Goal: Task Accomplishment & Management: Manage account settings

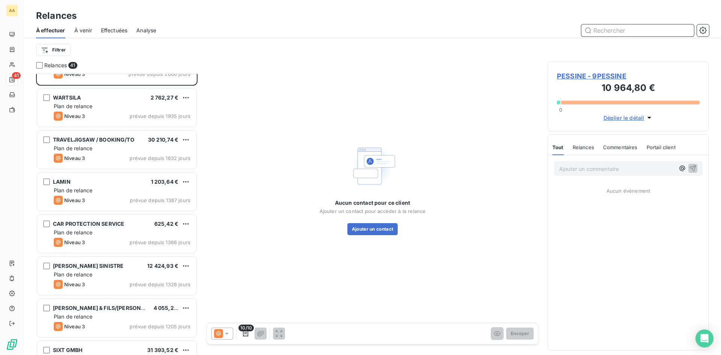
scroll to position [76, 0]
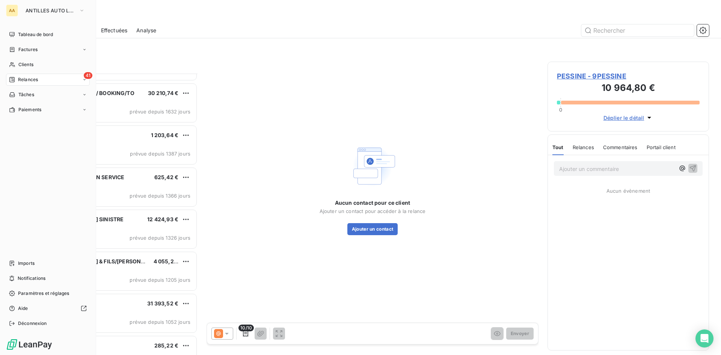
click at [27, 82] on span "Relances" at bounding box center [28, 79] width 20 height 7
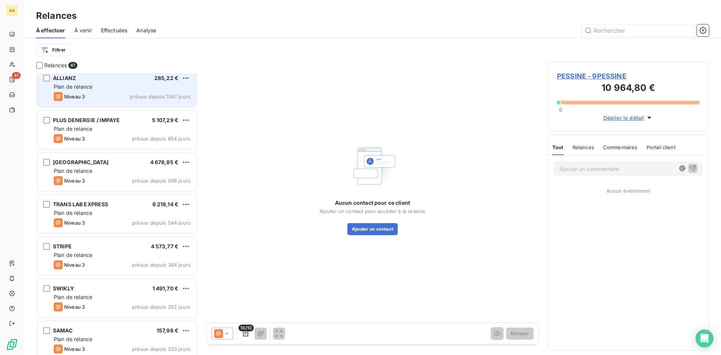
scroll to position [414, 0]
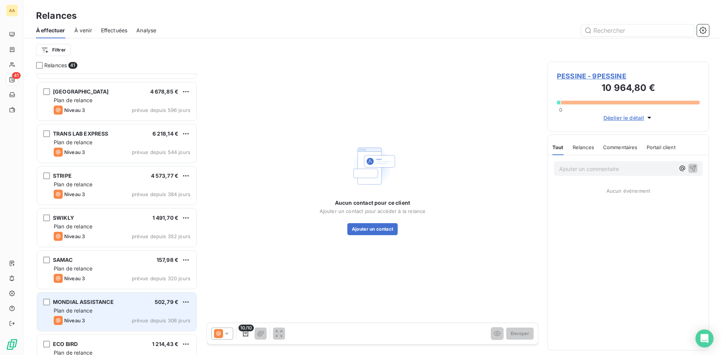
click at [141, 312] on div "Plan de relance" at bounding box center [122, 311] width 137 height 8
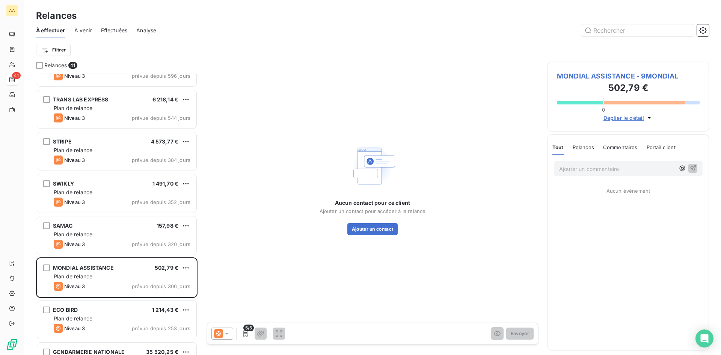
scroll to position [564, 0]
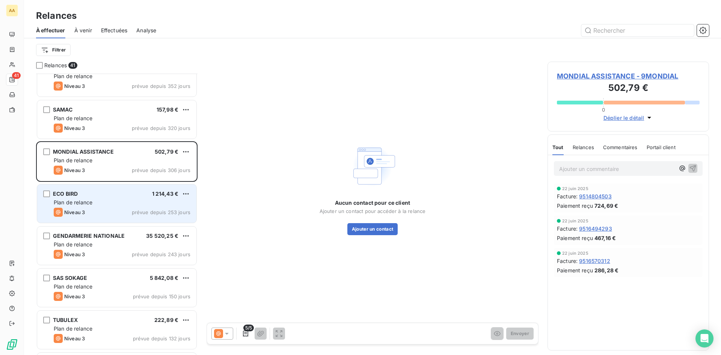
click at [133, 205] on div "Plan de relance" at bounding box center [122, 203] width 137 height 8
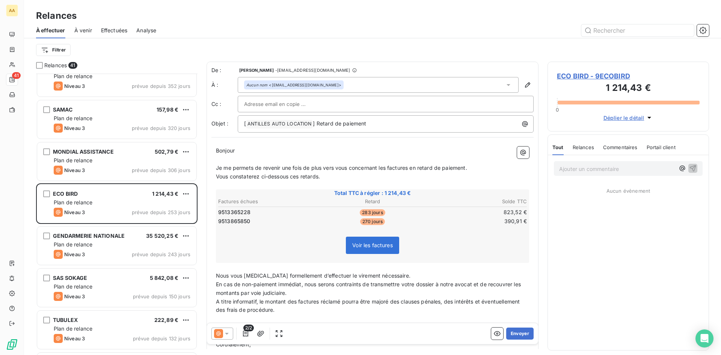
click at [225, 333] on icon at bounding box center [227, 334] width 8 height 8
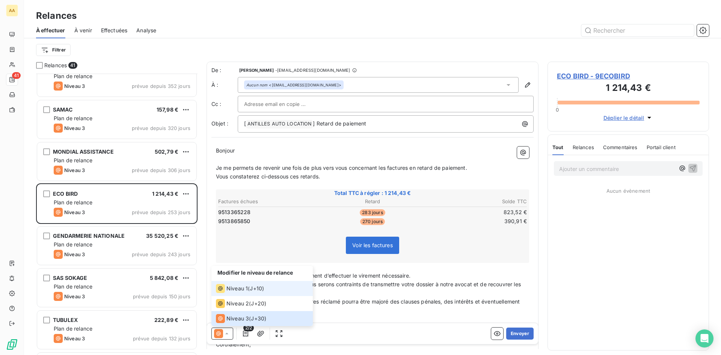
click at [244, 291] on span "Niveau 1" at bounding box center [237, 289] width 21 height 8
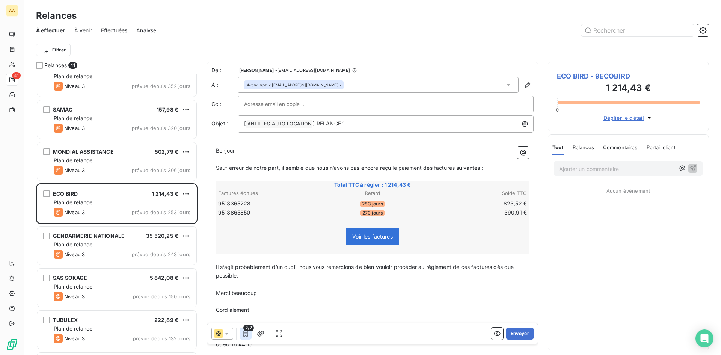
click at [246, 333] on icon "button" at bounding box center [245, 334] width 5 height 6
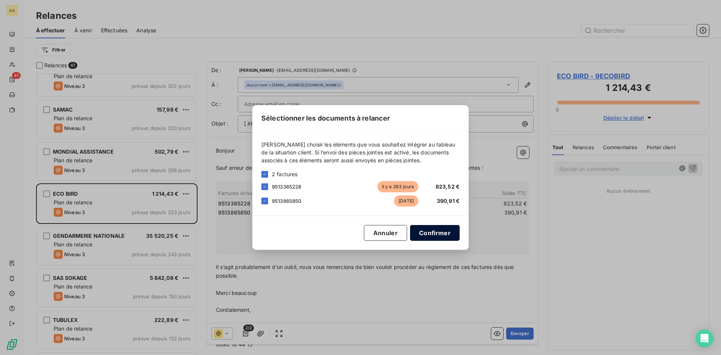
click at [438, 233] on button "Confirmer" at bounding box center [435, 233] width 50 height 16
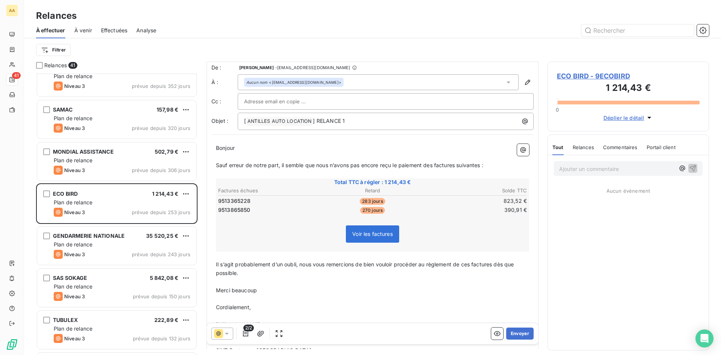
scroll to position [0, 0]
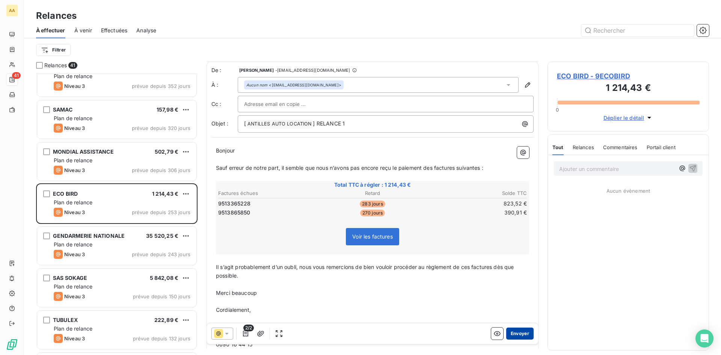
click at [512, 331] on button "Envoyer" at bounding box center [520, 334] width 27 height 12
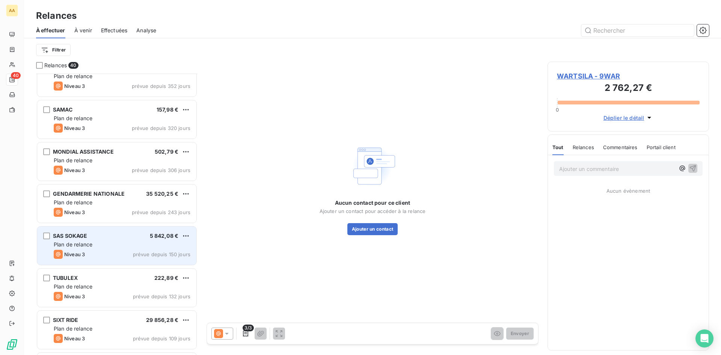
click at [127, 253] on div "Niveau 3 prévue depuis 150 jours" at bounding box center [122, 254] width 137 height 9
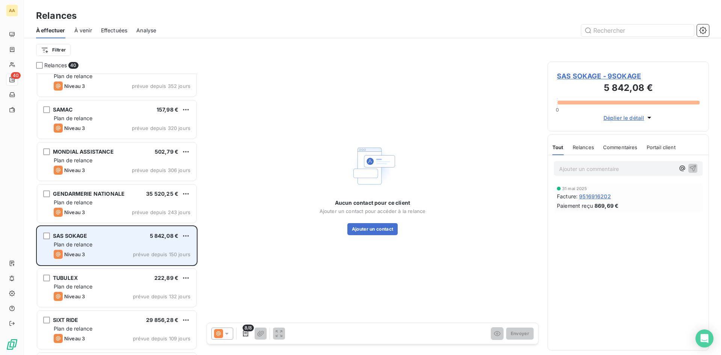
click at [138, 245] on div "Plan de relance" at bounding box center [122, 245] width 137 height 8
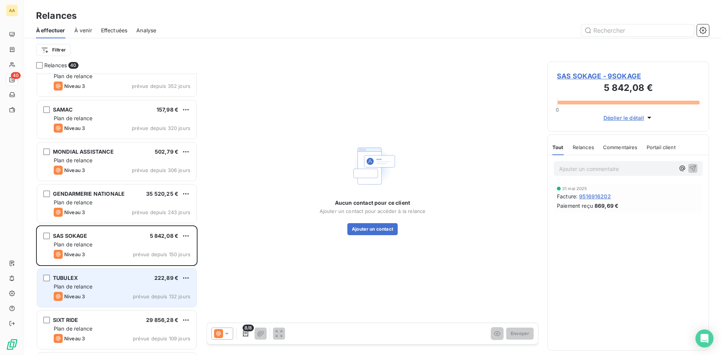
click at [160, 294] on span "prévue depuis 132 jours" at bounding box center [161, 296] width 57 height 6
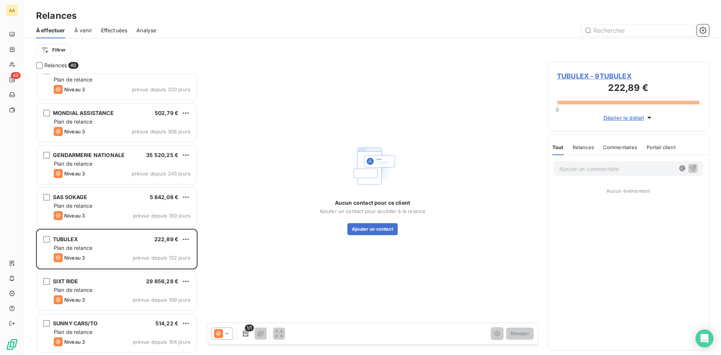
scroll to position [639, 0]
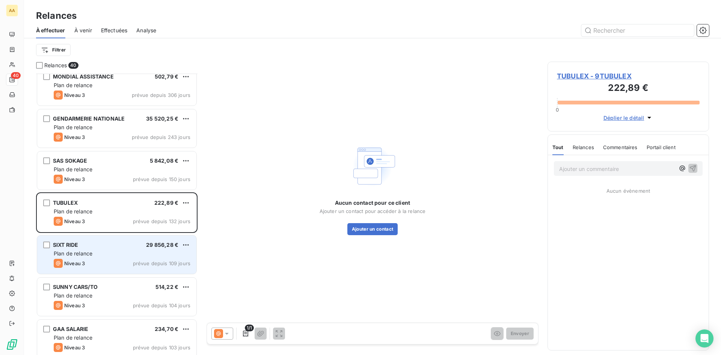
click at [143, 256] on div "Plan de relance" at bounding box center [122, 254] width 137 height 8
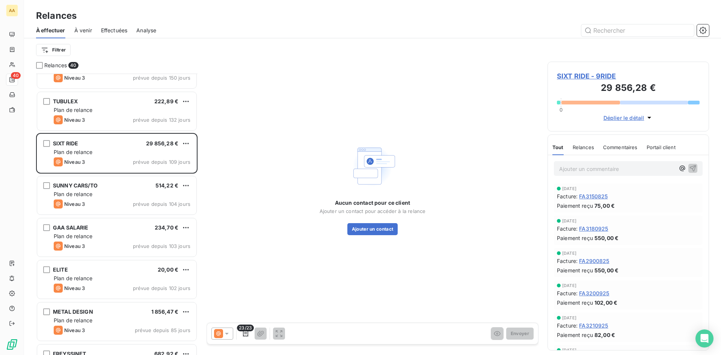
scroll to position [789, 0]
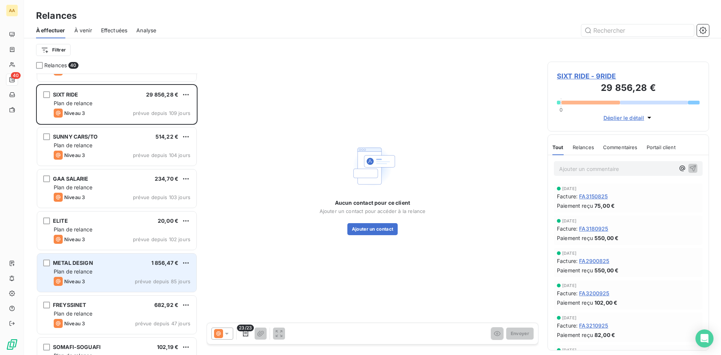
click at [125, 271] on div "Plan de relance" at bounding box center [122, 272] width 137 height 8
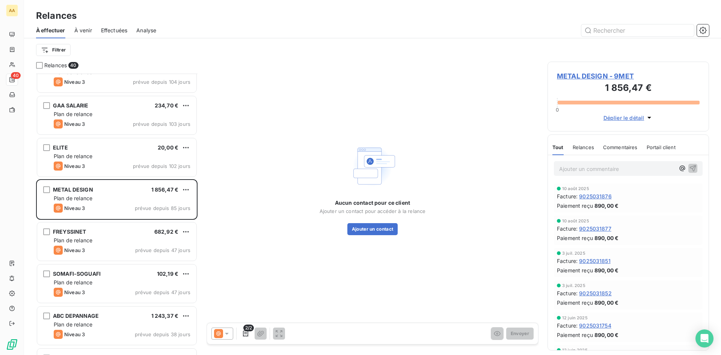
scroll to position [865, 0]
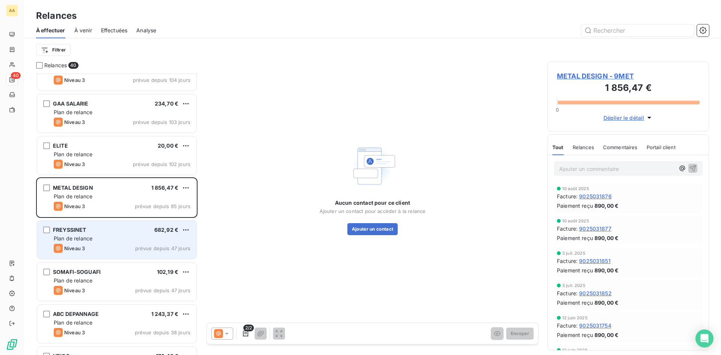
click at [130, 233] on div "FREYSSINET 682,92 €" at bounding box center [122, 230] width 137 height 7
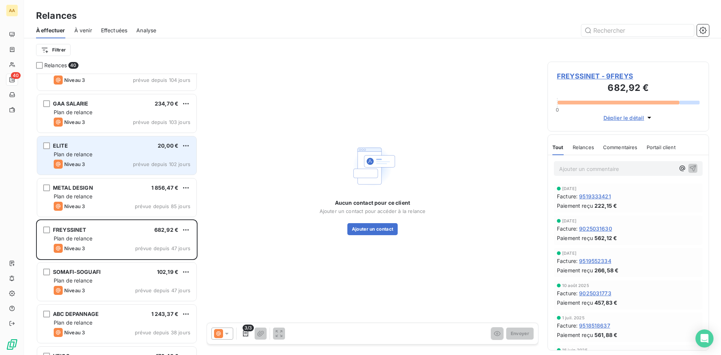
click at [130, 146] on div "ELITE 20,00 €" at bounding box center [122, 145] width 137 height 7
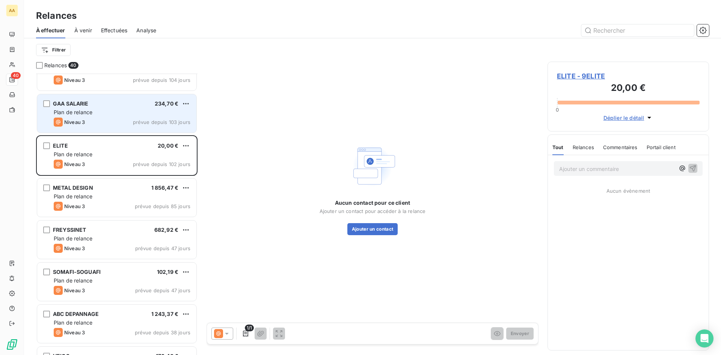
click at [133, 107] on div "GAA SALARIE 234,70 €" at bounding box center [122, 103] width 137 height 7
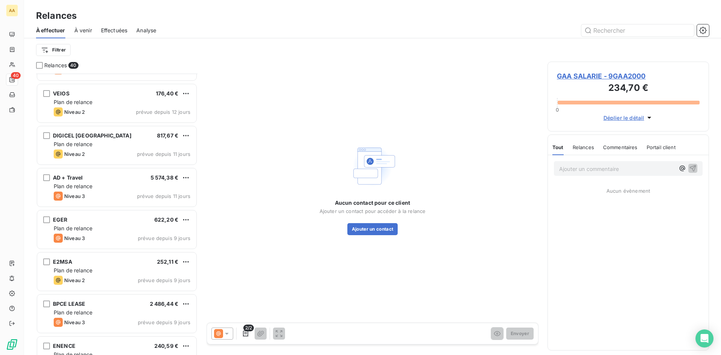
scroll to position [1128, 0]
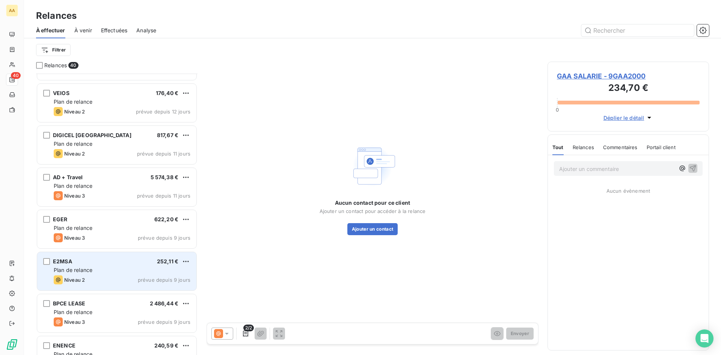
click at [118, 268] on div "Plan de relance" at bounding box center [122, 270] width 137 height 8
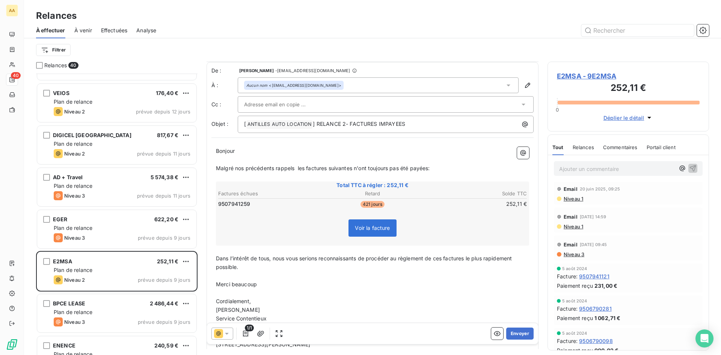
scroll to position [57, 0]
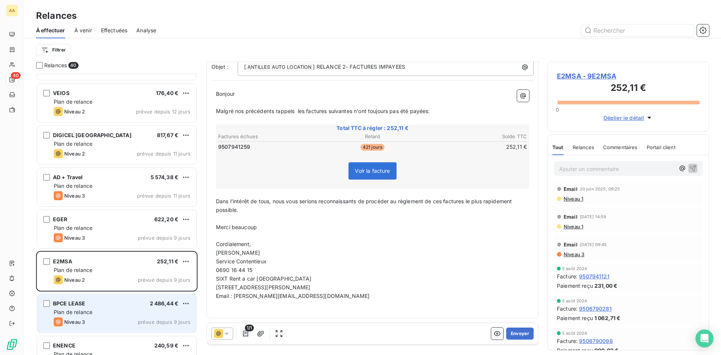
click at [93, 305] on div "BPCE LEASE 2 486,44 €" at bounding box center [122, 303] width 137 height 7
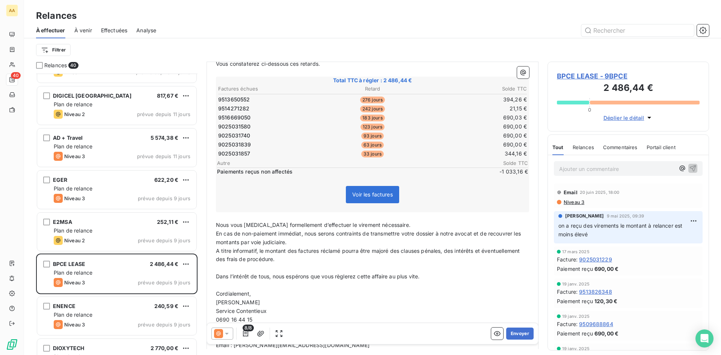
scroll to position [1203, 0]
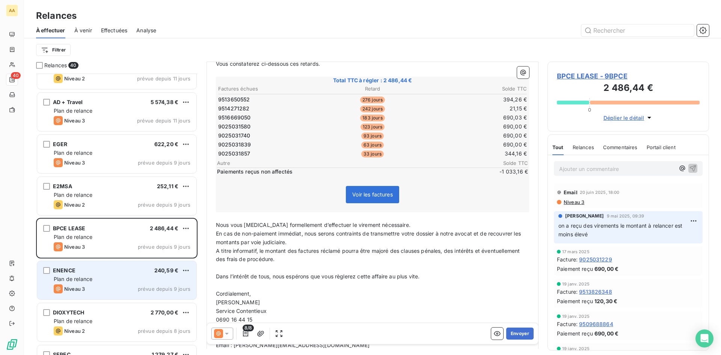
click at [125, 280] on div "Plan de relance" at bounding box center [122, 279] width 137 height 8
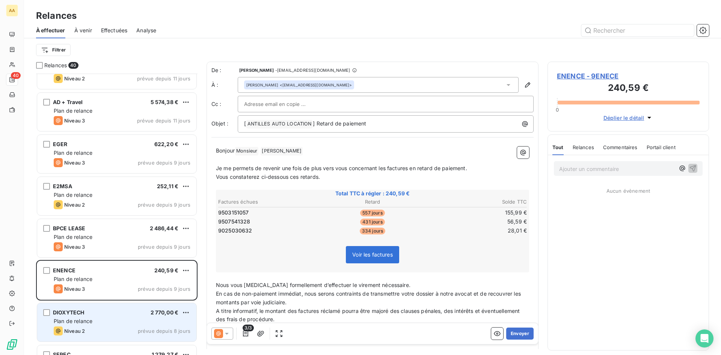
click at [119, 320] on div "Plan de relance" at bounding box center [122, 322] width 137 height 8
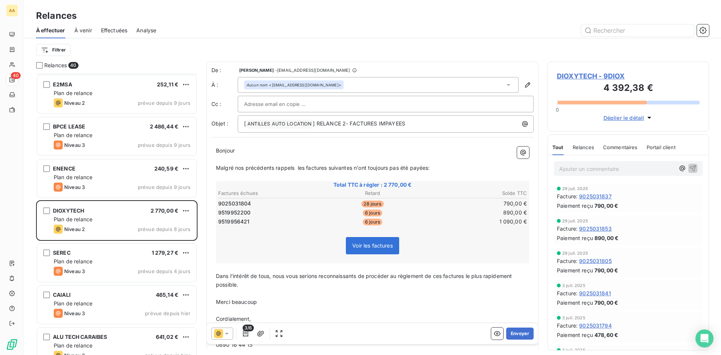
scroll to position [1315, 0]
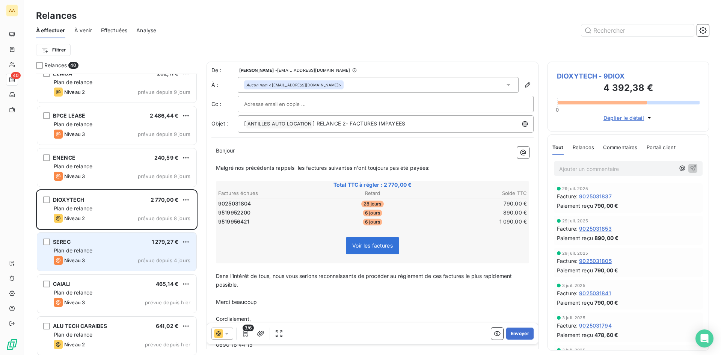
click at [125, 259] on div "Niveau 3 prévue depuis 4 jours" at bounding box center [122, 260] width 137 height 9
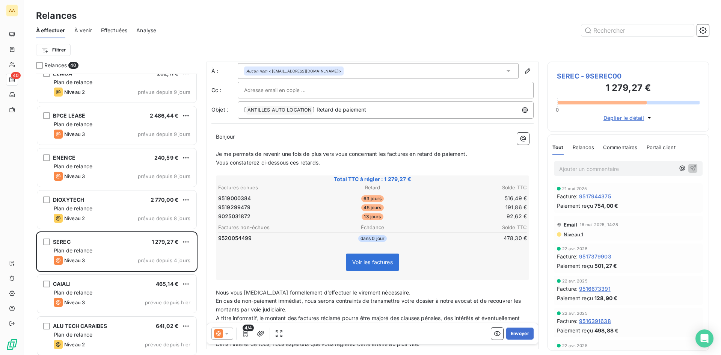
scroll to position [38, 0]
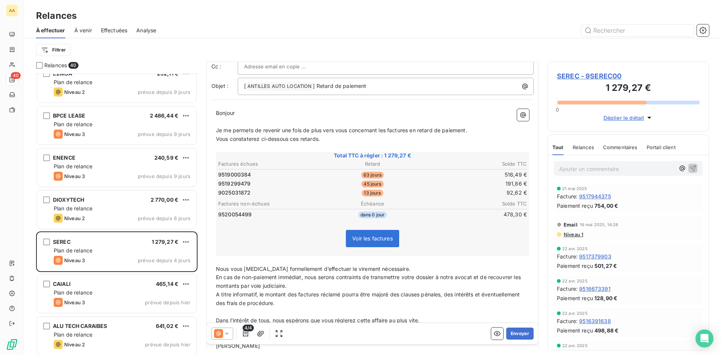
click at [595, 75] on span "SEREC - 9SEREC00" at bounding box center [628, 76] width 143 height 10
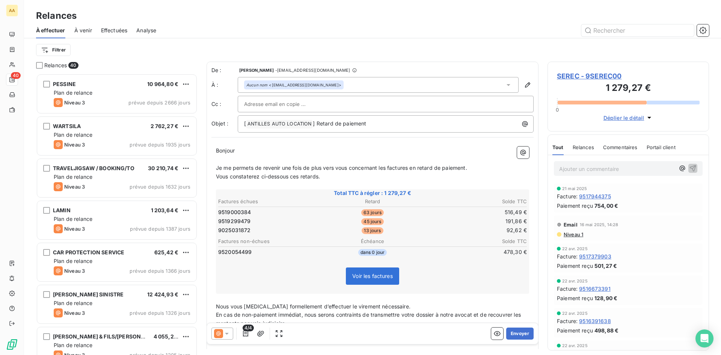
scroll to position [276, 156]
click at [230, 336] on icon at bounding box center [227, 334] width 8 height 8
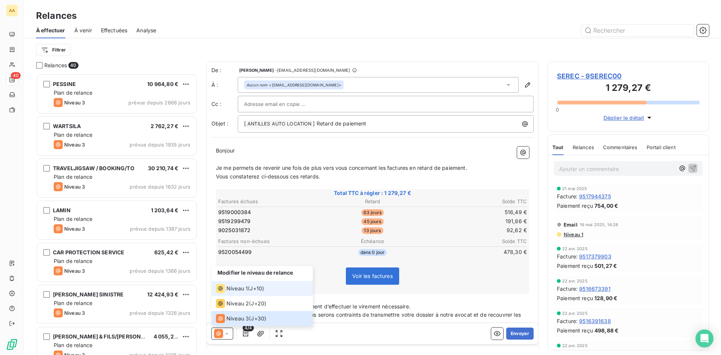
click at [246, 289] on span "Niveau 1" at bounding box center [237, 289] width 21 height 8
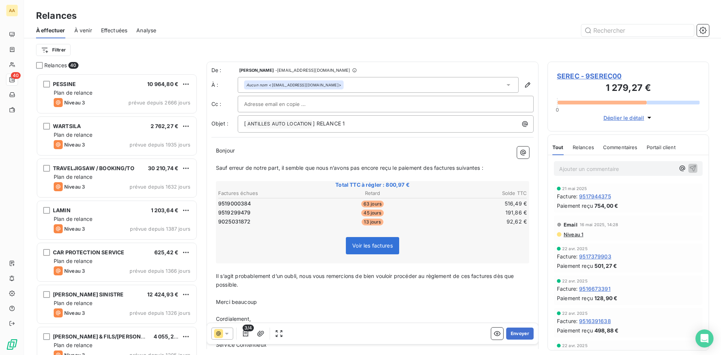
click at [245, 330] on span "3/4" at bounding box center [248, 328] width 11 height 7
click at [245, 336] on icon "button" at bounding box center [246, 334] width 8 height 8
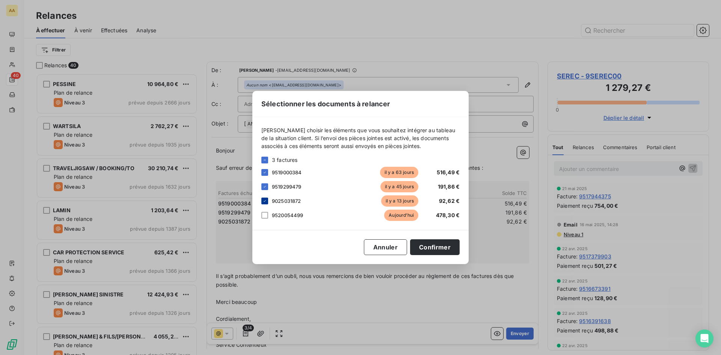
click at [264, 200] on icon at bounding box center [265, 201] width 5 height 5
click at [438, 247] on button "Confirmer" at bounding box center [435, 247] width 50 height 16
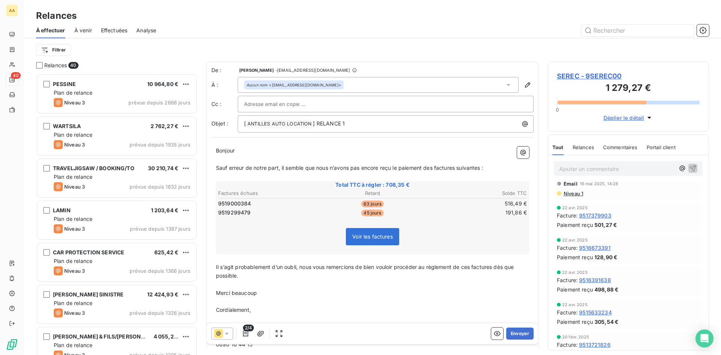
scroll to position [0, 0]
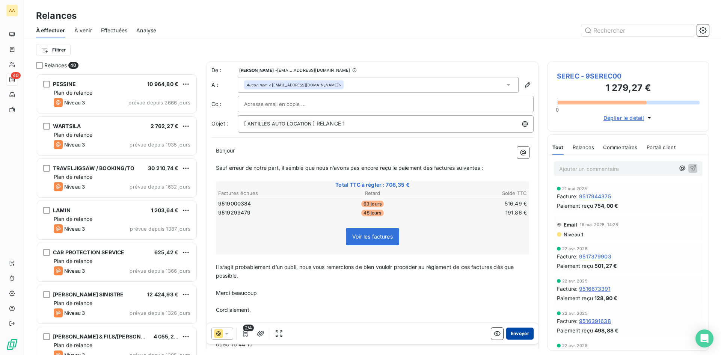
click at [518, 336] on button "Envoyer" at bounding box center [520, 334] width 27 height 12
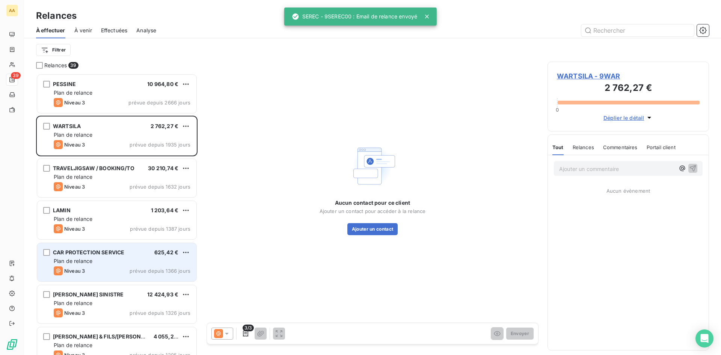
click at [135, 270] on span "prévue depuis 1366 jours" at bounding box center [160, 271] width 61 height 6
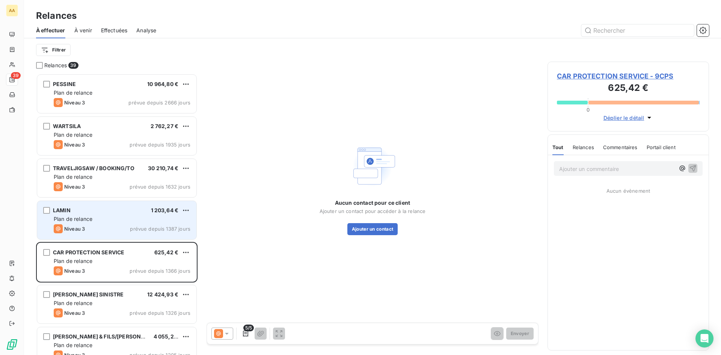
click at [104, 209] on div "LAMIN 1 203,64 €" at bounding box center [122, 210] width 137 height 7
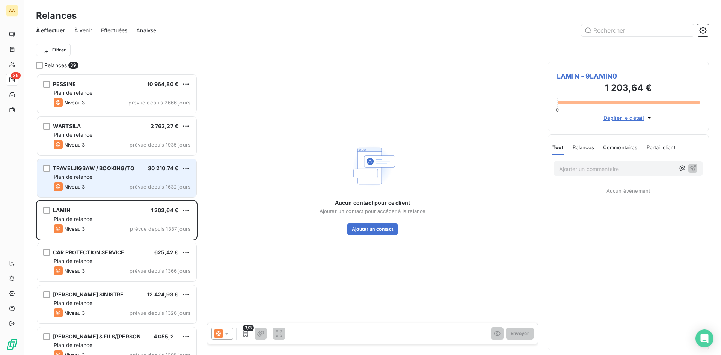
click at [106, 181] on div "TRAVELJIGSAW / BOOKING/TO 30 210,74 € Plan de relance Niveau 3 prévue depuis 16…" at bounding box center [116, 178] width 159 height 38
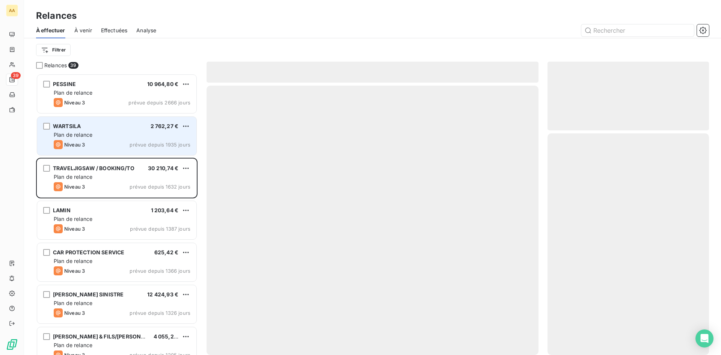
click at [111, 144] on div "Niveau 3 prévue depuis 1935 jours" at bounding box center [122, 144] width 137 height 9
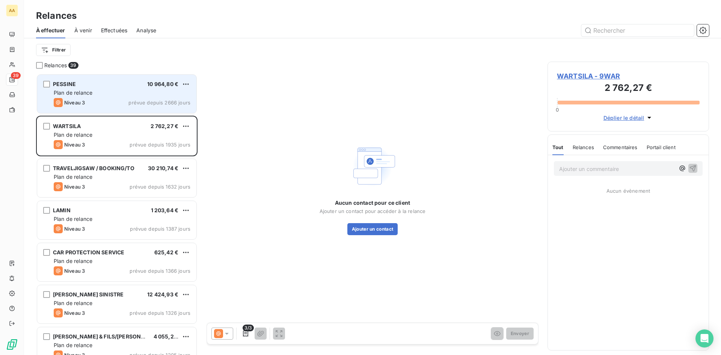
click at [116, 104] on div "Niveau 3 prévue depuis 2666 jours" at bounding box center [122, 102] width 137 height 9
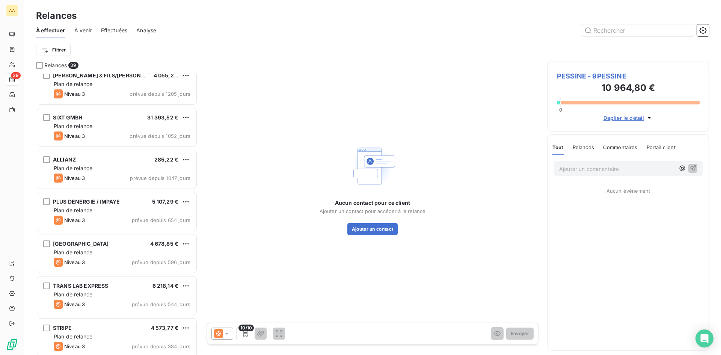
scroll to position [263, 0]
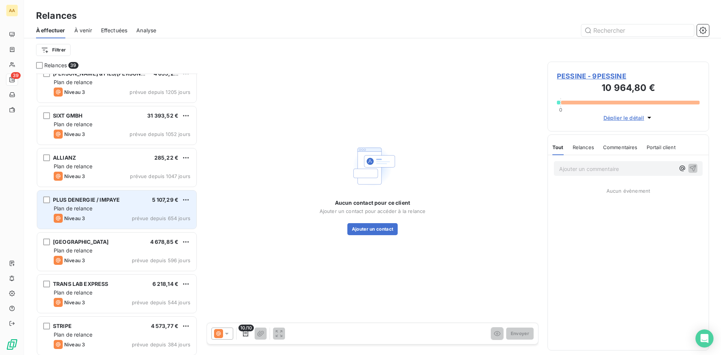
click at [120, 202] on div "PLUS DENERGIE / IMPAYE 5 107,29 €" at bounding box center [122, 200] width 137 height 7
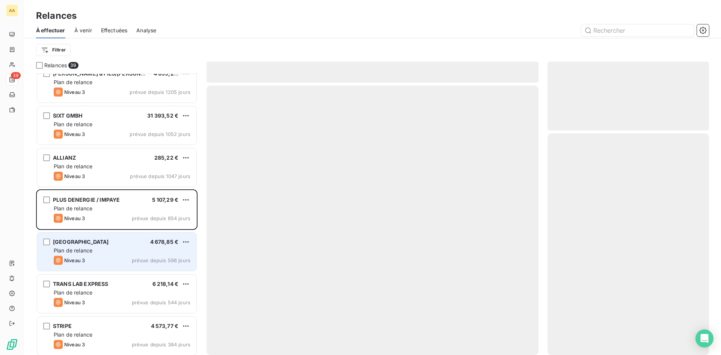
click at [121, 258] on div "Niveau 3 prévue depuis 596 jours" at bounding box center [122, 260] width 137 height 9
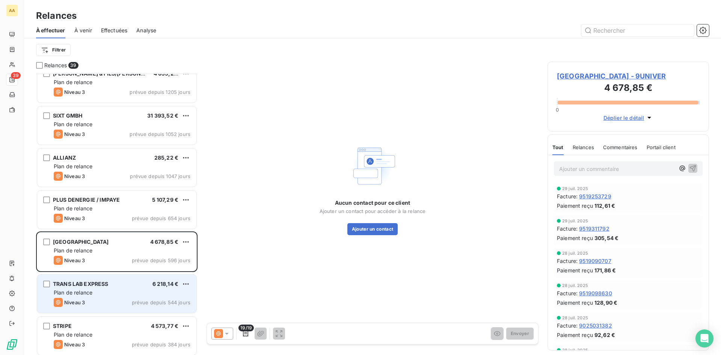
click at [106, 296] on div "Plan de relance" at bounding box center [122, 293] width 137 height 8
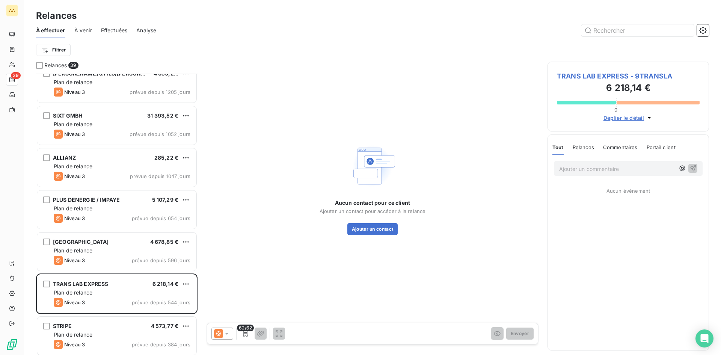
click at [623, 77] on span "TRANS LAB EXPRESS - 9TRANSLA" at bounding box center [628, 76] width 143 height 10
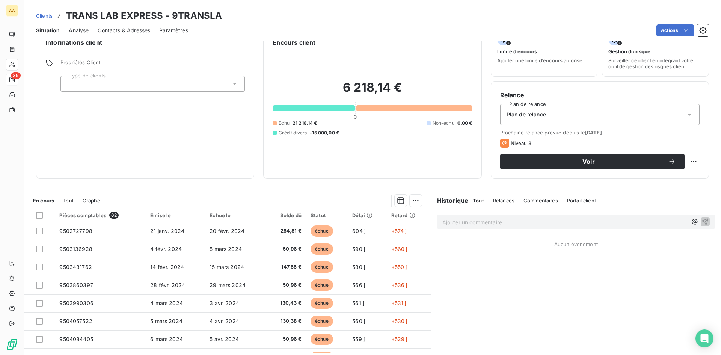
scroll to position [38, 0]
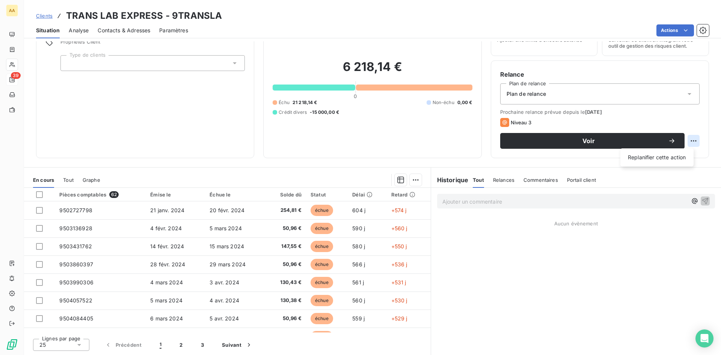
click at [690, 138] on html "AA 39 Clients TRANS LAB EXPRESS - 9TRANSLA Situation Analyse Contacts & Adresse…" at bounding box center [360, 177] width 721 height 355
click at [689, 138] on html "AA 39 Clients TRANS LAB EXPRESS - 9TRANSLA Situation Analyse Contacts & Adresse…" at bounding box center [360, 177] width 721 height 355
click at [80, 28] on span "Analyse" at bounding box center [79, 31] width 20 height 8
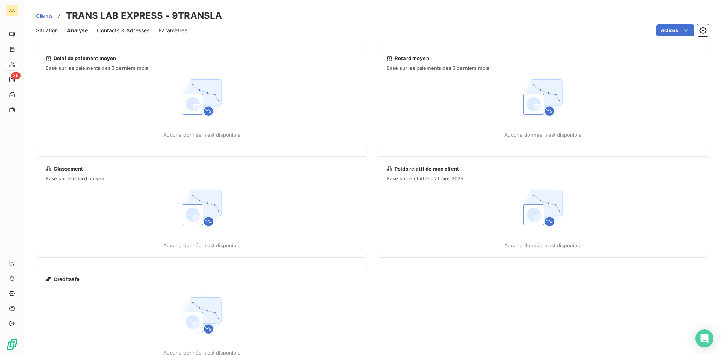
click at [175, 27] on span "Paramètres" at bounding box center [173, 31] width 29 height 8
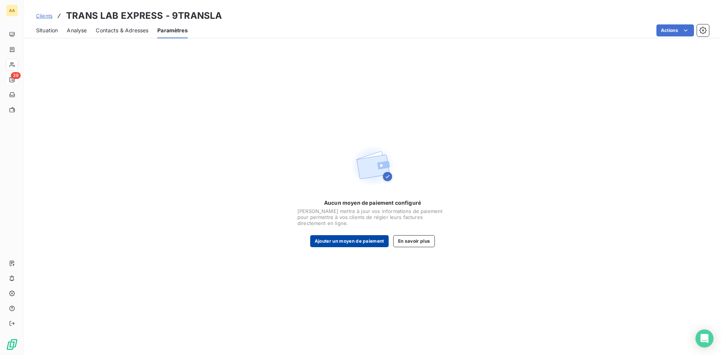
click at [339, 238] on button "Ajouter un moyen de paiement" at bounding box center [349, 241] width 79 height 12
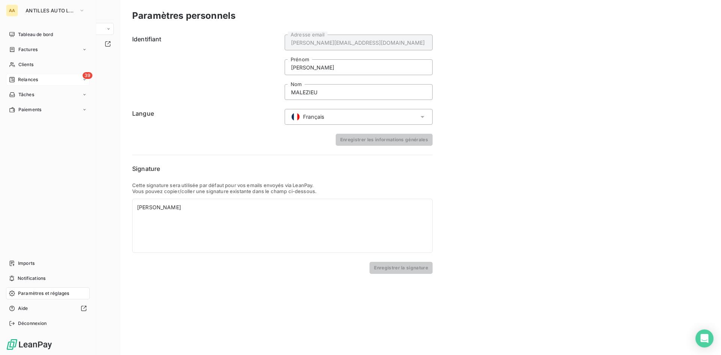
click at [29, 81] on span "Relances" at bounding box center [28, 79] width 20 height 7
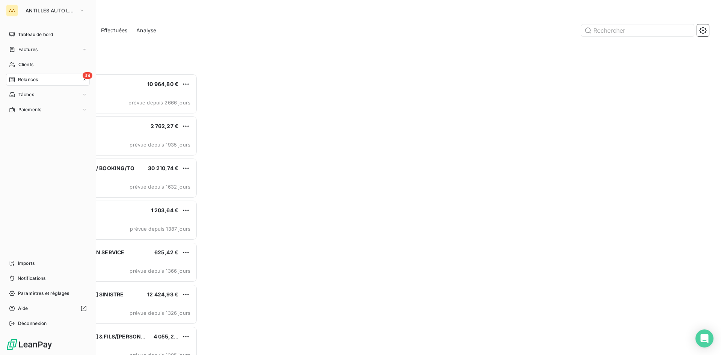
scroll to position [276, 156]
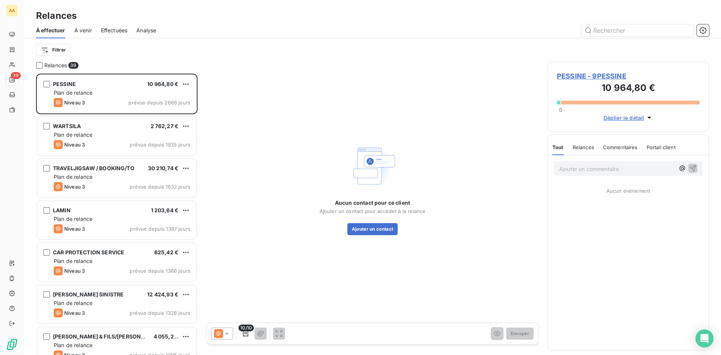
click at [305, 145] on div "Aucun contact pour ce client Ajouter un contact pour accéder à la relance Ajout…" at bounding box center [373, 189] width 332 height 254
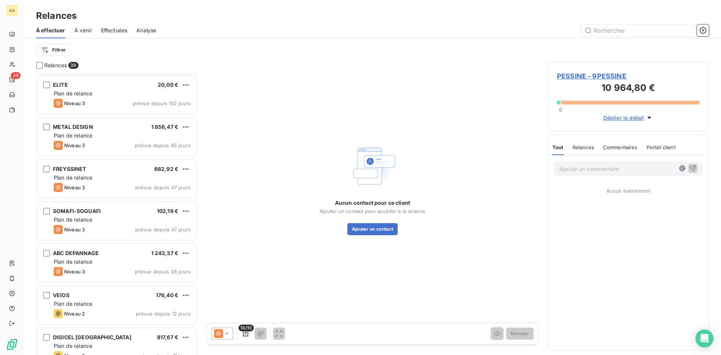
scroll to position [789, 0]
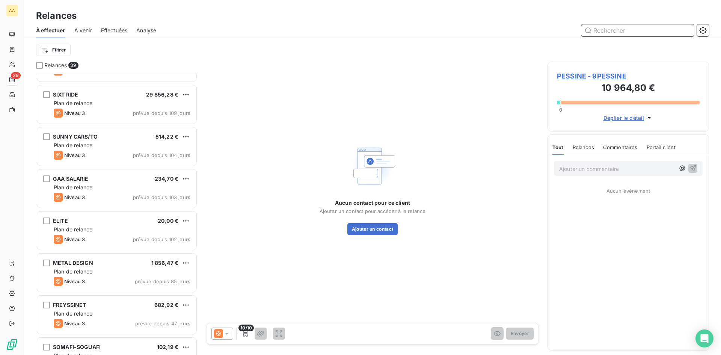
click at [615, 30] on input "text" at bounding box center [638, 30] width 113 height 12
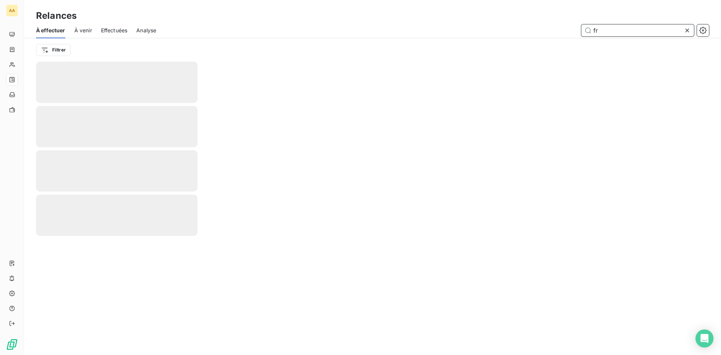
type input "f"
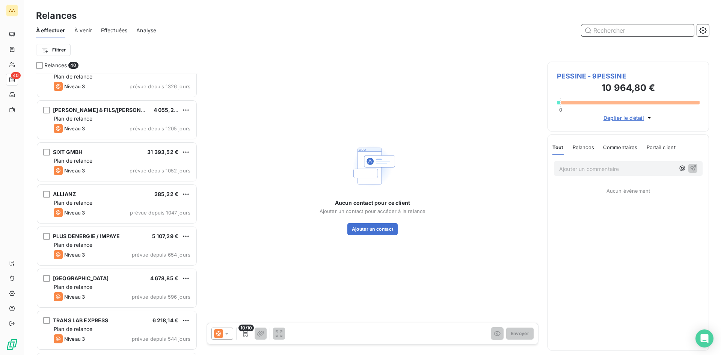
scroll to position [301, 0]
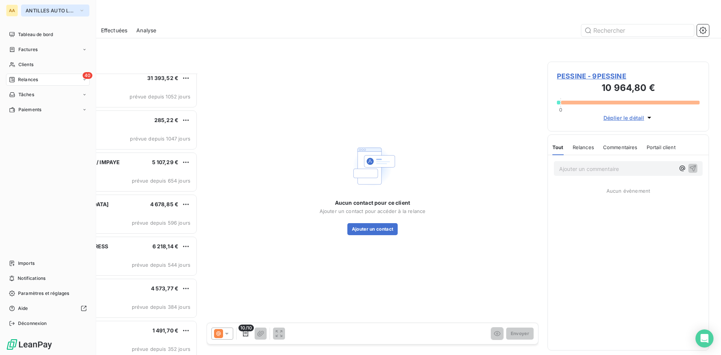
click at [82, 13] on icon "button" at bounding box center [82, 11] width 6 height 8
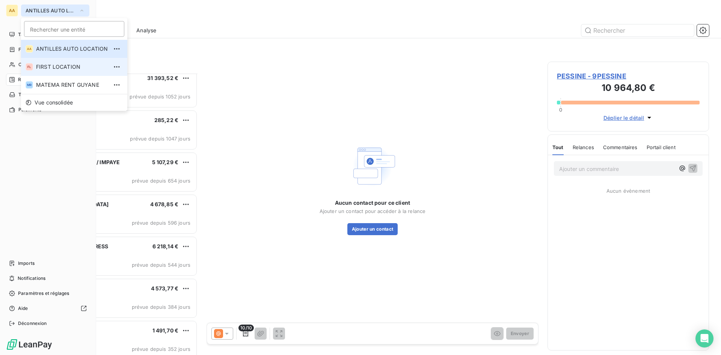
click at [67, 68] on span "FIRST LOCATION" at bounding box center [72, 67] width 72 height 8
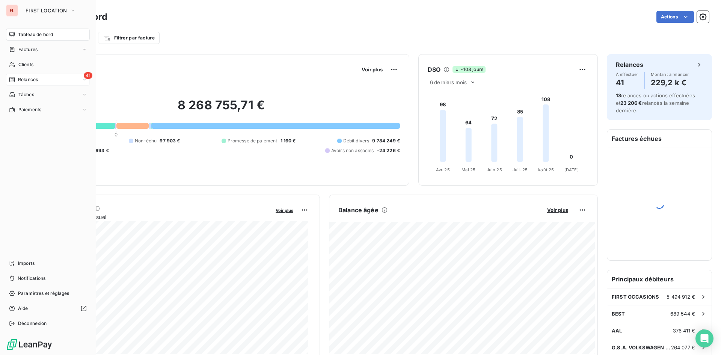
click at [41, 80] on div "41 Relances" at bounding box center [48, 80] width 84 height 12
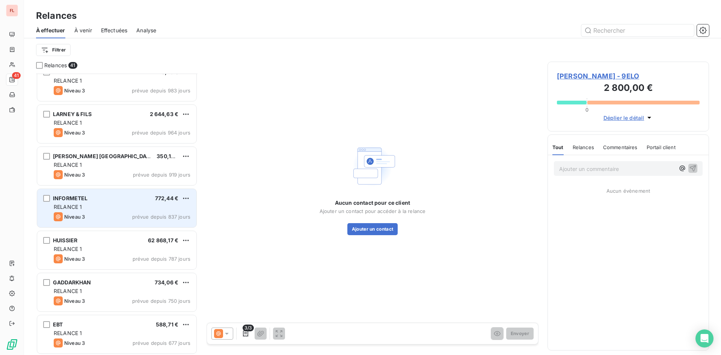
scroll to position [752, 0]
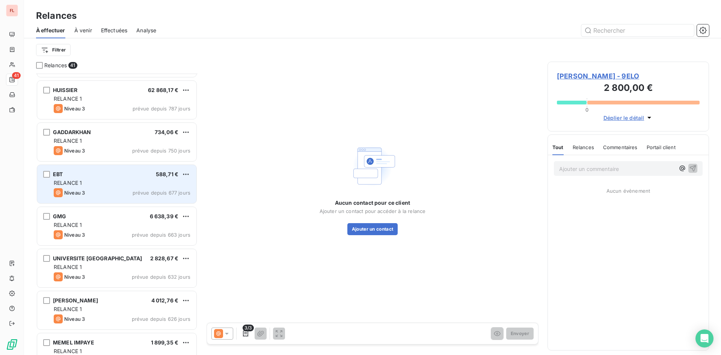
click at [145, 186] on div "RELANCE 1" at bounding box center [122, 183] width 137 height 8
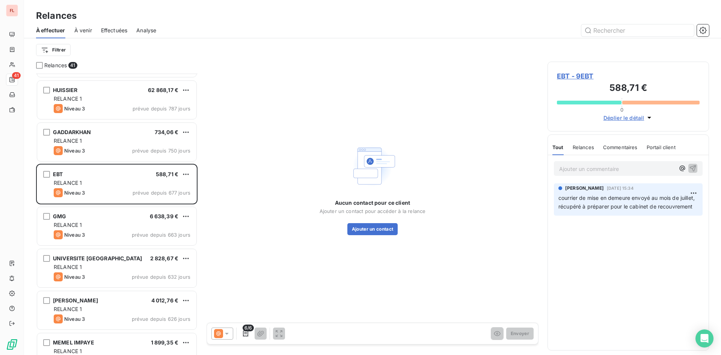
click at [575, 74] on span "EBT - 9EBT" at bounding box center [628, 76] width 143 height 10
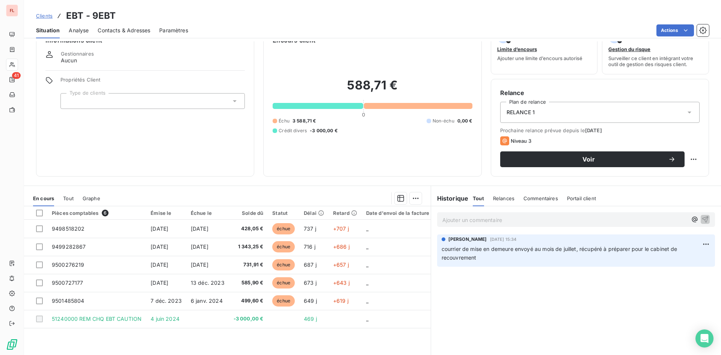
scroll to position [38, 0]
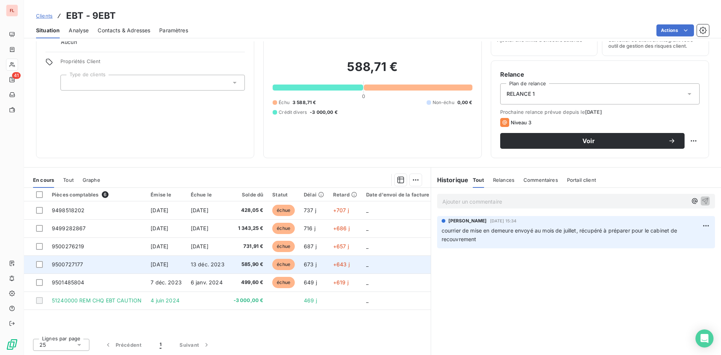
click at [111, 259] on td "9500727177" at bounding box center [96, 265] width 99 height 18
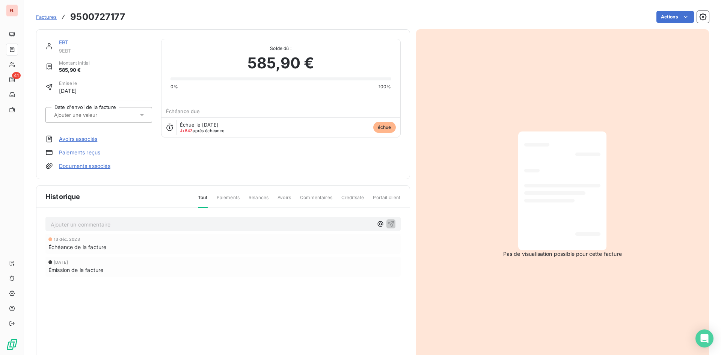
click at [135, 42] on div "EBT" at bounding box center [105, 43] width 93 height 8
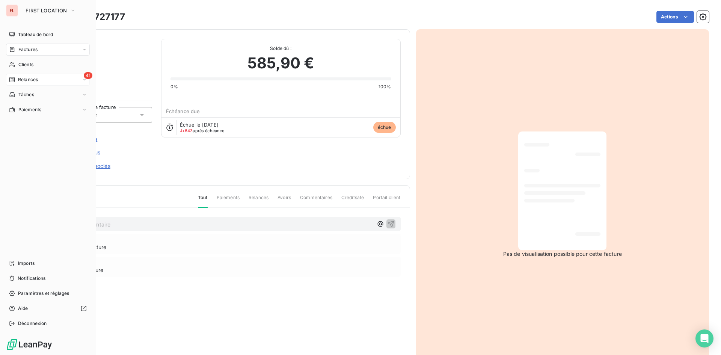
click at [27, 81] on span "Relances" at bounding box center [28, 79] width 20 height 7
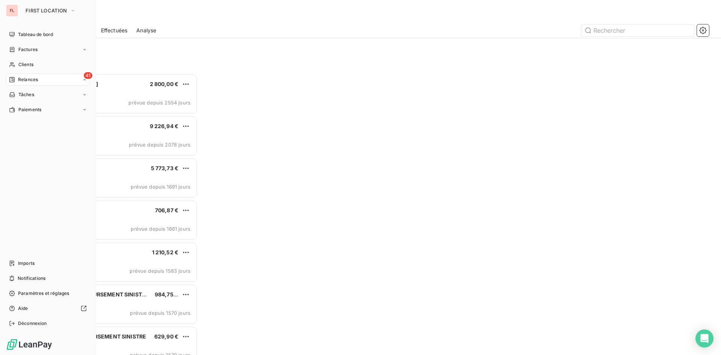
scroll to position [276, 156]
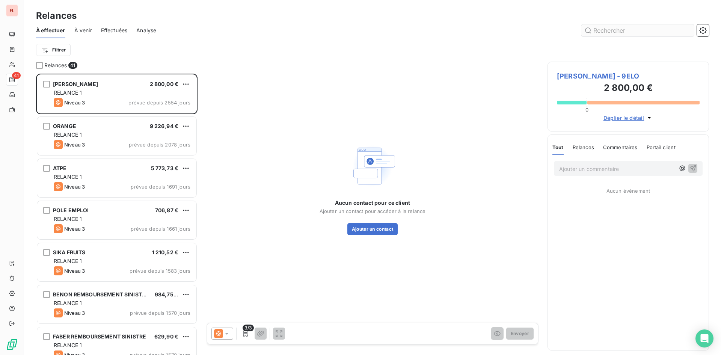
click at [597, 30] on input "text" at bounding box center [638, 30] width 113 height 12
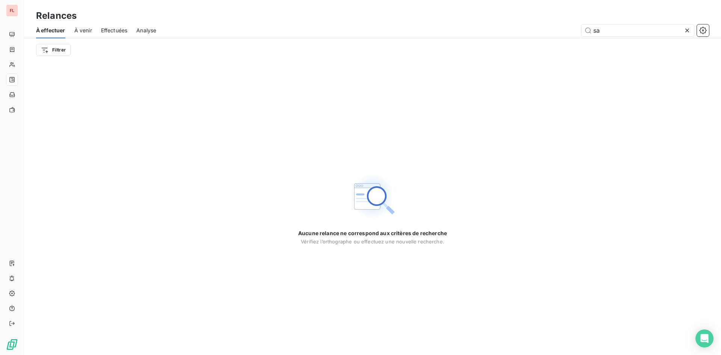
type input "s"
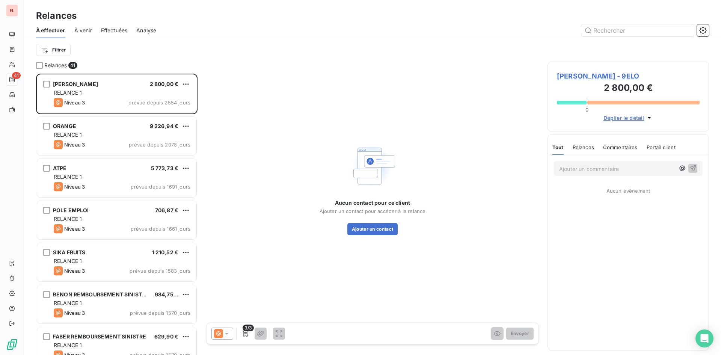
scroll to position [276, 156]
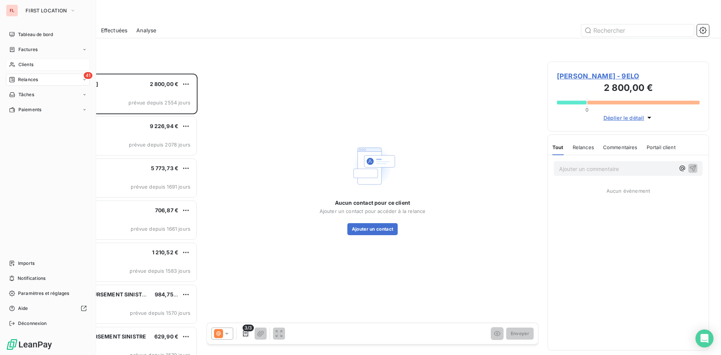
click at [35, 64] on div "Clients" at bounding box center [48, 65] width 84 height 12
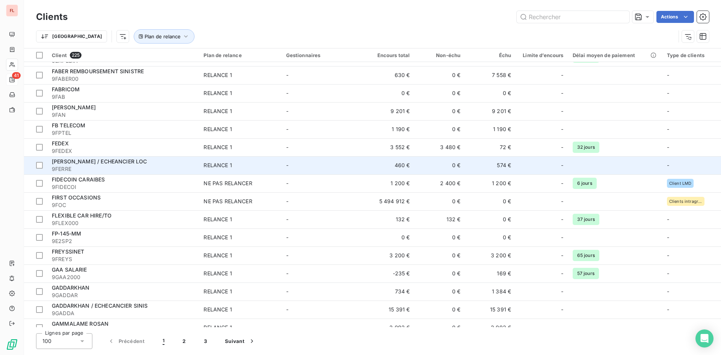
scroll to position [1539, 0]
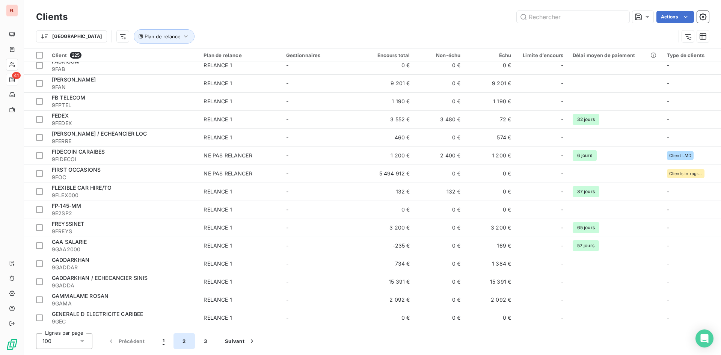
click at [182, 341] on button "2" at bounding box center [184, 341] width 21 height 16
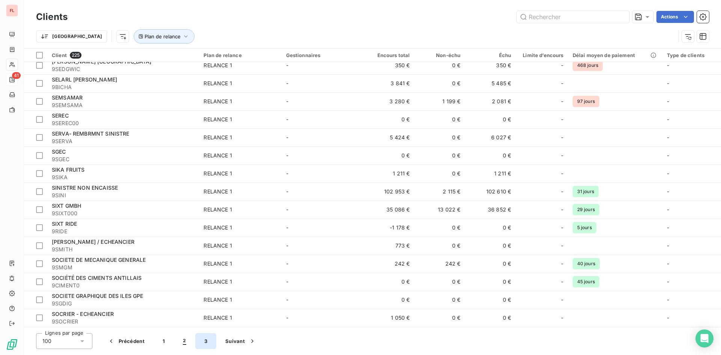
click at [204, 342] on button "3" at bounding box center [205, 341] width 21 height 16
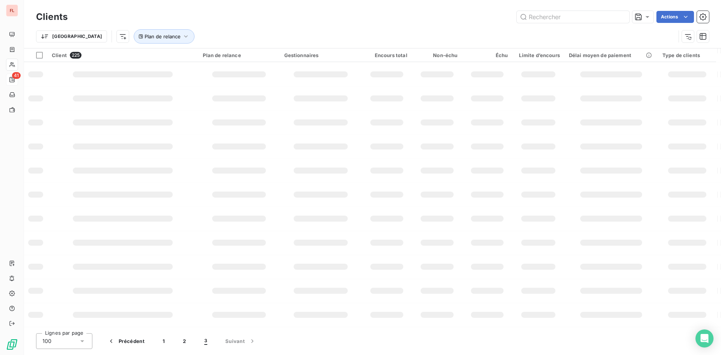
scroll to position [186, 0]
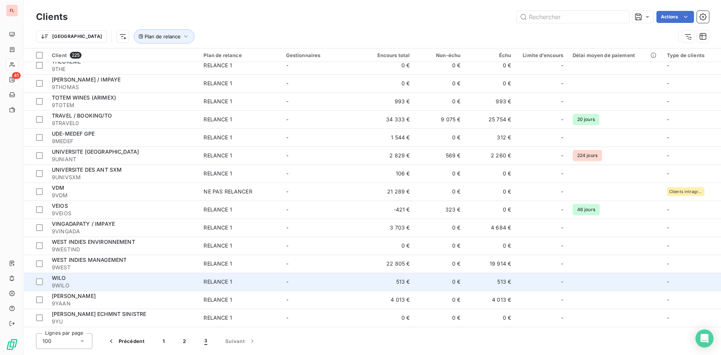
click at [123, 283] on span "9WILO" at bounding box center [123, 286] width 143 height 8
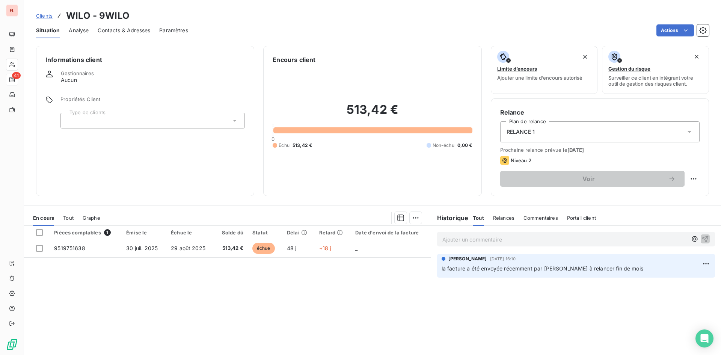
click at [446, 239] on p "Ajouter un commentaire ﻿" at bounding box center [565, 239] width 245 height 9
click at [702, 237] on icon "button" at bounding box center [706, 239] width 8 height 8
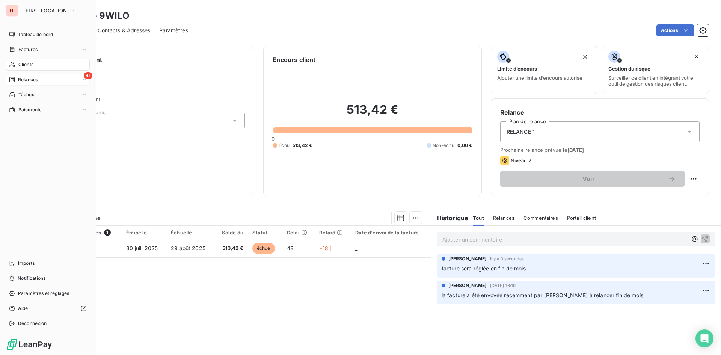
click at [45, 79] on div "41 Relances" at bounding box center [48, 80] width 84 height 12
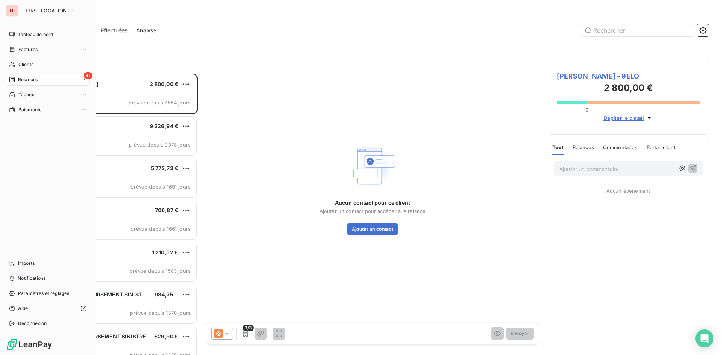
scroll to position [276, 156]
click at [36, 79] on span "Relances" at bounding box center [28, 79] width 20 height 7
click at [28, 80] on span "Relances" at bounding box center [28, 79] width 20 height 7
click at [33, 107] on span "À venir" at bounding box center [25, 109] width 15 height 7
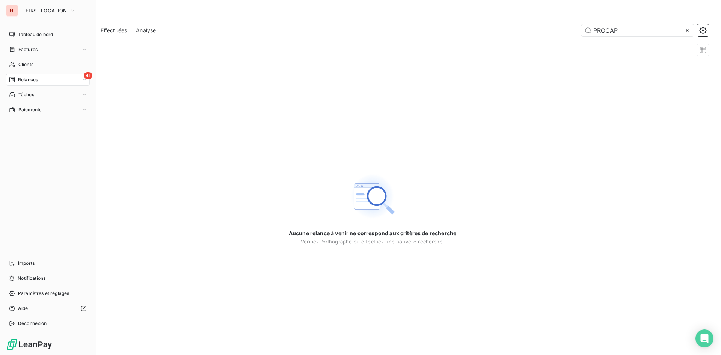
click at [43, 79] on div "41 Relances" at bounding box center [48, 80] width 84 height 12
click at [39, 93] on span "À effectuer" at bounding box center [30, 94] width 24 height 7
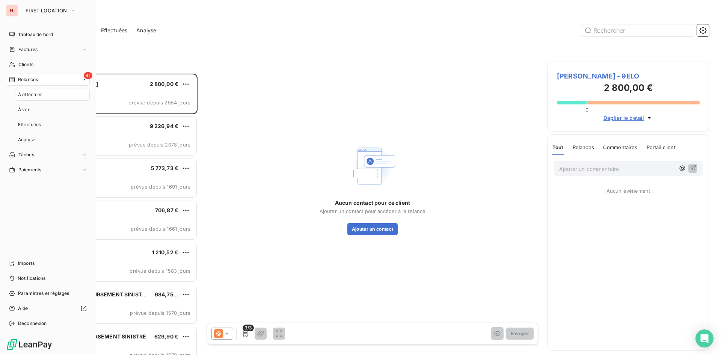
scroll to position [276, 156]
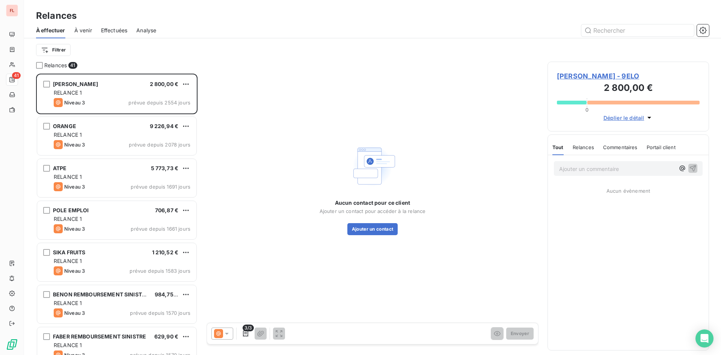
click at [256, 138] on div "Aucun contact pour ce client Ajouter un contact pour accéder à la relance Ajout…" at bounding box center [373, 189] width 332 height 254
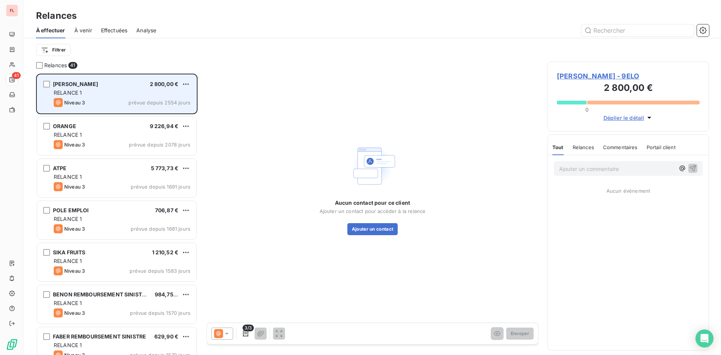
click at [162, 102] on span "prévue depuis 2554 jours" at bounding box center [160, 103] width 62 height 6
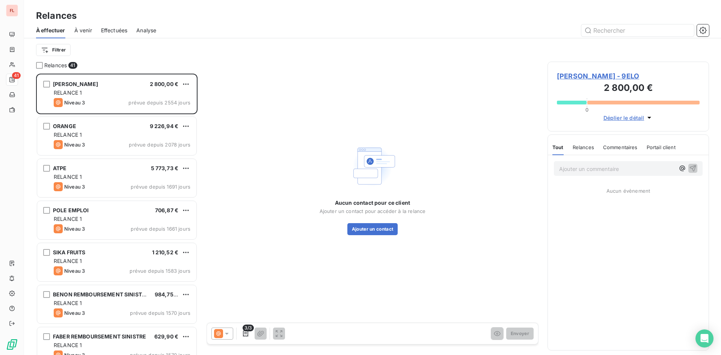
click at [620, 74] on span "[PERSON_NAME] - 9ELO" at bounding box center [628, 76] width 143 height 10
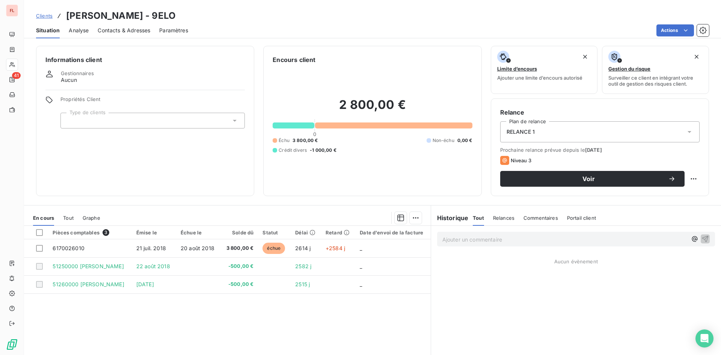
click at [159, 322] on div "Pièces comptables 3 Émise le Échue le Solde dû Statut Délai Retard Date d'envoi…" at bounding box center [227, 298] width 407 height 145
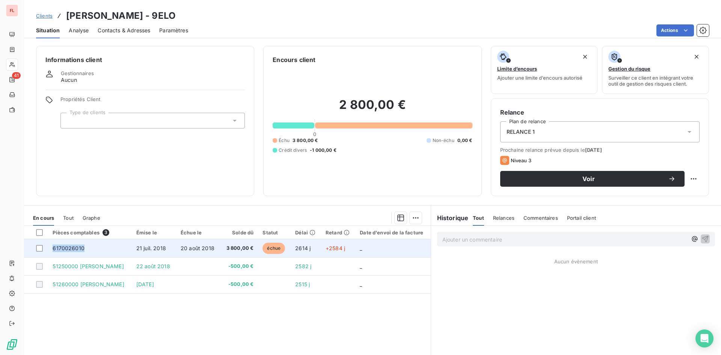
drag, startPoint x: 88, startPoint y: 245, endPoint x: 50, endPoint y: 245, distance: 38.0
click at [50, 245] on td "6170026010" at bounding box center [90, 248] width 84 height 18
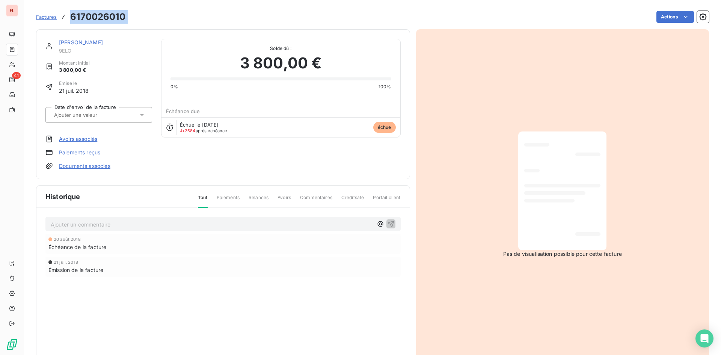
drag, startPoint x: 132, startPoint y: 15, endPoint x: 67, endPoint y: 14, distance: 65.0
click at [67, 14] on div "Factures 6170026010 Actions" at bounding box center [372, 17] width 673 height 16
copy section "6170026010 Actions"
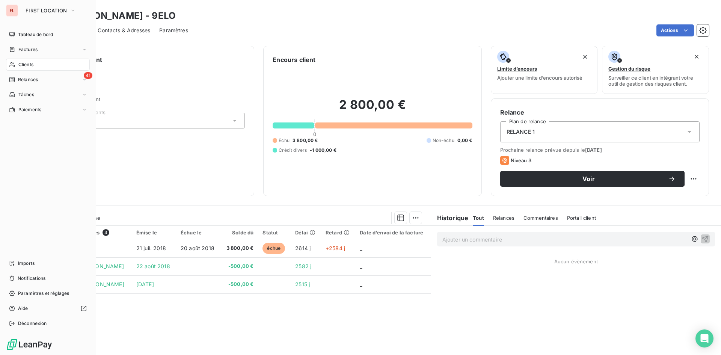
click at [32, 63] on span "Clients" at bounding box center [25, 64] width 15 height 7
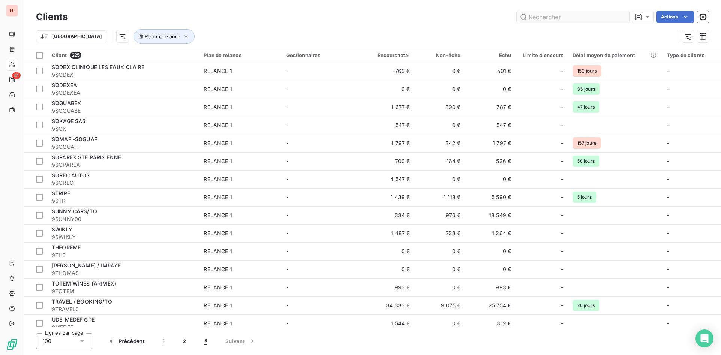
click at [544, 15] on input "text" at bounding box center [573, 17] width 113 height 12
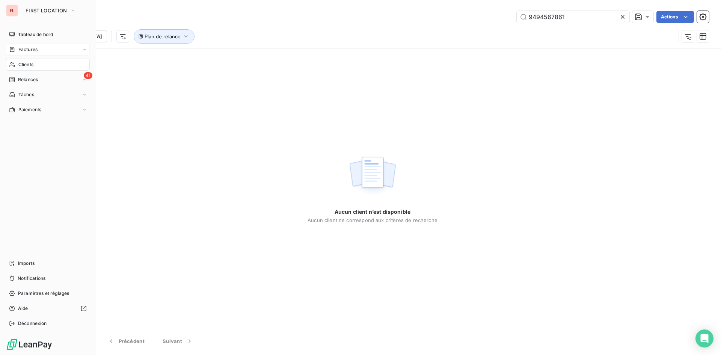
type input "9494567861"
click at [24, 46] on div "Factures" at bounding box center [48, 50] width 84 height 12
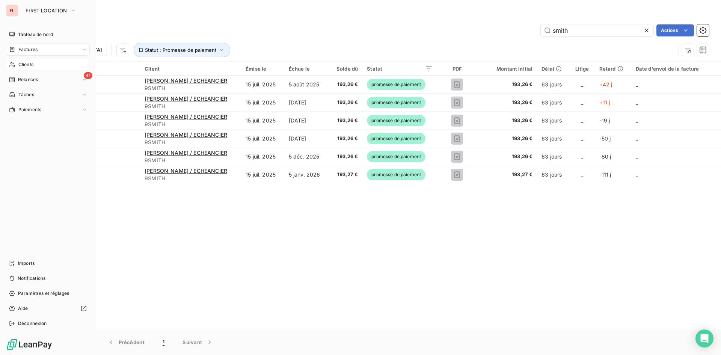
click at [32, 63] on span "Clients" at bounding box center [25, 64] width 15 height 7
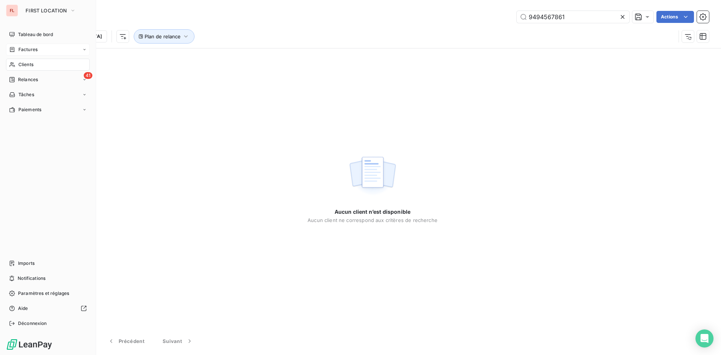
click at [29, 62] on span "Clients" at bounding box center [25, 64] width 15 height 7
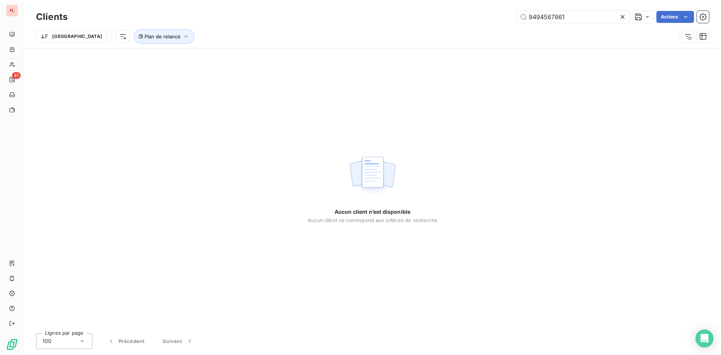
click at [623, 17] on icon at bounding box center [623, 17] width 8 height 8
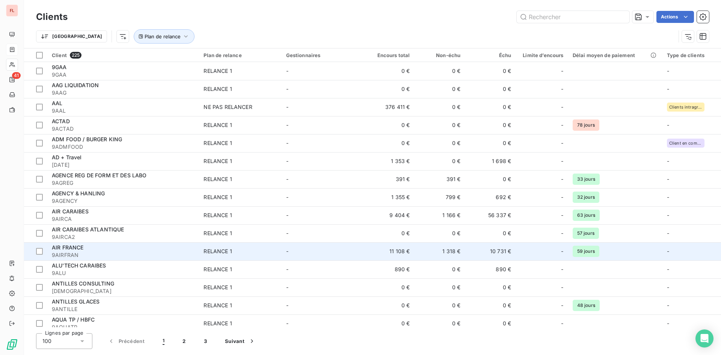
click at [74, 246] on span "AIR FRANCE" at bounding box center [68, 247] width 32 height 6
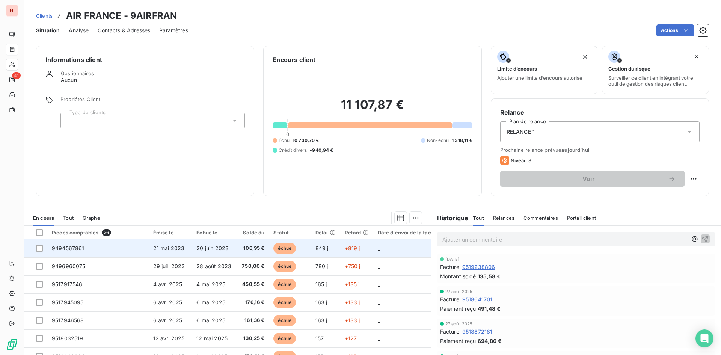
click at [78, 246] on span "9494567861" at bounding box center [68, 248] width 33 height 6
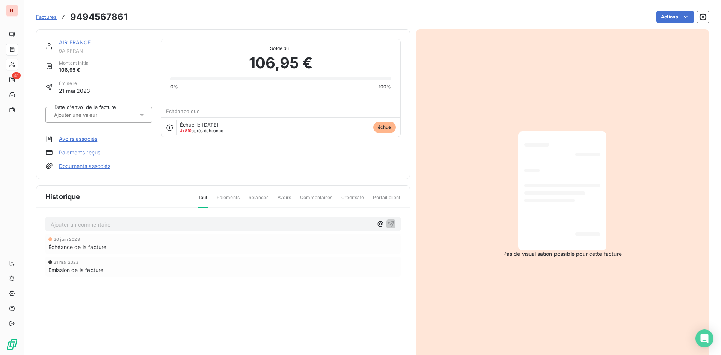
scroll to position [1, 0]
click at [81, 151] on link "Paiements reçus" at bounding box center [79, 152] width 41 height 8
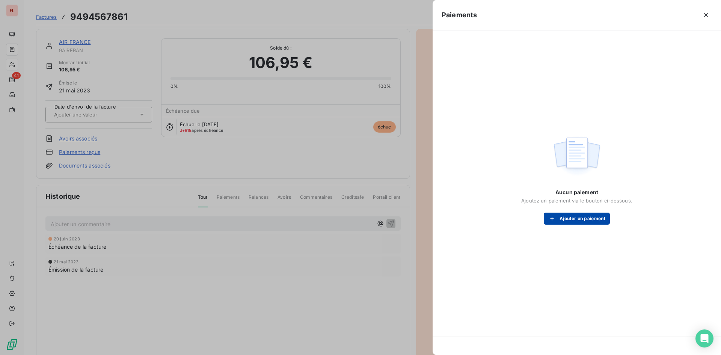
click at [591, 217] on button "Ajouter un paiement" at bounding box center [577, 219] width 66 height 12
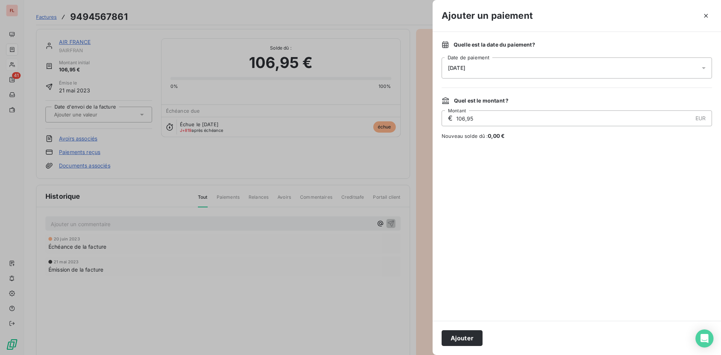
click at [707, 67] on icon at bounding box center [704, 68] width 8 height 8
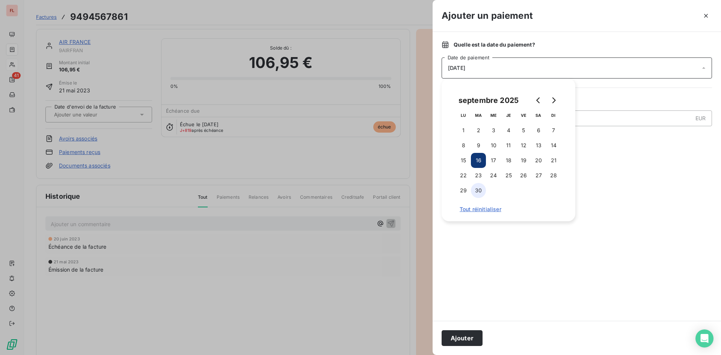
click at [481, 189] on button "30" at bounding box center [478, 190] width 15 height 15
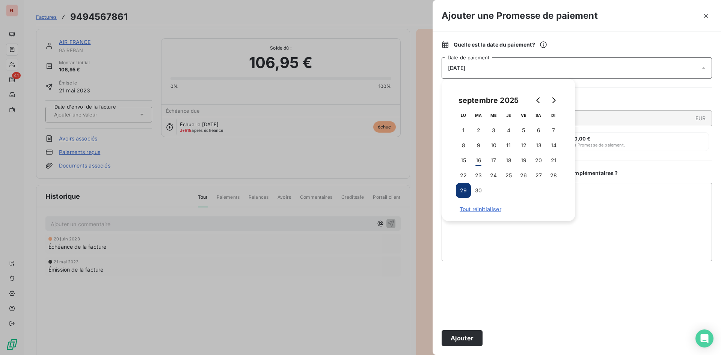
click at [650, 89] on div "Quelle est la date du paiement ? [DATE] Date de paiement Quel est le montant ? …" at bounding box center [577, 176] width 289 height 289
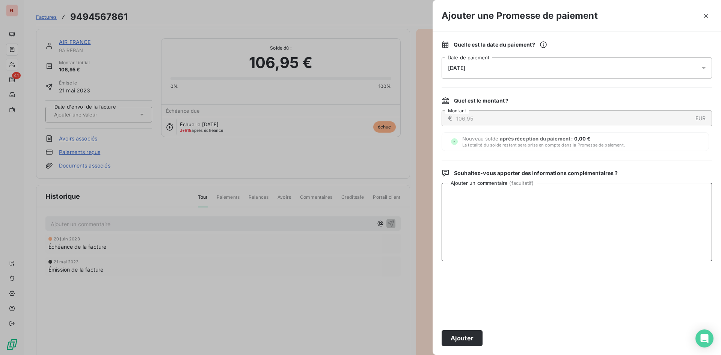
click at [552, 201] on textarea "Ajouter un commentaire ( facultatif )" at bounding box center [577, 222] width 271 height 78
type textarea "p"
type textarea "eu message facture en cours de paiement"
click at [465, 340] on button "Ajouter" at bounding box center [462, 338] width 41 height 16
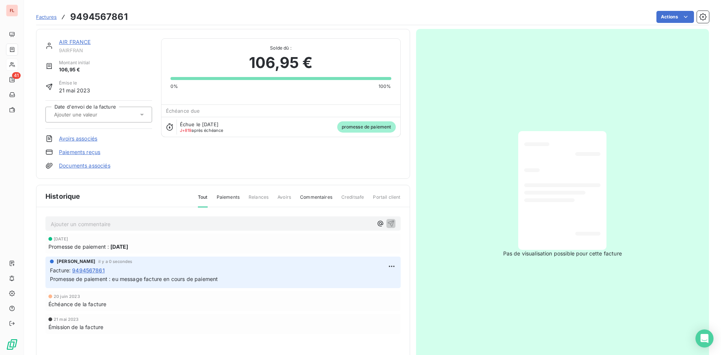
click at [47, 17] on span "Factures" at bounding box center [46, 17] width 21 height 6
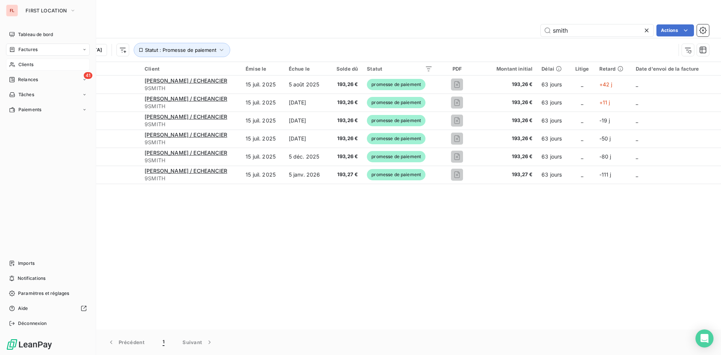
click at [17, 61] on div "Clients" at bounding box center [48, 65] width 84 height 12
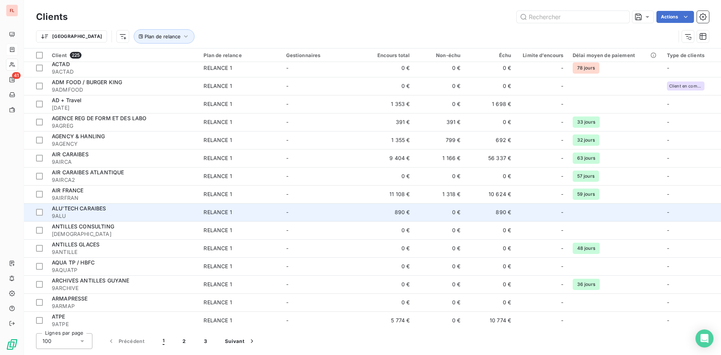
scroll to position [75, 0]
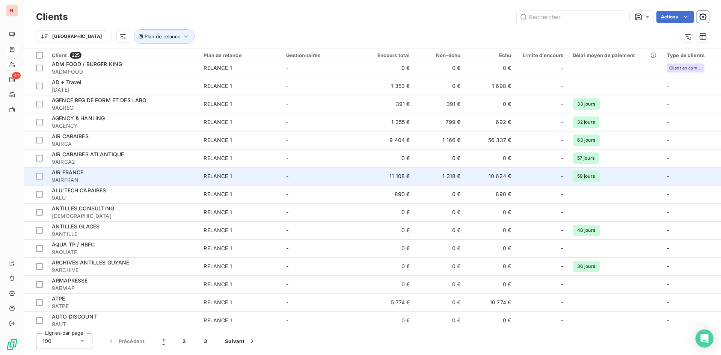
click at [131, 177] on span "9AIRFRAN" at bounding box center [123, 180] width 143 height 8
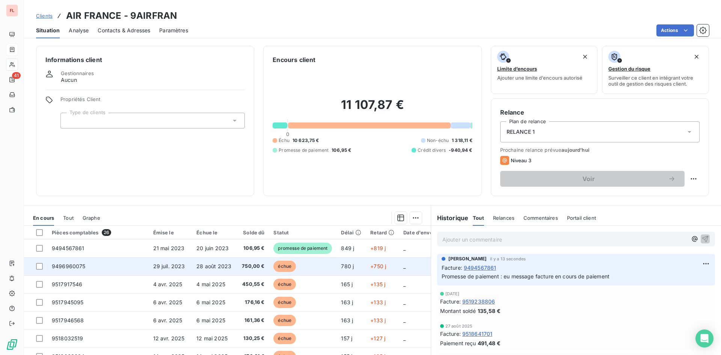
click at [174, 265] on span "29 juil. 2023" at bounding box center [169, 266] width 32 height 6
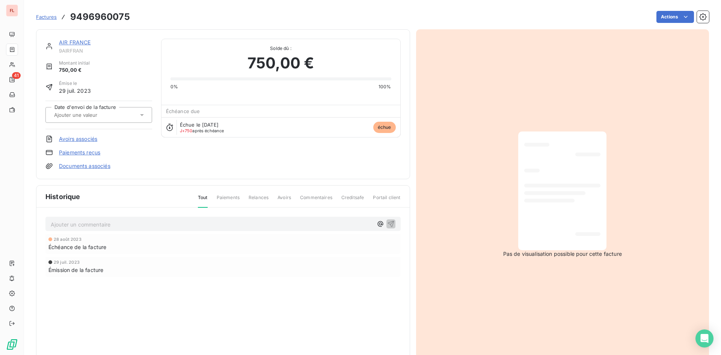
click at [94, 154] on link "Paiements reçus" at bounding box center [79, 153] width 41 height 8
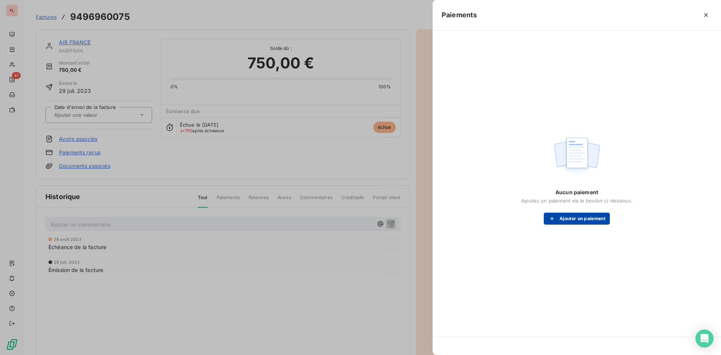
click at [587, 218] on button "Ajouter un paiement" at bounding box center [577, 219] width 66 height 12
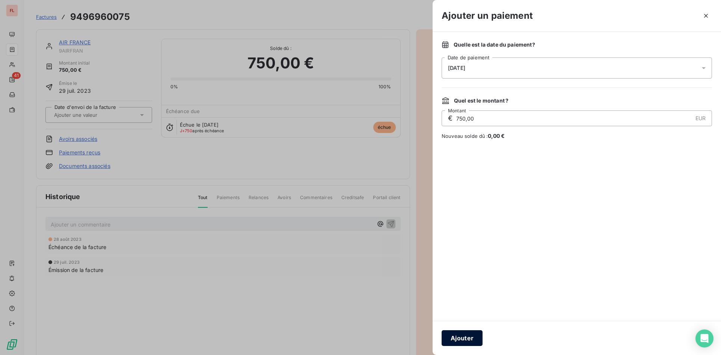
click at [467, 337] on button "Ajouter" at bounding box center [462, 338] width 41 height 16
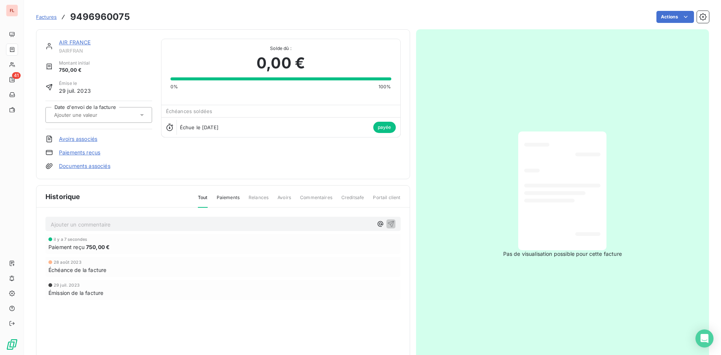
click at [95, 153] on link "Paiements reçus" at bounding box center [79, 153] width 41 height 8
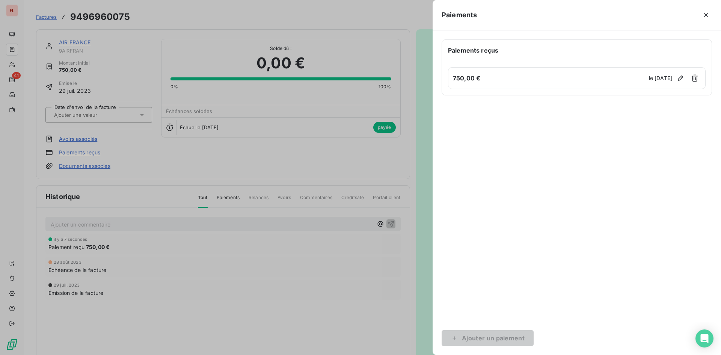
click at [516, 118] on div at bounding box center [577, 207] width 271 height 207
drag, startPoint x: 438, startPoint y: 91, endPoint x: 447, endPoint y: 95, distance: 9.4
click at [441, 94] on div "Paiements reçus 750,00 € le [DATE]" at bounding box center [577, 175] width 289 height 290
click at [459, 97] on div "Paiements reçus 750,00 € le [DATE]" at bounding box center [577, 175] width 289 height 290
click at [679, 80] on icon "button" at bounding box center [681, 78] width 8 height 8
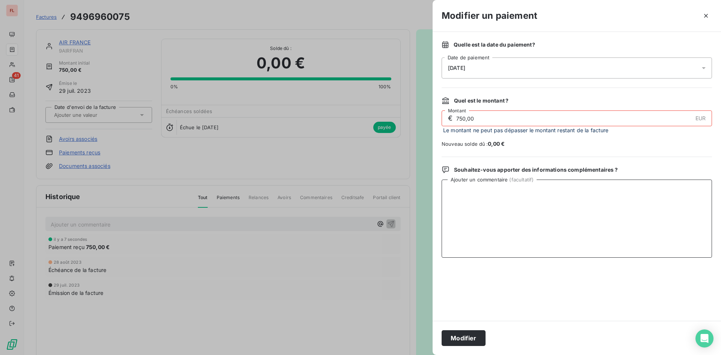
click at [475, 190] on textarea "Ajouter un commentaire ( facultatif )" at bounding box center [577, 219] width 271 height 78
type textarea "facture payée le [DATE]"
click at [706, 69] on icon at bounding box center [704, 68] width 8 height 8
click at [555, 302] on div at bounding box center [577, 289] width 271 height 45
click at [463, 340] on button "Modifier" at bounding box center [464, 338] width 44 height 16
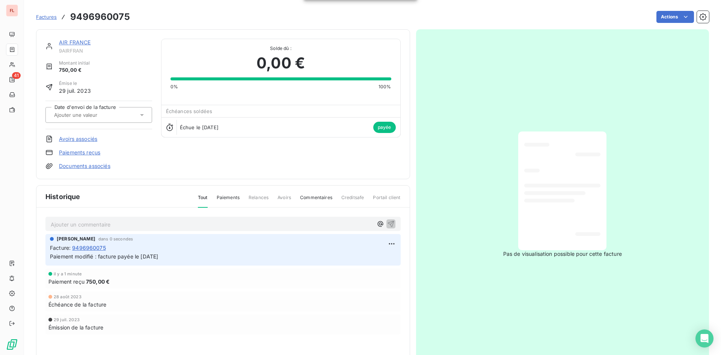
click at [79, 40] on link "AIR FRANCE" at bounding box center [75, 42] width 32 height 6
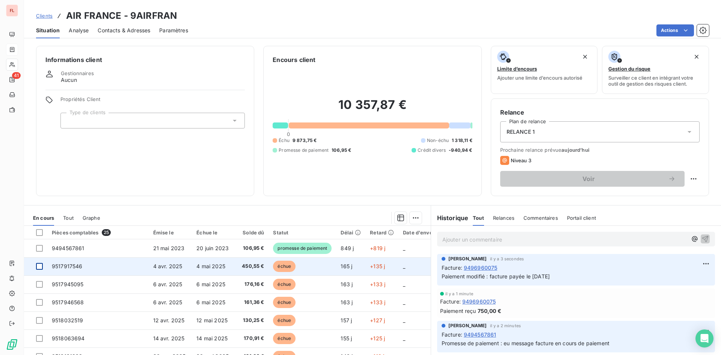
click at [41, 267] on div at bounding box center [39, 266] width 7 height 7
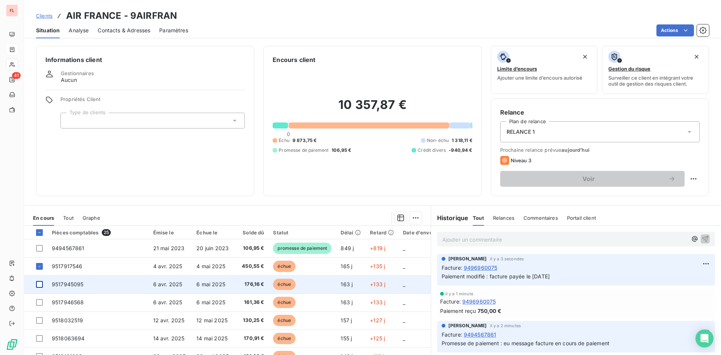
click at [39, 286] on div at bounding box center [39, 284] width 7 height 7
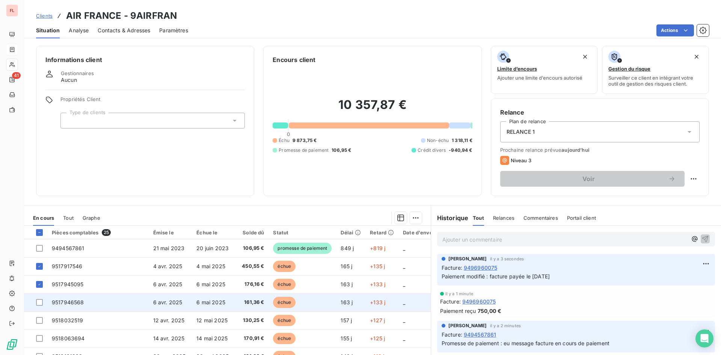
click at [38, 307] on td at bounding box center [35, 302] width 23 height 18
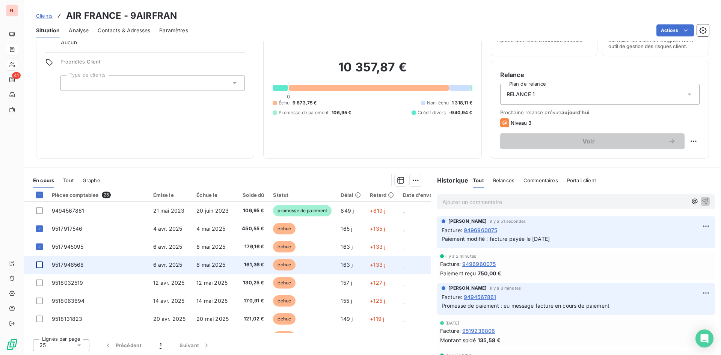
click at [37, 265] on div at bounding box center [39, 265] width 7 height 7
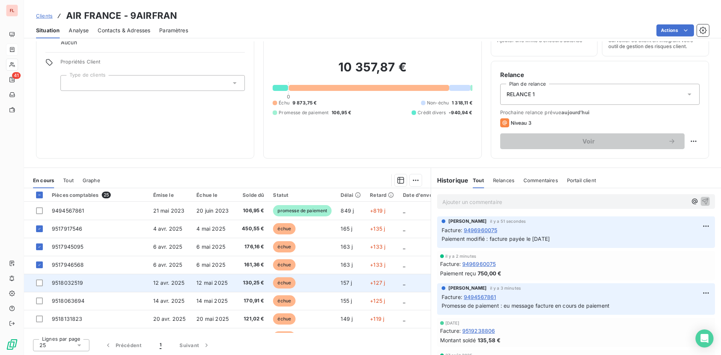
click at [36, 285] on td at bounding box center [35, 283] width 23 height 18
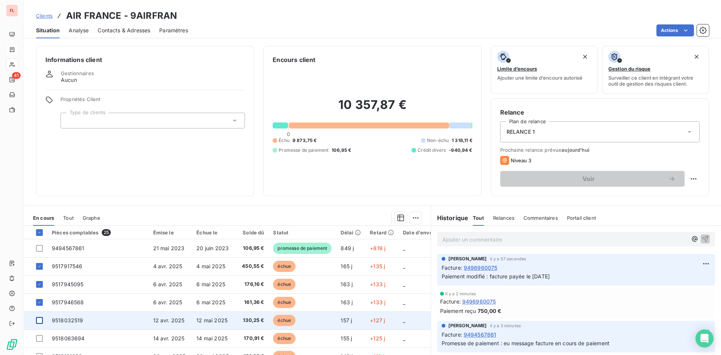
click at [39, 320] on div at bounding box center [39, 320] width 7 height 7
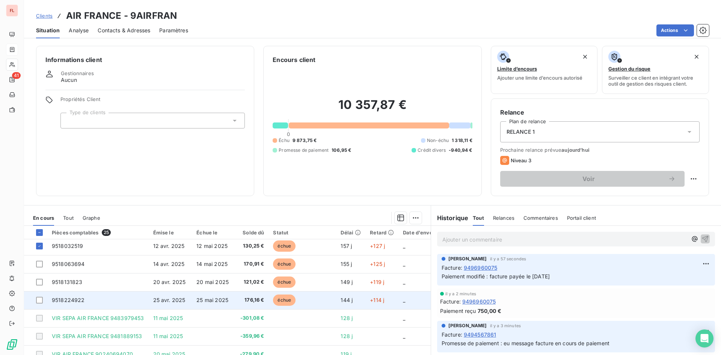
scroll to position [75, 0]
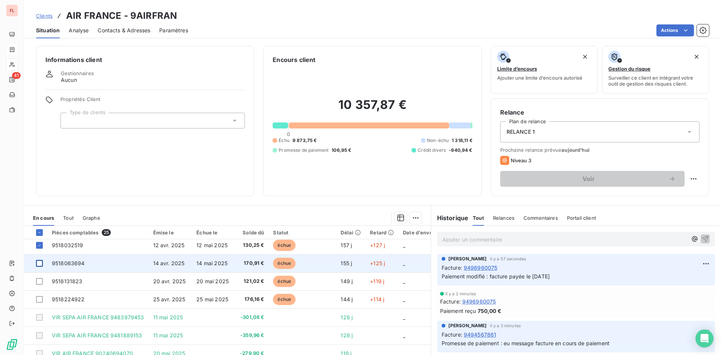
click at [39, 265] on div at bounding box center [39, 263] width 7 height 7
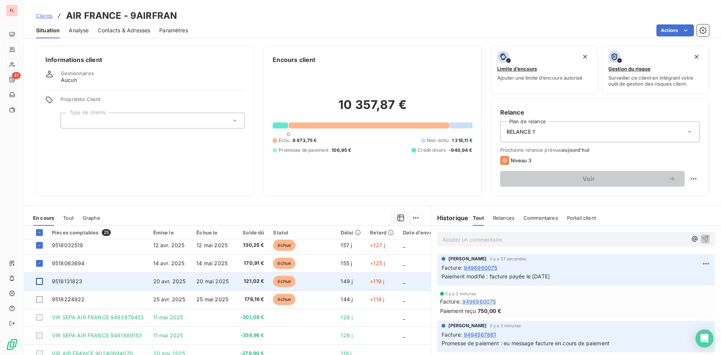
click at [41, 283] on div at bounding box center [39, 281] width 7 height 7
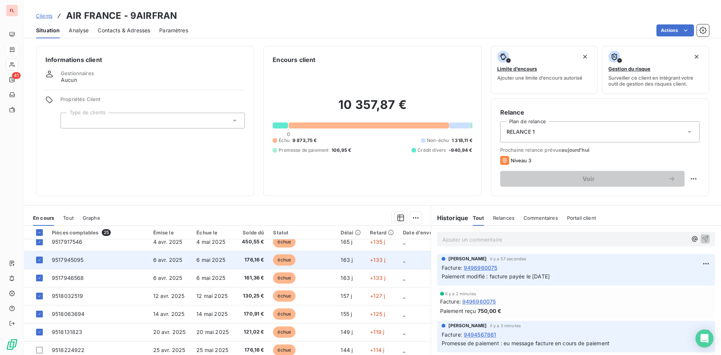
scroll to position [38, 0]
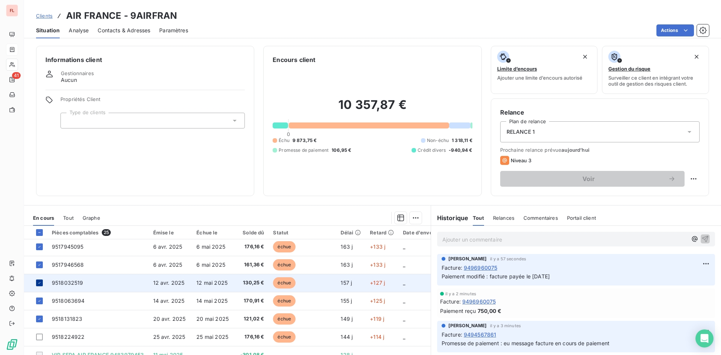
click at [39, 285] on div at bounding box center [39, 283] width 7 height 7
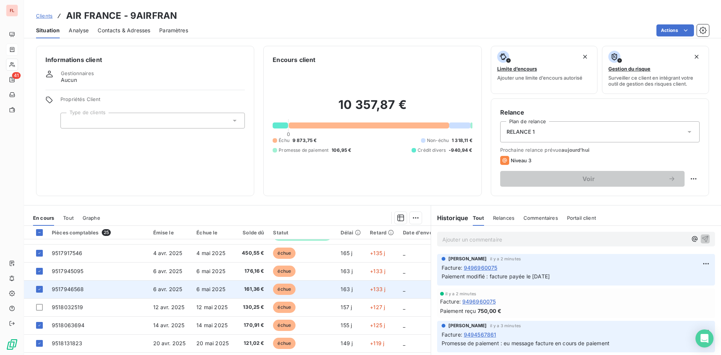
scroll to position [0, 0]
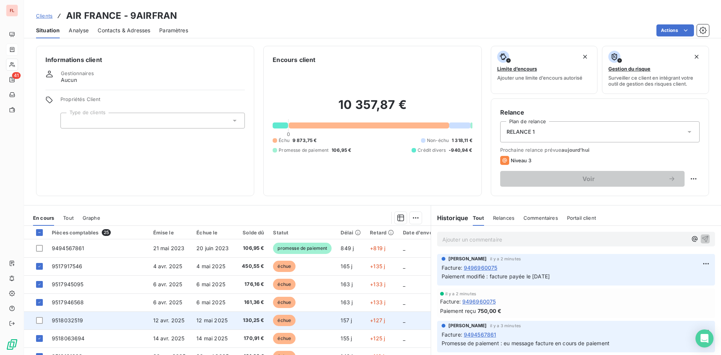
click at [39, 324] on td at bounding box center [35, 320] width 23 height 18
click at [37, 319] on div at bounding box center [39, 320] width 7 height 7
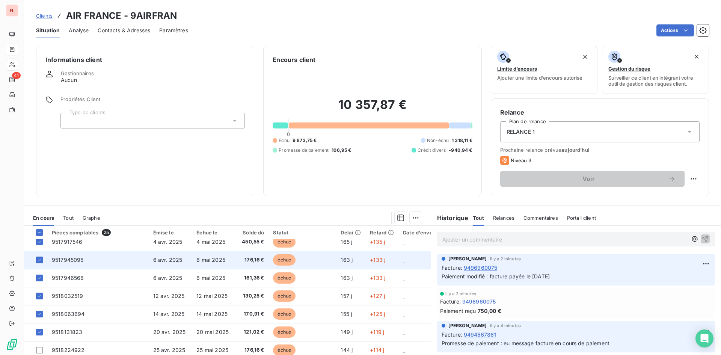
scroll to position [38, 0]
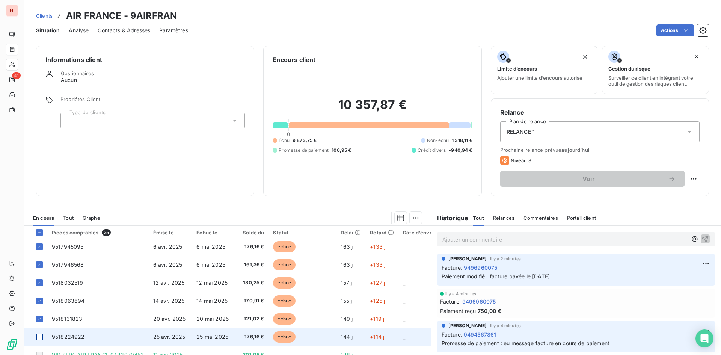
click at [42, 336] on div at bounding box center [39, 337] width 7 height 7
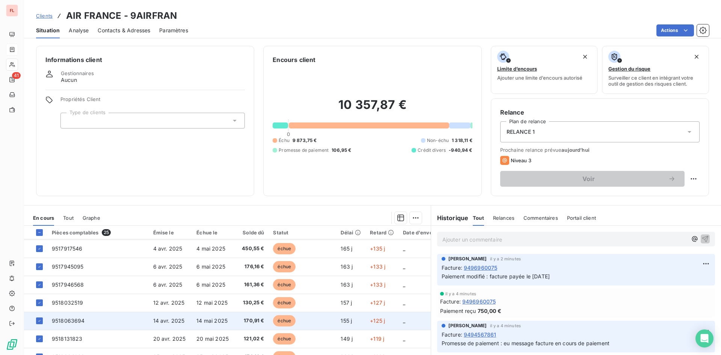
scroll to position [0, 0]
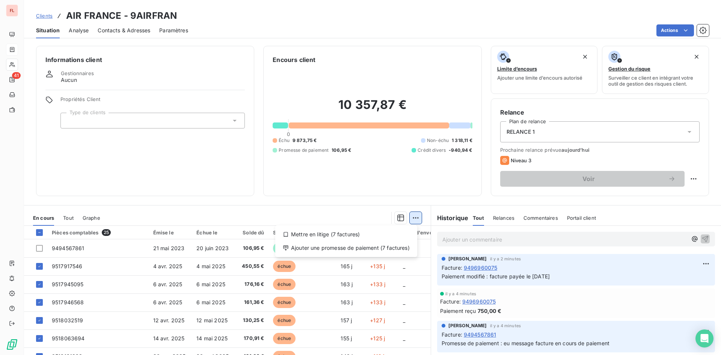
click at [416, 219] on html "FL 41 Clients AIR FRANCE - 9AIRFRAN Situation Analyse Contacts & Adresses Param…" at bounding box center [360, 177] width 721 height 355
click at [323, 249] on div "Ajouter une promesse de paiement (7 factures)" at bounding box center [346, 248] width 136 height 12
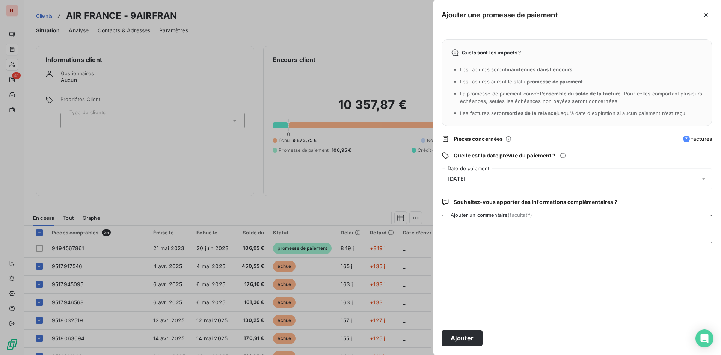
click at [465, 230] on textarea "Ajouter un commentaire (facultatif)" at bounding box center [577, 229] width 271 height 29
click at [552, 225] on textarea "Paiement en cours, sera payée d'ici la fin du mois" at bounding box center [577, 229] width 271 height 29
click at [557, 227] on textarea "Paiement en cours, sera payée d'ici la fin du mois" at bounding box center [577, 229] width 271 height 29
click at [579, 225] on textarea "Paiement en cours, sera payée d'ici la fin de mois" at bounding box center [577, 229] width 271 height 29
type textarea "Paiement en cours, sera payée d'ici la fin de la semaine"
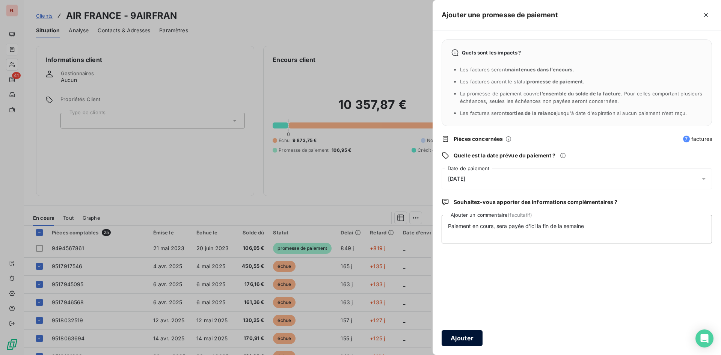
click at [459, 338] on button "Ajouter" at bounding box center [462, 338] width 41 height 16
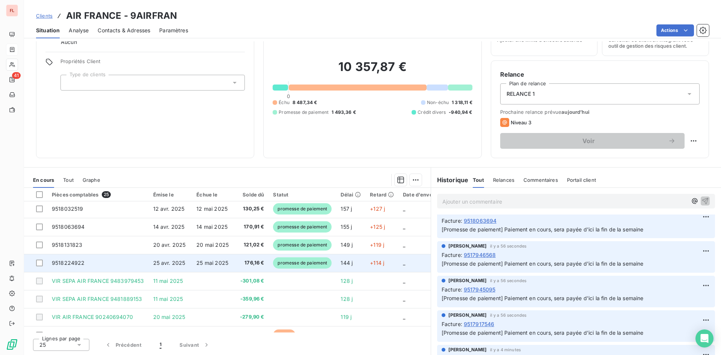
scroll to position [75, 0]
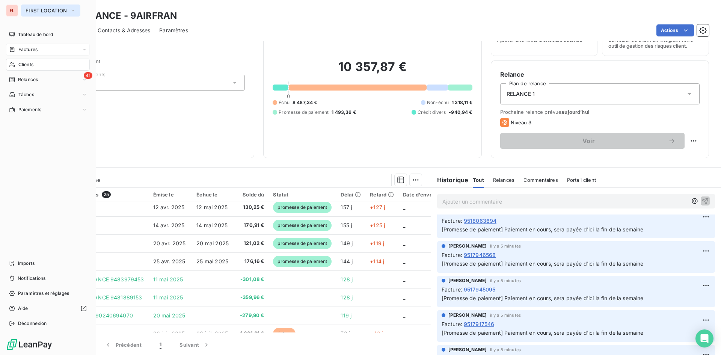
click at [73, 10] on icon "button" at bounding box center [73, 11] width 6 height 8
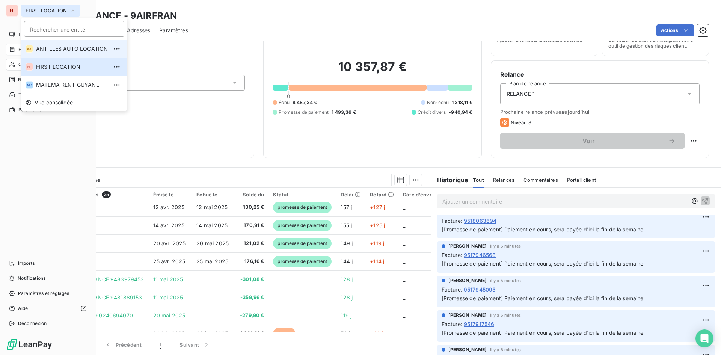
click at [50, 50] on span "ANTILLES AUTO LOCATION" at bounding box center [72, 49] width 72 height 8
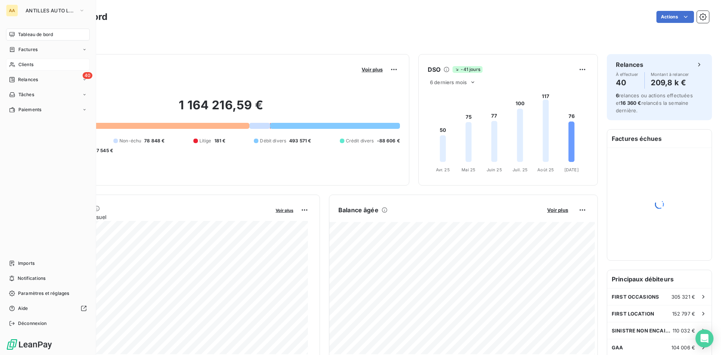
click at [25, 67] on span "Clients" at bounding box center [25, 64] width 15 height 7
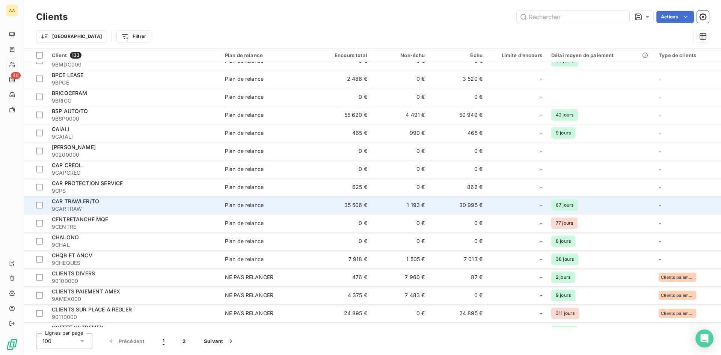
scroll to position [263, 0]
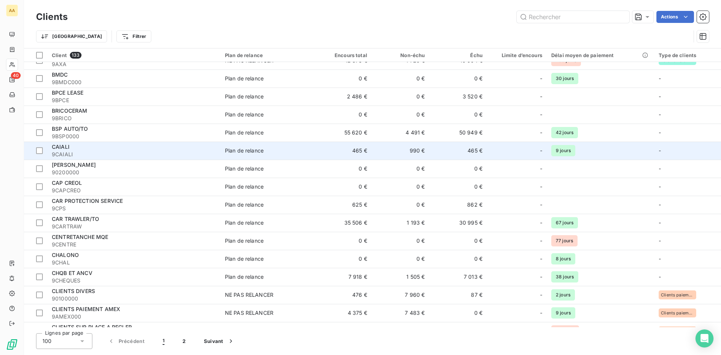
click at [88, 147] on div "CAIALI" at bounding box center [134, 147] width 164 height 8
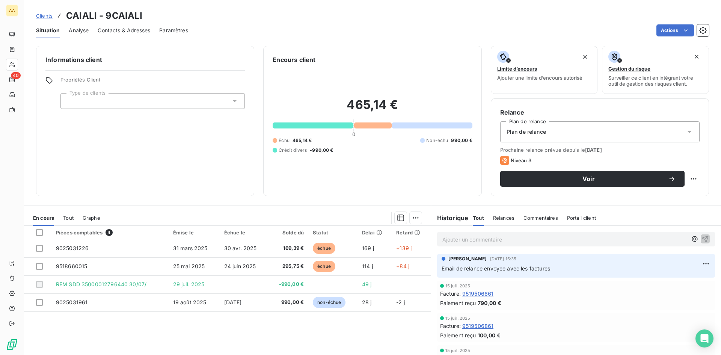
click at [129, 29] on span "Contacts & Adresses" at bounding box center [124, 31] width 53 height 8
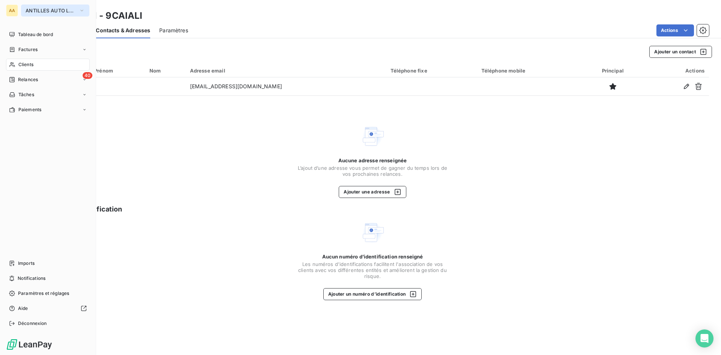
click at [82, 10] on icon "button" at bounding box center [82, 11] width 6 height 8
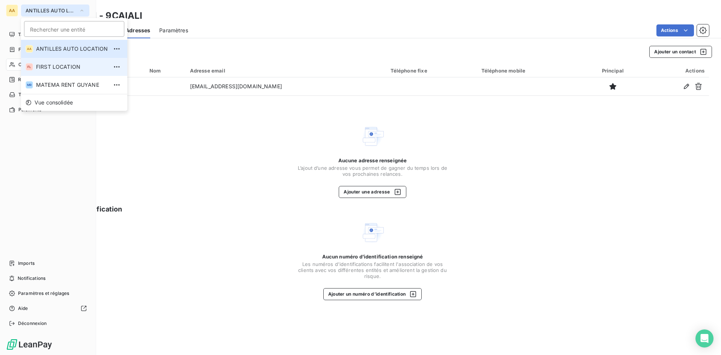
click at [57, 68] on span "FIRST LOCATION" at bounding box center [72, 67] width 72 height 8
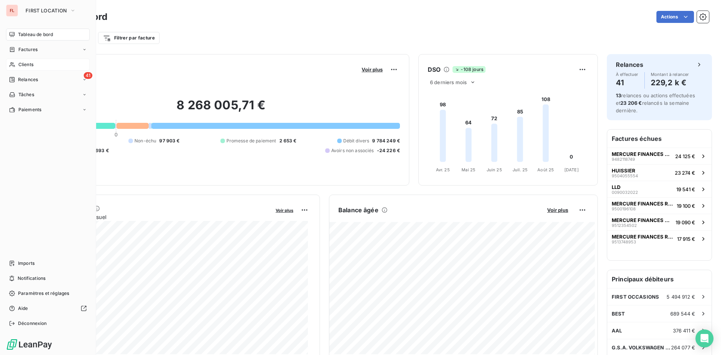
click at [35, 65] on div "Clients" at bounding box center [48, 65] width 84 height 12
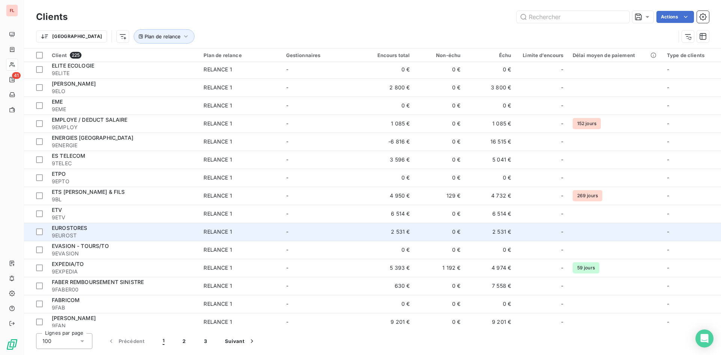
scroll to position [1353, 0]
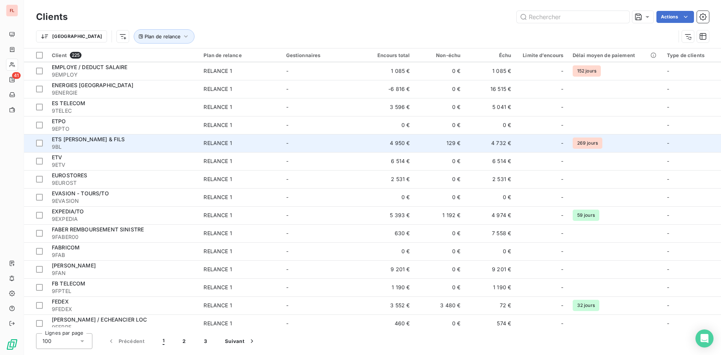
click at [92, 142] on span "ETS [PERSON_NAME] & FILS" at bounding box center [88, 139] width 73 height 6
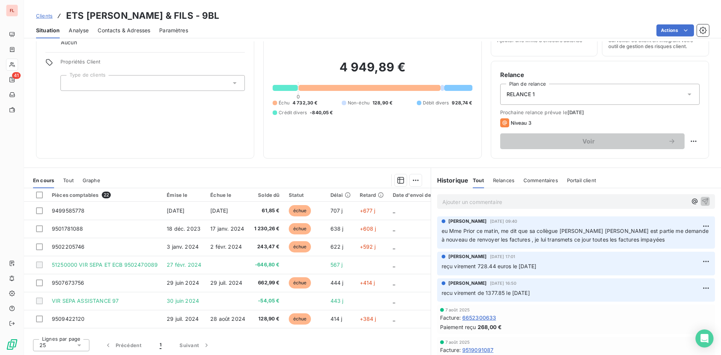
scroll to position [38, 0]
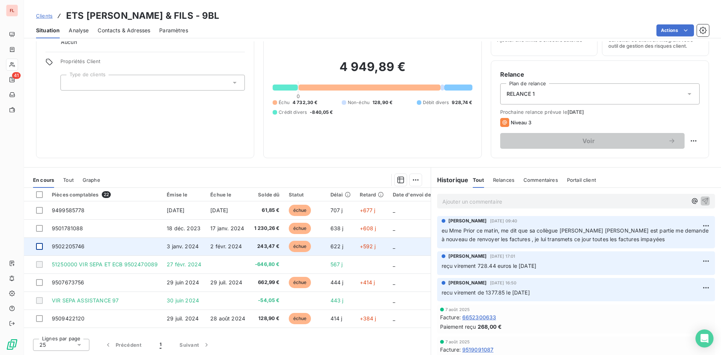
click at [41, 248] on div at bounding box center [39, 246] width 7 height 7
click at [64, 247] on span "9502205746" at bounding box center [68, 246] width 33 height 6
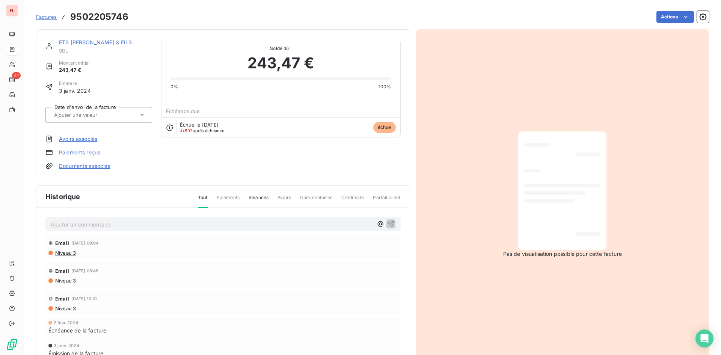
click at [85, 153] on link "Paiements reçus" at bounding box center [79, 153] width 41 height 8
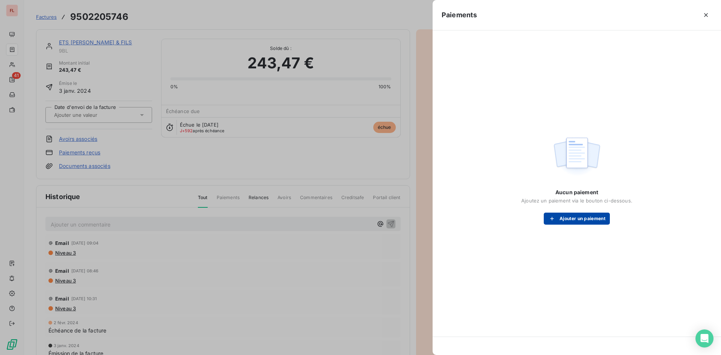
click at [579, 218] on button "Ajouter un paiement" at bounding box center [577, 219] width 66 height 12
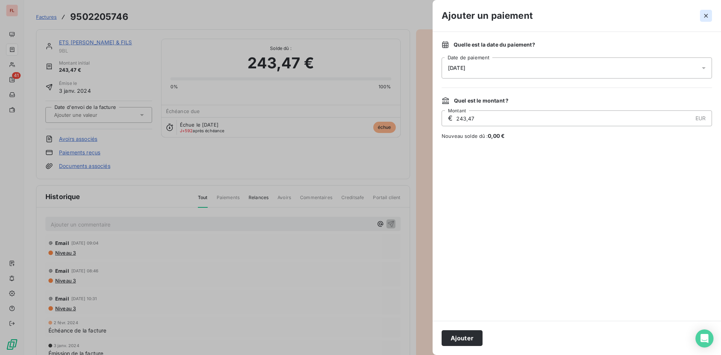
click at [706, 15] on icon "button" at bounding box center [707, 16] width 8 height 8
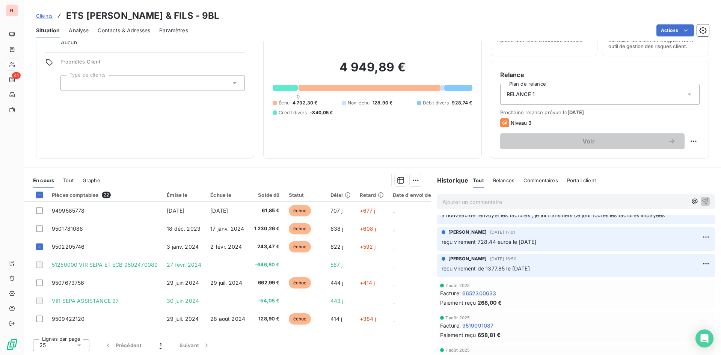
scroll to position [38, 0]
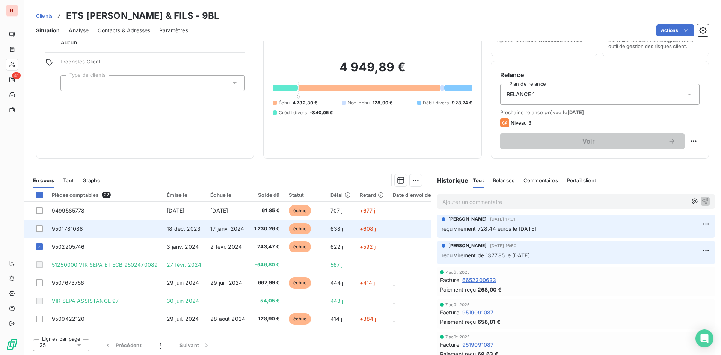
click at [74, 229] on span "9501781088" at bounding box center [68, 228] width 32 height 6
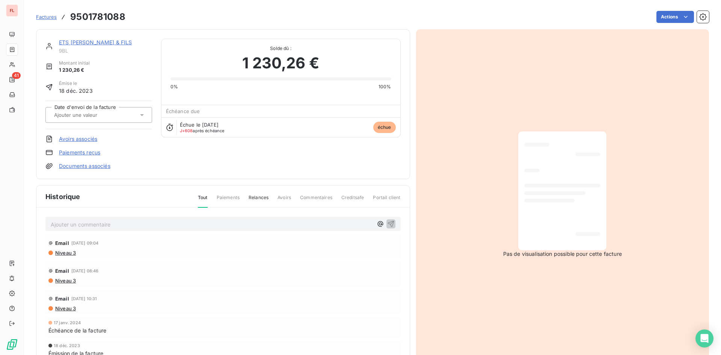
click at [83, 151] on link "Paiements reçus" at bounding box center [79, 153] width 41 height 8
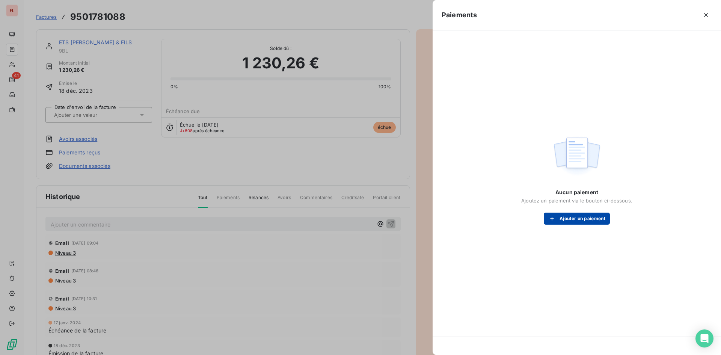
click at [595, 219] on button "Ajouter un paiement" at bounding box center [577, 219] width 66 height 12
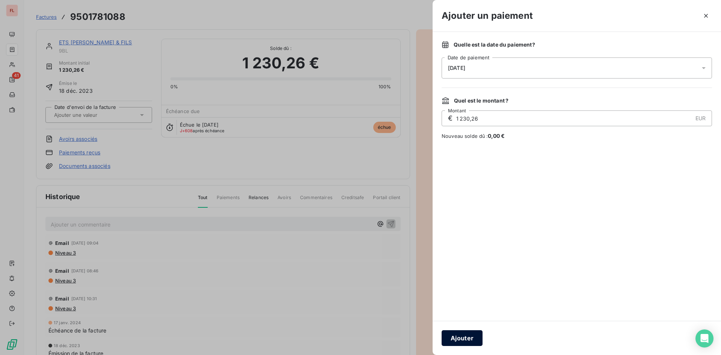
click at [468, 341] on button "Ajouter" at bounding box center [462, 338] width 41 height 16
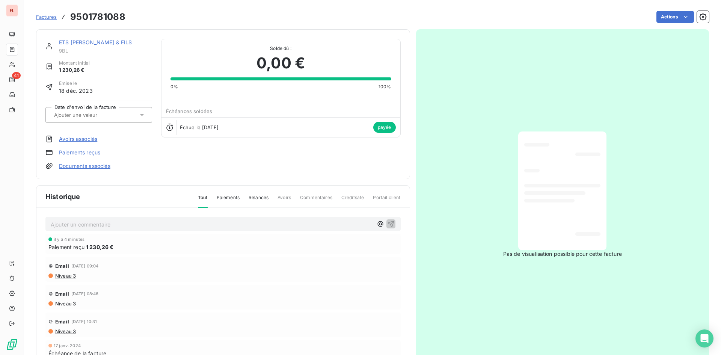
click at [225, 196] on span "Paiements" at bounding box center [228, 200] width 23 height 13
click at [102, 247] on span "1 230,26 €" at bounding box center [100, 247] width 28 height 8
click at [84, 242] on div "il y a 4 minutes Paiement reçu 1 230,26 €" at bounding box center [222, 244] width 349 height 14
click at [89, 156] on link "Paiements reçus" at bounding box center [79, 153] width 41 height 8
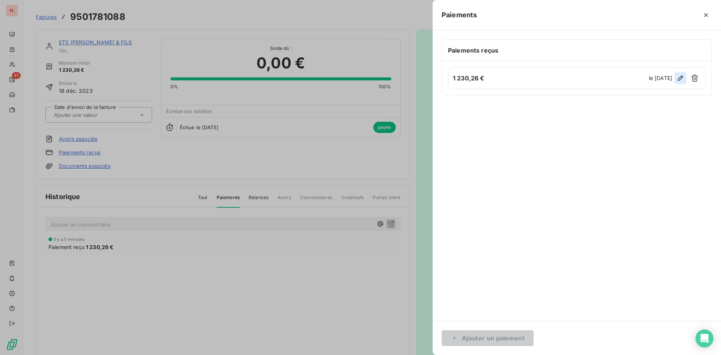
click at [685, 78] on button "button" at bounding box center [681, 78] width 12 height 12
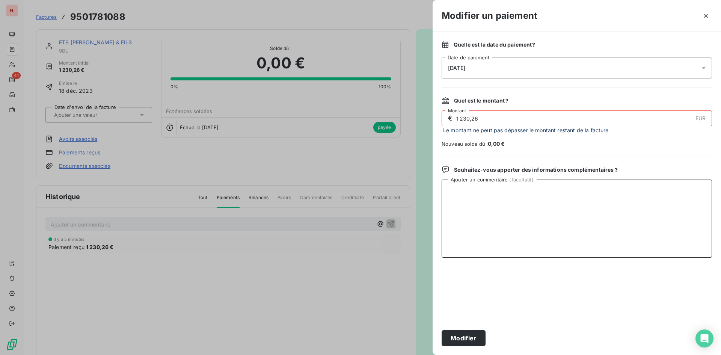
click at [462, 194] on textarea "Ajouter un commentaire ( facultatif )" at bounding box center [577, 219] width 271 height 78
type textarea "p"
click at [513, 212] on textarea "facture est en cours de règlement" at bounding box center [577, 219] width 271 height 78
click at [545, 189] on textarea "facture est en cours de règlement" at bounding box center [577, 219] width 271 height 78
type textarea "facture est en cours de règlement"
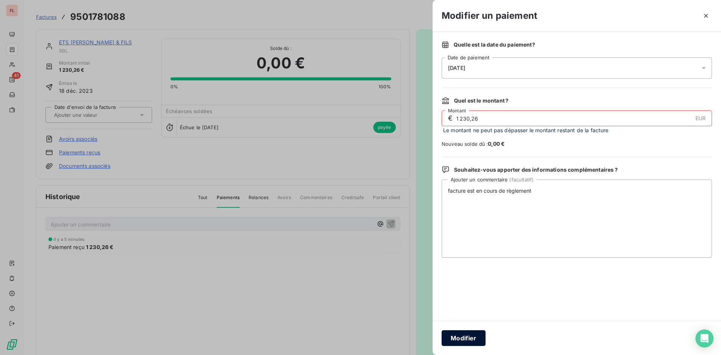
click at [469, 340] on button "Modifier" at bounding box center [464, 338] width 44 height 16
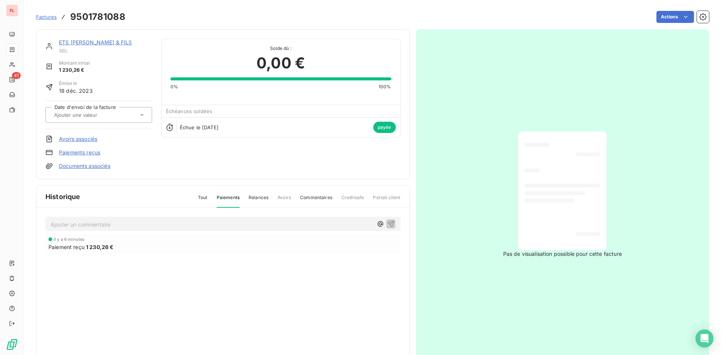
click at [103, 42] on link "ETS [PERSON_NAME] & FILS" at bounding box center [95, 42] width 73 height 6
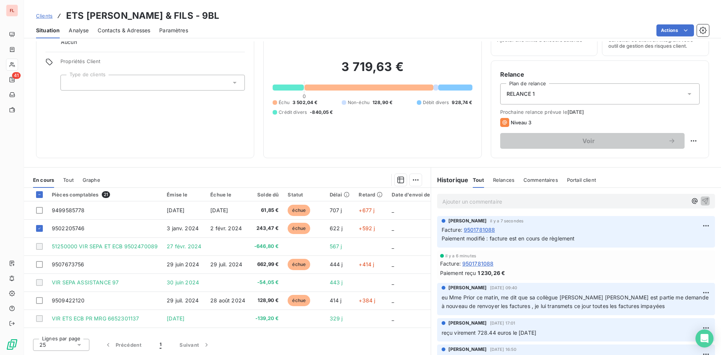
click at [474, 265] on span "9501781088" at bounding box center [479, 264] width 32 height 8
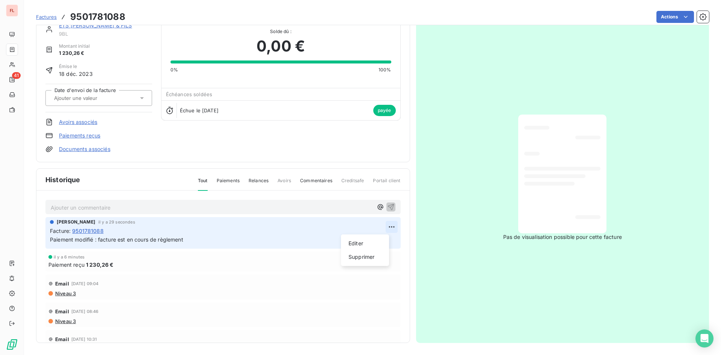
click at [387, 225] on html "FL 41 Factures 9501781088 Actions ETS [PERSON_NAME] & FILS 9BL Montant initial …" at bounding box center [360, 177] width 721 height 355
click at [338, 308] on html "FL 41 Factures 9501781088 Actions ETS [PERSON_NAME] & FILS 9BL Montant initial …" at bounding box center [360, 177] width 721 height 355
click at [187, 259] on div "il y a 6 minutes" at bounding box center [222, 257] width 349 height 5
drag, startPoint x: 88, startPoint y: 253, endPoint x: 85, endPoint y: 257, distance: 4.9
click at [87, 255] on div "il y a 6 minutes Paiement reçu 1 230,26 €" at bounding box center [222, 262] width 355 height 20
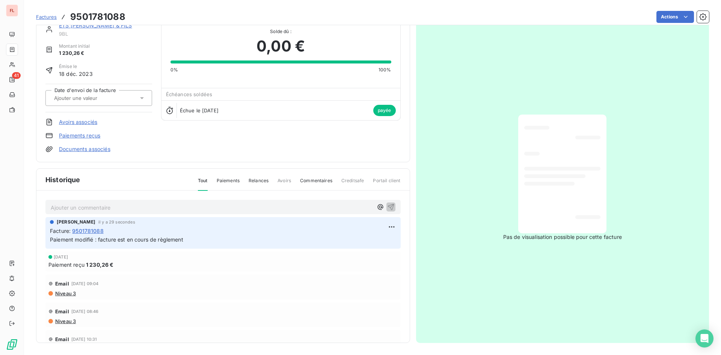
click at [68, 256] on span "[DATE]" at bounding box center [61, 257] width 14 height 5
click at [68, 258] on span "[DATE]" at bounding box center [61, 257] width 14 height 5
click at [116, 268] on div "Paiement reçu 1 230,26 €" at bounding box center [222, 265] width 349 height 8
click at [86, 264] on span "1 230,26 €" at bounding box center [100, 265] width 28 height 8
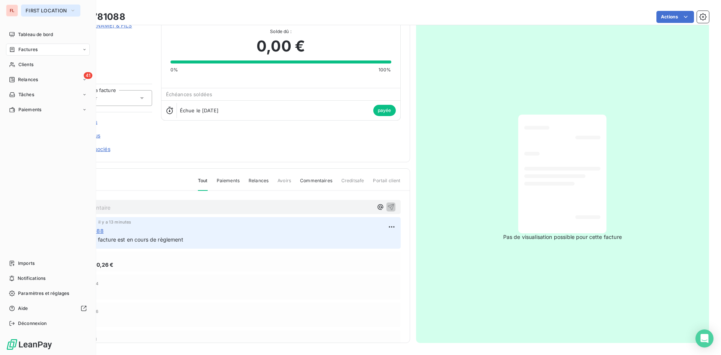
click at [74, 10] on icon "button" at bounding box center [73, 11] width 6 height 8
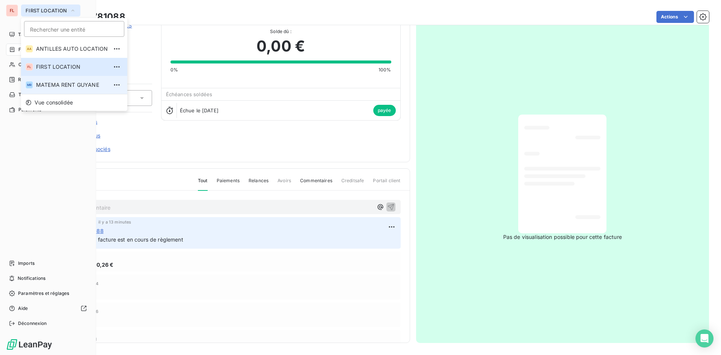
click at [71, 83] on span "MATEMA RENT GUYANE" at bounding box center [72, 85] width 72 height 8
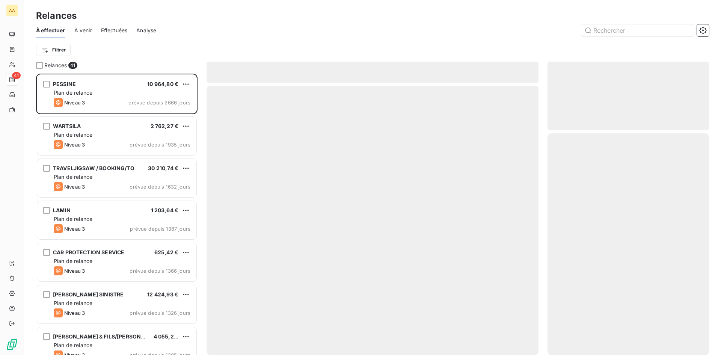
scroll to position [276, 156]
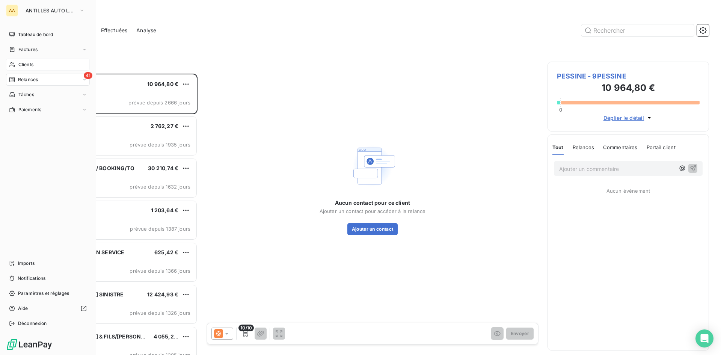
click at [12, 62] on icon at bounding box center [12, 65] width 6 height 6
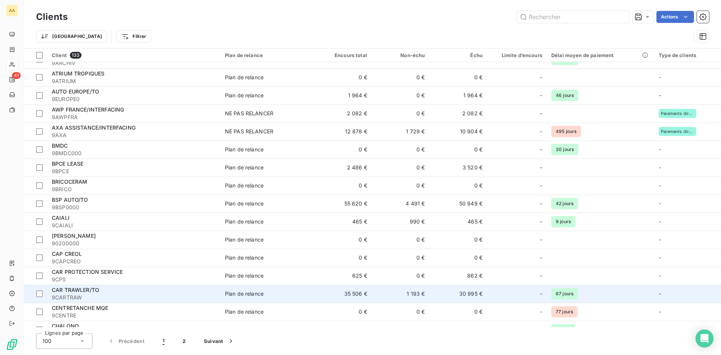
scroll to position [188, 0]
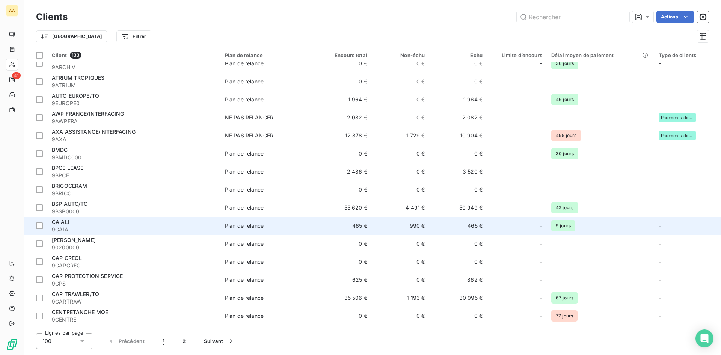
click at [88, 222] on div "CAIALI" at bounding box center [134, 222] width 164 height 8
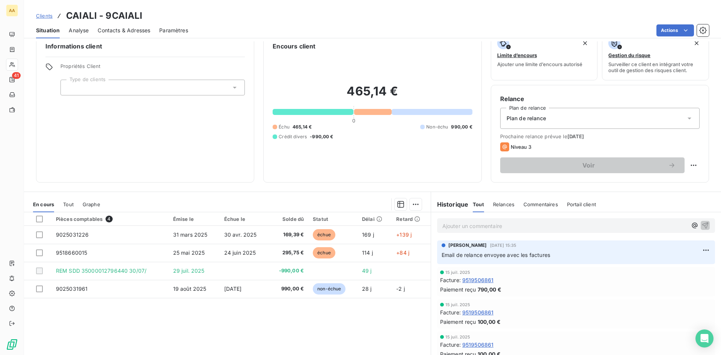
scroll to position [0, 0]
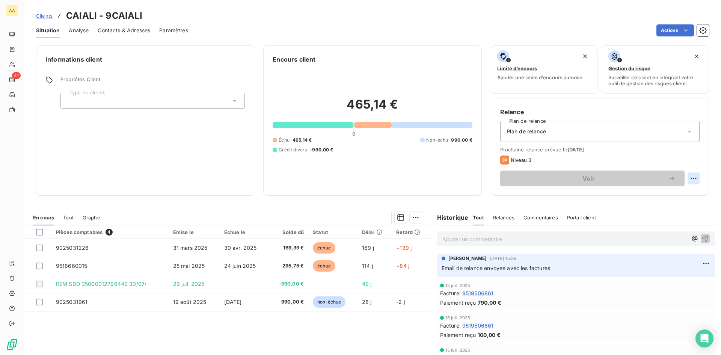
click at [690, 178] on html "AA 41 Clients CAIALI - 9CAIALI Situation Analyse Contacts & Adresses Paramètres…" at bounding box center [360, 177] width 721 height 355
click at [675, 195] on div "Replanifier cette action" at bounding box center [657, 195] width 67 height 12
select select "8"
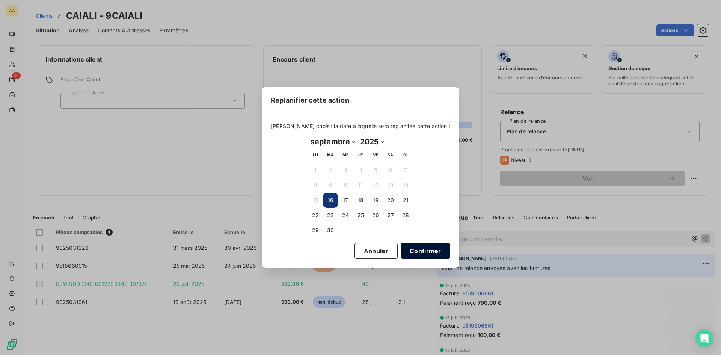
click at [411, 253] on button "Confirmer" at bounding box center [426, 251] width 50 height 16
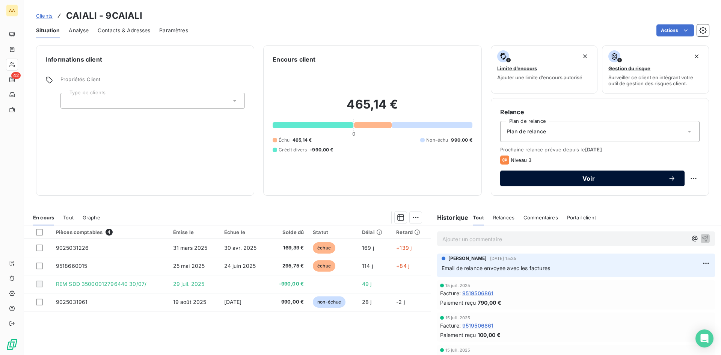
click at [580, 177] on span "Voir" at bounding box center [589, 178] width 159 height 6
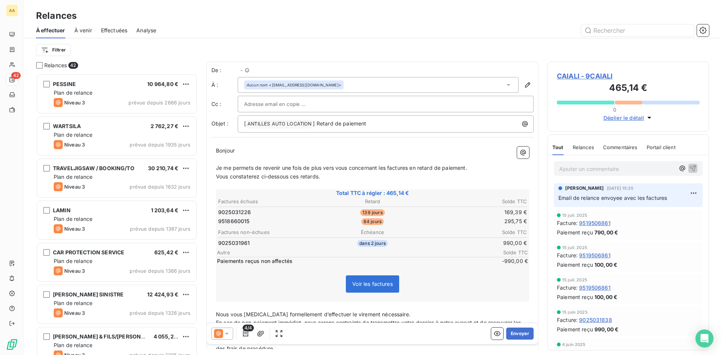
scroll to position [276, 156]
click at [243, 332] on icon "button" at bounding box center [246, 334] width 8 height 8
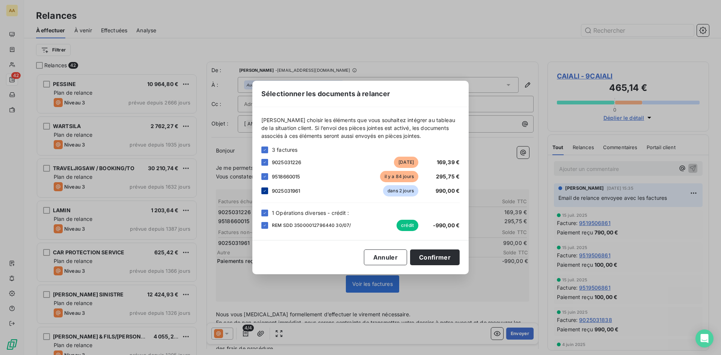
click at [263, 189] on icon at bounding box center [265, 191] width 5 height 5
click at [263, 224] on icon at bounding box center [265, 225] width 5 height 5
click at [438, 260] on button "Confirmer" at bounding box center [435, 257] width 50 height 16
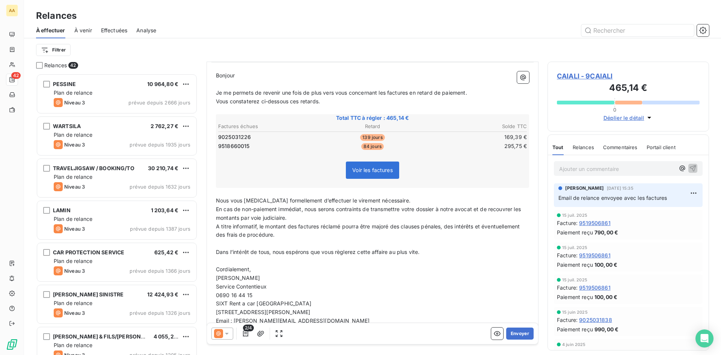
scroll to position [0, 0]
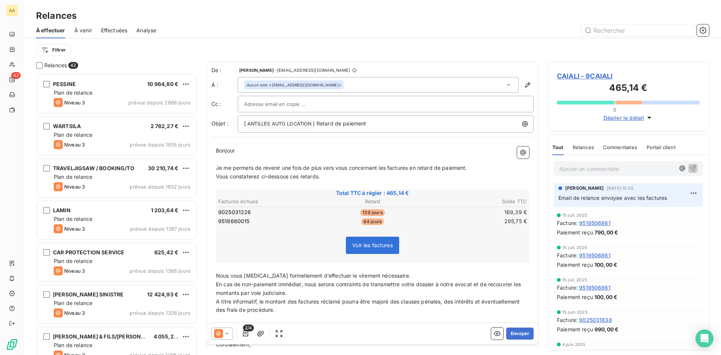
click at [226, 332] on icon at bounding box center [227, 334] width 8 height 8
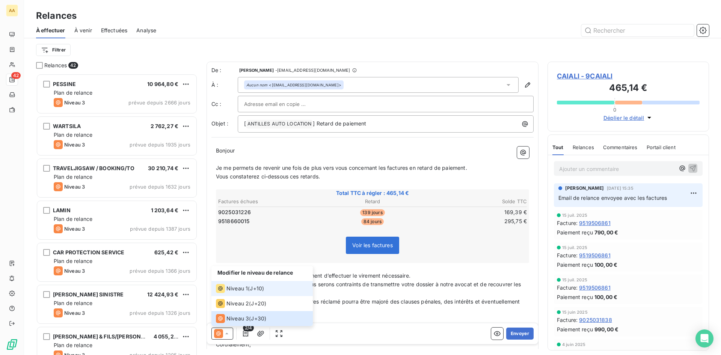
click at [240, 284] on div "Niveau 1" at bounding box center [232, 288] width 32 height 9
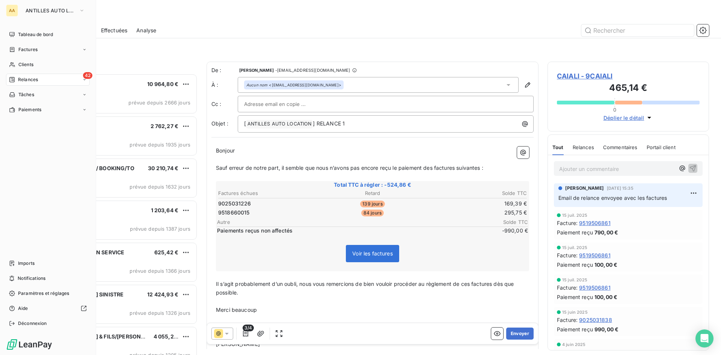
click at [48, 80] on div "42 Relances" at bounding box center [48, 80] width 84 height 12
click at [44, 80] on div "42 Relances" at bounding box center [48, 80] width 84 height 12
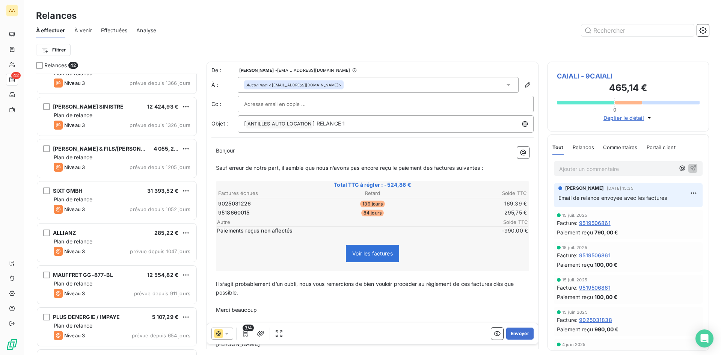
scroll to position [339, 0]
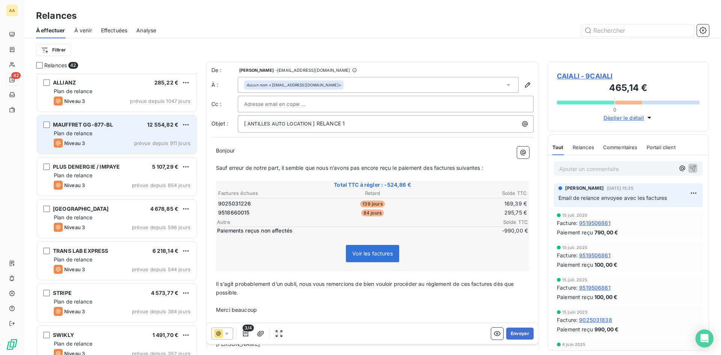
click at [110, 141] on div "Niveau 3 prévue depuis 911 jours" at bounding box center [122, 143] width 137 height 9
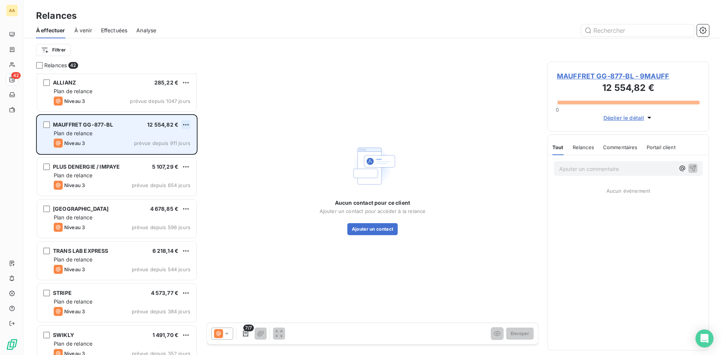
click at [189, 123] on html "AA 42 Relances À effectuer À venir Effectuées Analyse Filtrer Relances 42 SIXT …" at bounding box center [360, 177] width 721 height 355
click at [169, 152] on div "Passer cette action" at bounding box center [153, 153] width 67 height 12
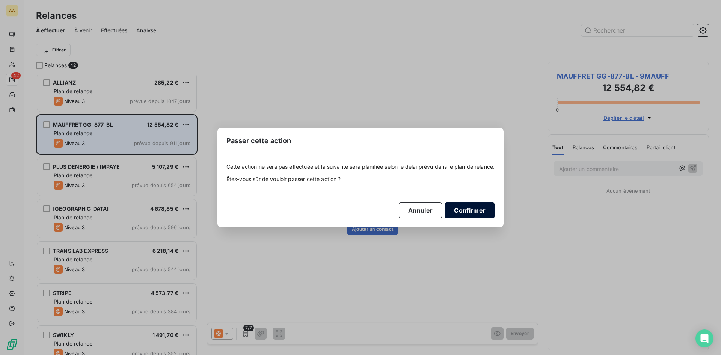
click at [475, 207] on button "Confirmer" at bounding box center [470, 211] width 50 height 16
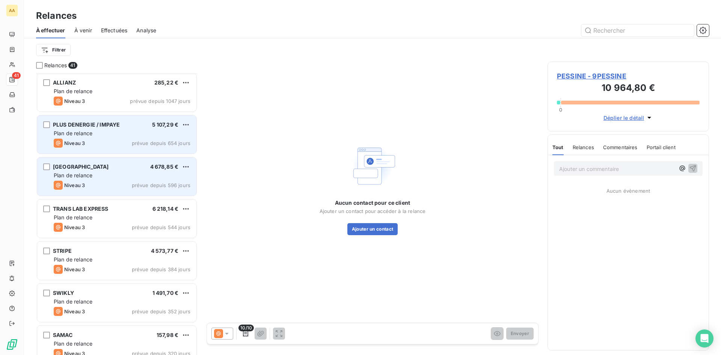
click at [153, 176] on div "Plan de relance" at bounding box center [122, 176] width 137 height 8
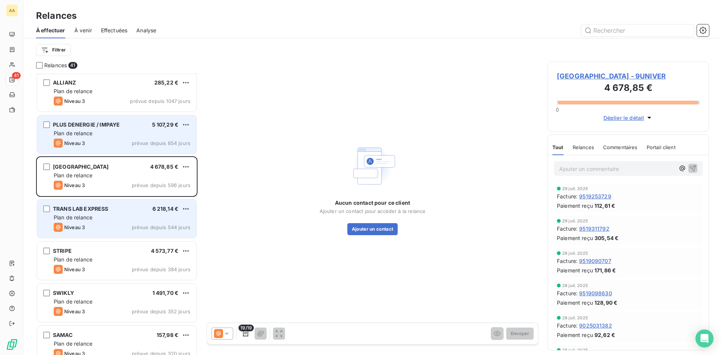
click at [165, 218] on div "Plan de relance" at bounding box center [122, 218] width 137 height 8
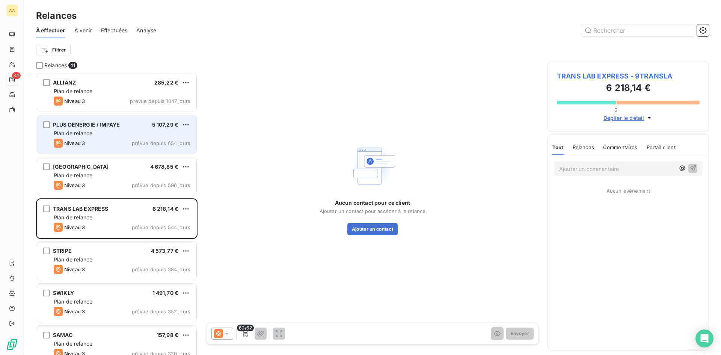
click at [630, 77] on span "TRANS LAB EXPRESS - 9TRANSLA" at bounding box center [628, 76] width 143 height 10
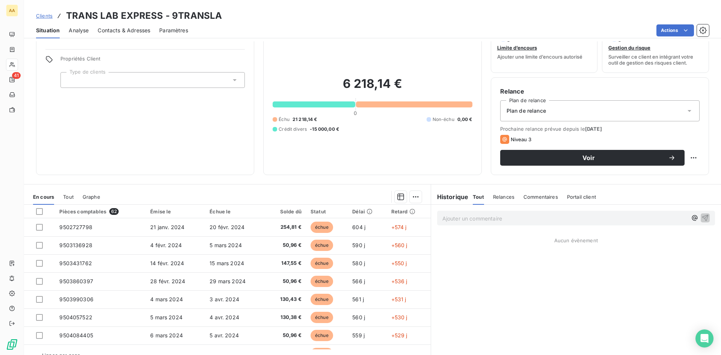
scroll to position [38, 0]
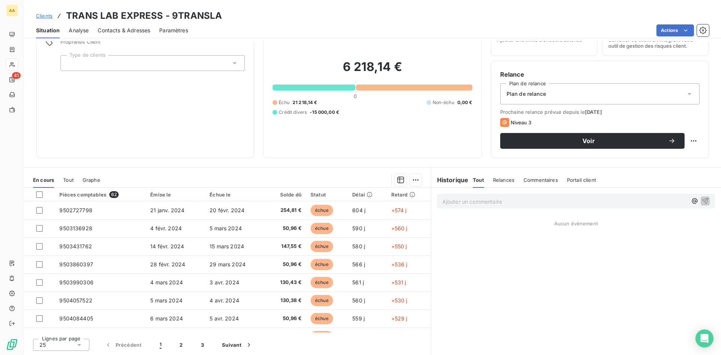
click at [169, 31] on span "Paramètres" at bounding box center [173, 31] width 29 height 8
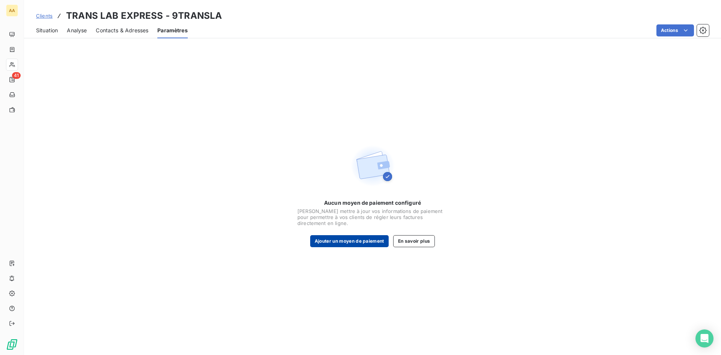
click at [348, 240] on button "Ajouter un moyen de paiement" at bounding box center [349, 241] width 79 height 12
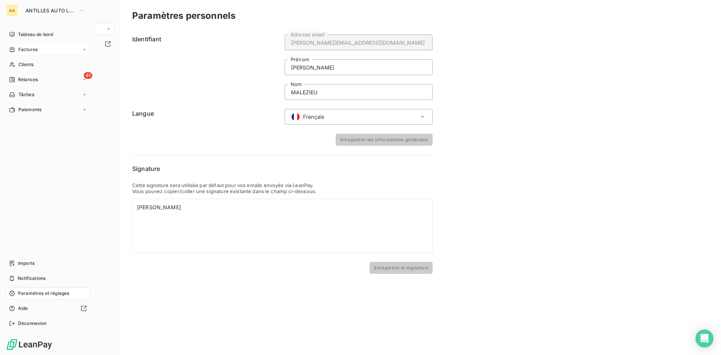
click at [35, 50] on span "Factures" at bounding box center [27, 49] width 19 height 7
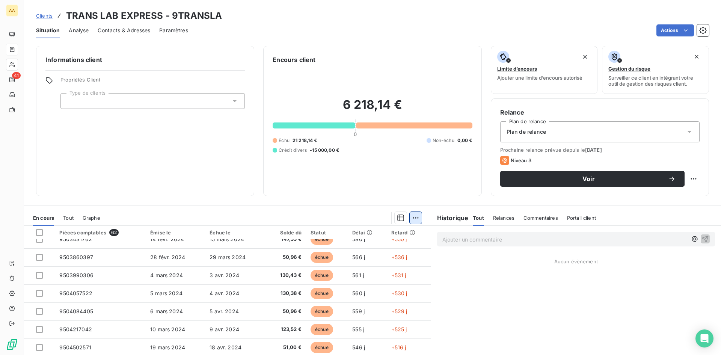
scroll to position [20, 0]
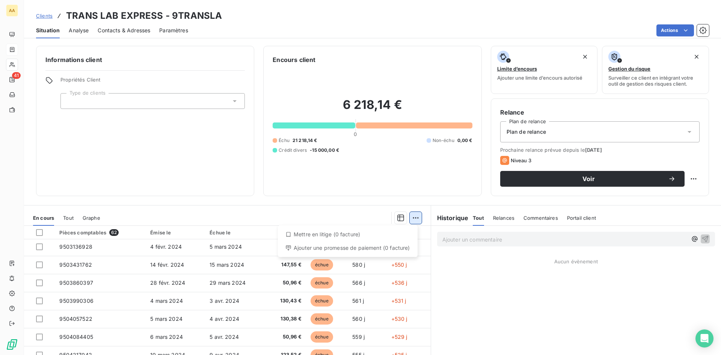
click at [411, 219] on html "AA 41 Clients TRANS LAB EXPRESS - 9TRANSLA Situation Analyse Contacts & Adresse…" at bounding box center [360, 177] width 721 height 355
click at [504, 217] on html "AA 41 Clients TRANS LAB EXPRESS - 9TRANSLA Situation Analyse Contacts & Adresse…" at bounding box center [360, 177] width 721 height 355
click at [538, 215] on span "Commentaires" at bounding box center [541, 218] width 35 height 6
click at [575, 216] on span "Portail client" at bounding box center [583, 218] width 29 height 6
click at [410, 219] on html "AA 41 Clients TRANS LAB EXPRESS - 9TRANSLA Situation Analyse Contacts & Adresse…" at bounding box center [360, 177] width 721 height 355
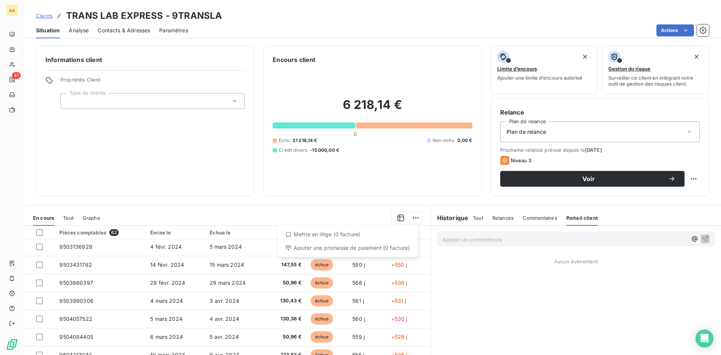
click at [394, 218] on html "AA 41 Clients TRANS LAB EXPRESS - 9TRANSLA Situation Analyse Contacts & Adresse…" at bounding box center [360, 177] width 721 height 355
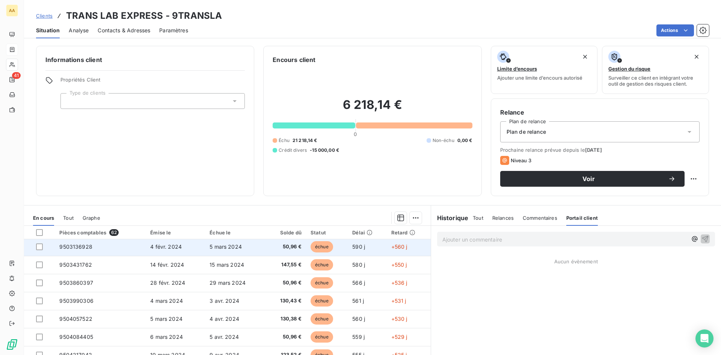
click at [223, 249] on span "5 mars 2024" at bounding box center [226, 246] width 32 height 6
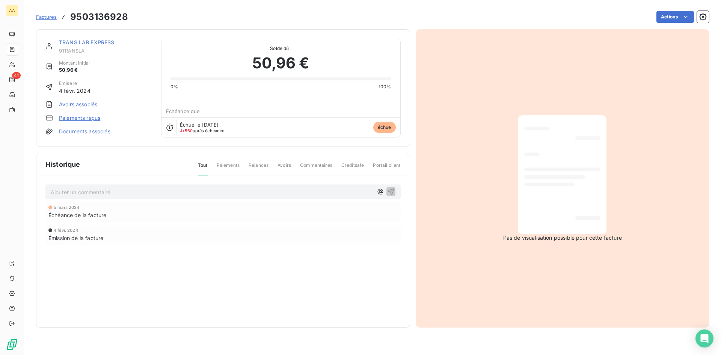
click at [287, 166] on span "Avoirs" at bounding box center [285, 168] width 14 height 13
click at [100, 42] on link "TRANS LAB EXPRESS" at bounding box center [87, 42] width 56 height 6
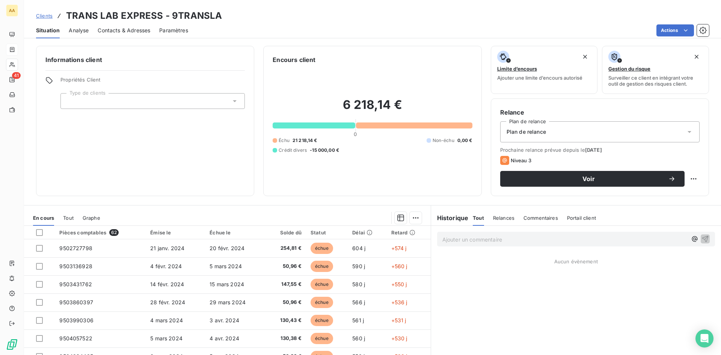
click at [499, 219] on span "Relances" at bounding box center [503, 218] width 21 height 6
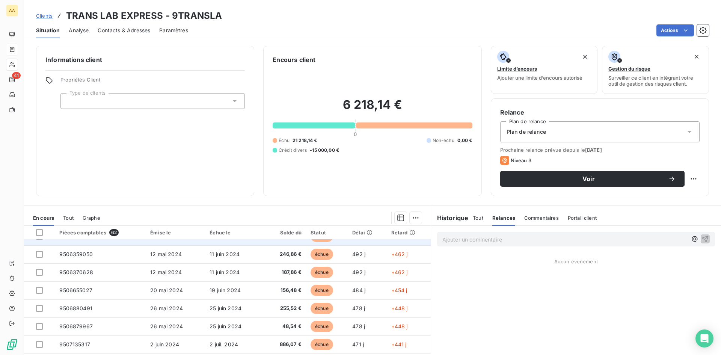
scroll to position [320, 0]
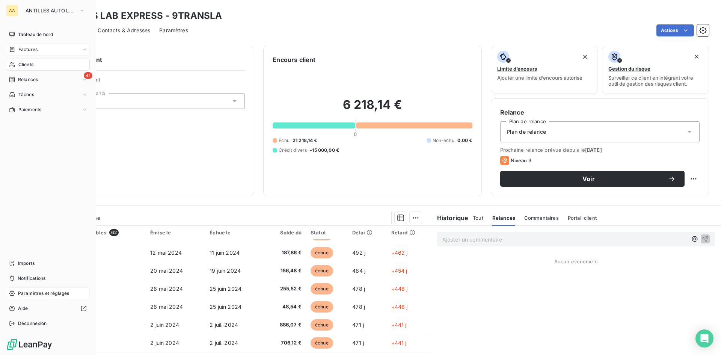
click at [29, 293] on span "Paramètres et réglages" at bounding box center [43, 293] width 51 height 7
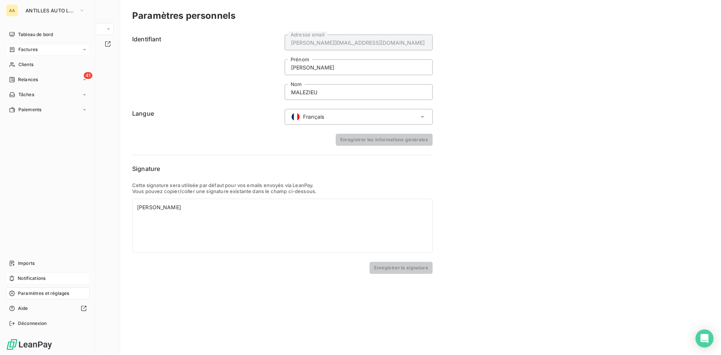
click at [18, 277] on span "Notifications" at bounding box center [32, 278] width 28 height 7
click at [23, 95] on span "Tâches" at bounding box center [26, 94] width 16 height 7
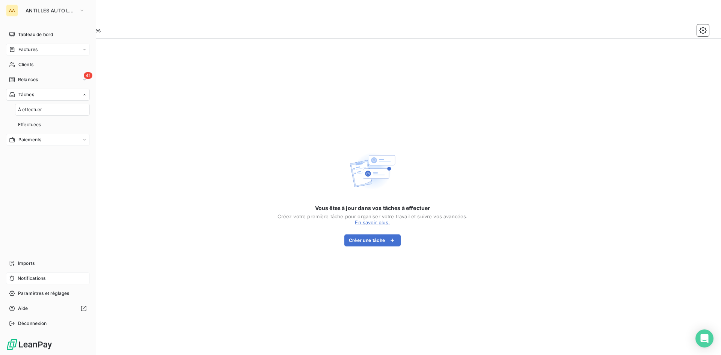
click at [86, 140] on icon at bounding box center [84, 140] width 5 height 5
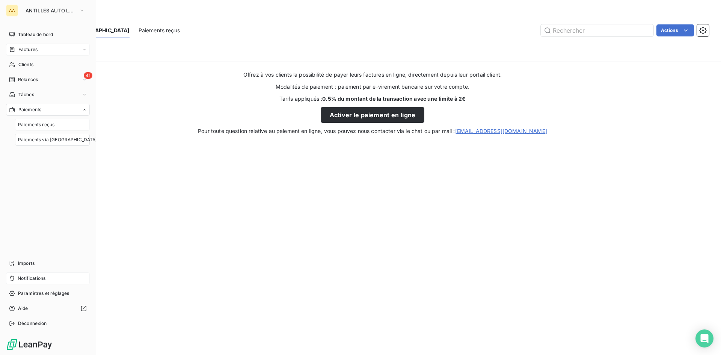
click at [48, 121] on div "Paiements reçus" at bounding box center [52, 125] width 75 height 12
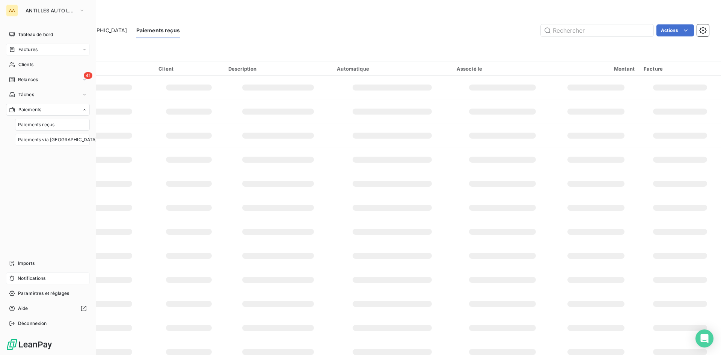
click at [48, 138] on span "Paiements via le Portail" at bounding box center [57, 139] width 79 height 7
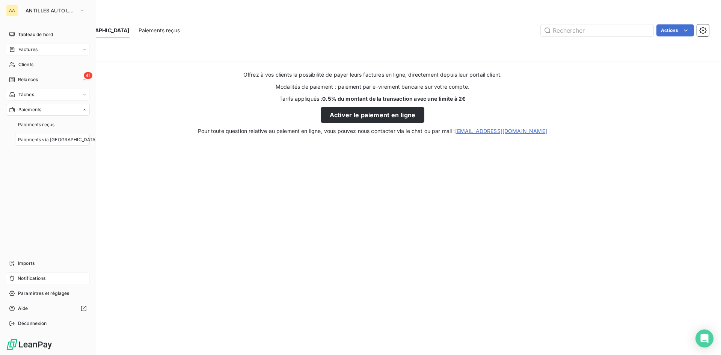
click at [33, 96] on span "Tâches" at bounding box center [26, 94] width 16 height 7
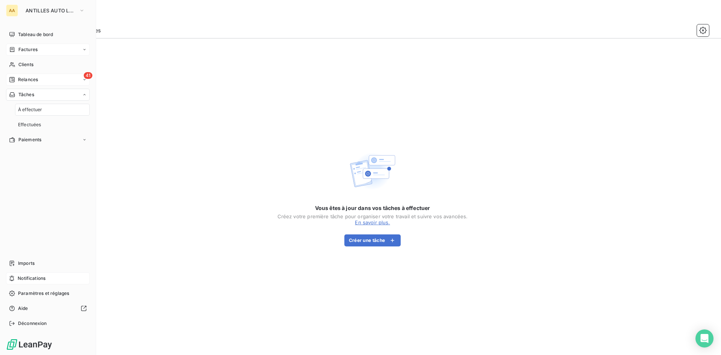
click at [33, 82] on span "Relances" at bounding box center [28, 79] width 20 height 7
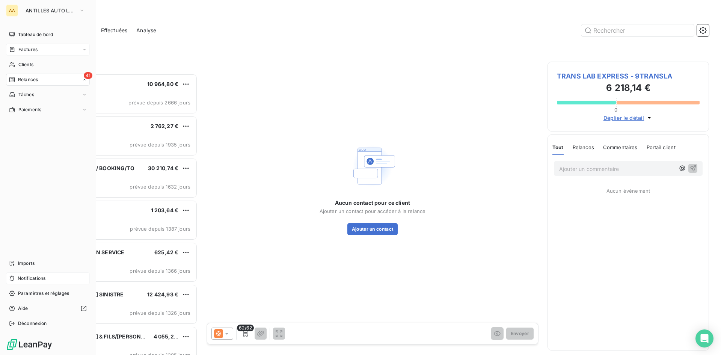
scroll to position [6, 6]
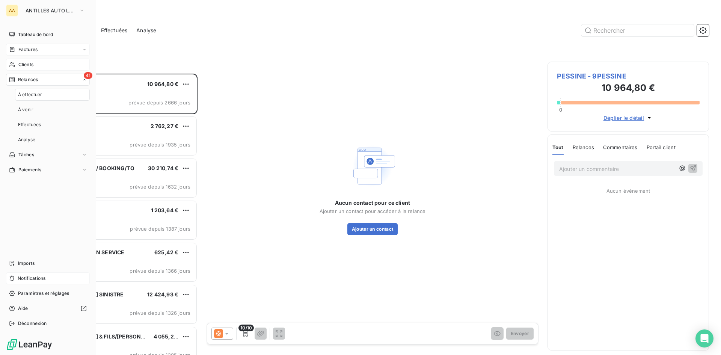
click at [33, 69] on div "Clients" at bounding box center [48, 65] width 84 height 12
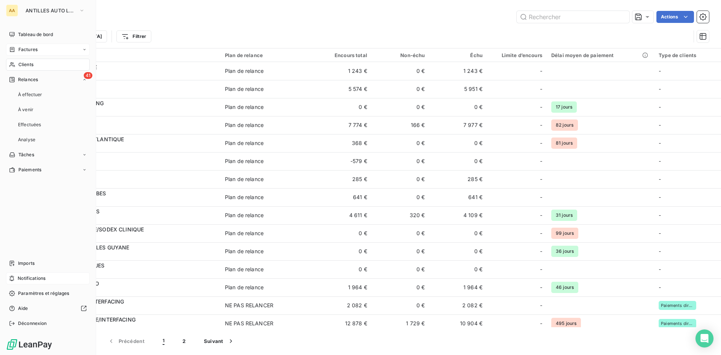
click at [30, 48] on span "Factures" at bounding box center [27, 49] width 19 height 7
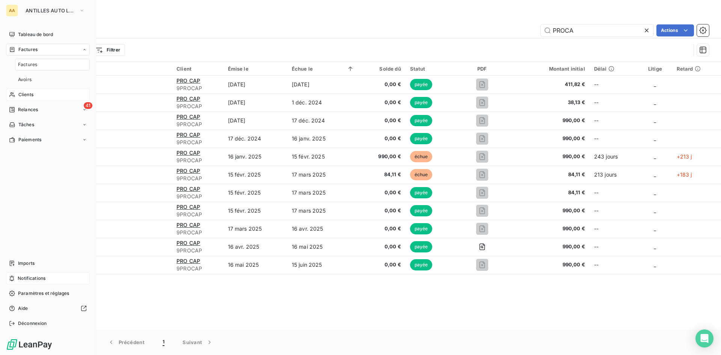
click at [38, 95] on div "Clients" at bounding box center [48, 95] width 84 height 12
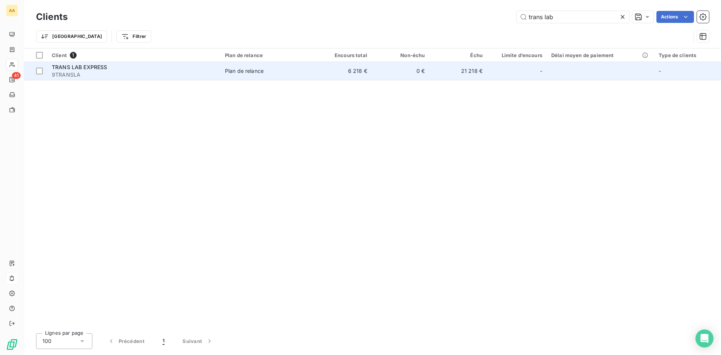
type input "trans lab"
click at [80, 68] on span "TRANS LAB EXPRESS" at bounding box center [80, 67] width 56 height 6
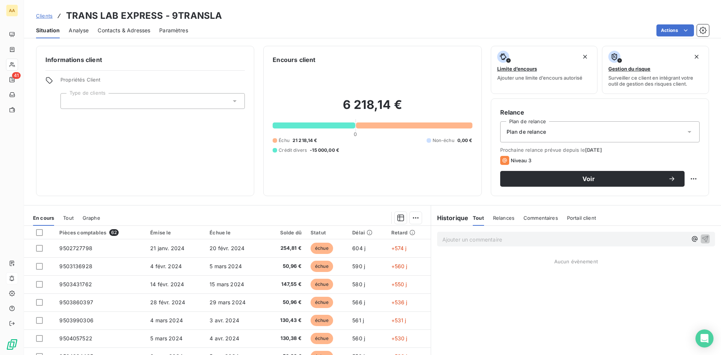
click at [685, 127] on div "Plan de relance" at bounding box center [600, 131] width 200 height 21
click at [686, 127] on div "Plan de relance" at bounding box center [600, 131] width 200 height 21
click at [689, 178] on html "AA 41 Clients TRANS LAB EXPRESS - 9TRANSLA Situation Analyse Contacts & Adresse…" at bounding box center [360, 177] width 721 height 355
click at [296, 172] on html "AA 41 Clients TRANS LAB EXPRESS - 9TRANSLA Situation Analyse Contacts & Adresse…" at bounding box center [360, 177] width 721 height 355
click at [174, 30] on span "Paramètres" at bounding box center [173, 31] width 29 height 8
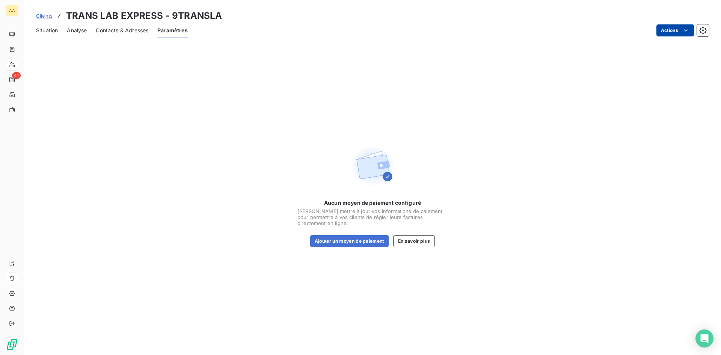
click at [690, 27] on html "AA 41 Clients TRANS LAB EXPRESS - 9TRANSLA Situation Analyse Contacts & Adresse…" at bounding box center [360, 177] width 721 height 355
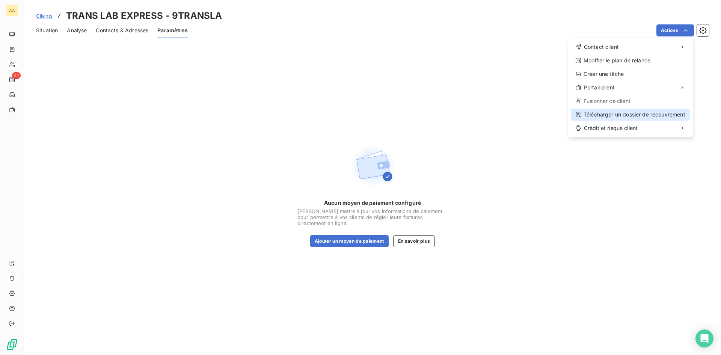
click at [610, 114] on div "Télécharger un dossier de recouvrement" at bounding box center [630, 115] width 119 height 12
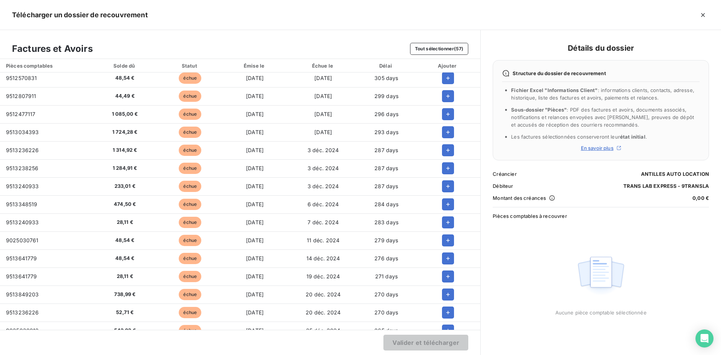
scroll to position [771, 0]
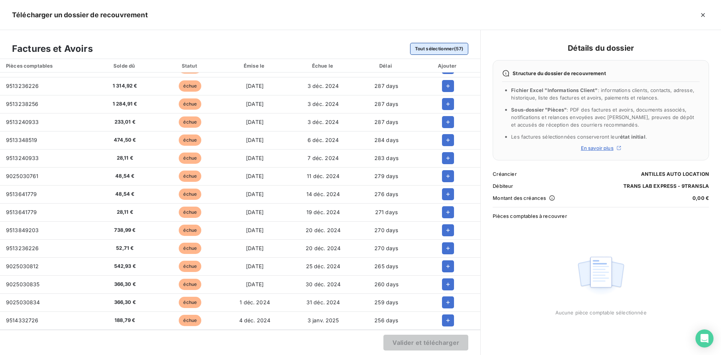
click at [451, 48] on button "Tout sélectionner (57)" at bounding box center [439, 49] width 59 height 12
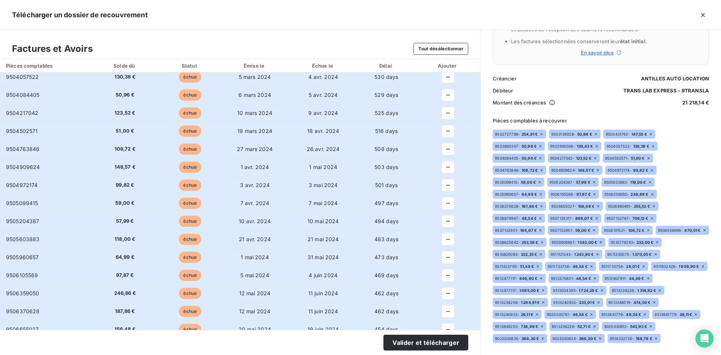
scroll to position [0, 0]
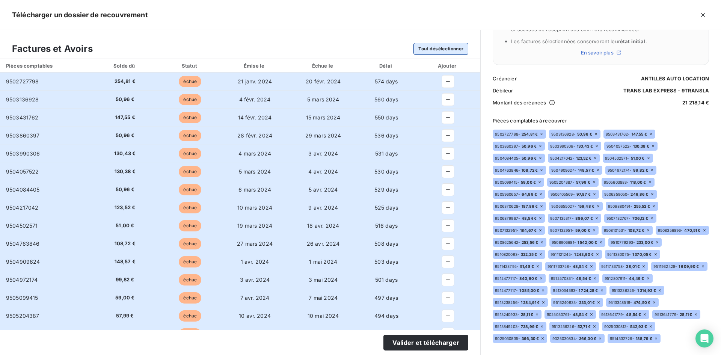
click at [438, 48] on button "Tout désélectionner" at bounding box center [441, 49] width 55 height 12
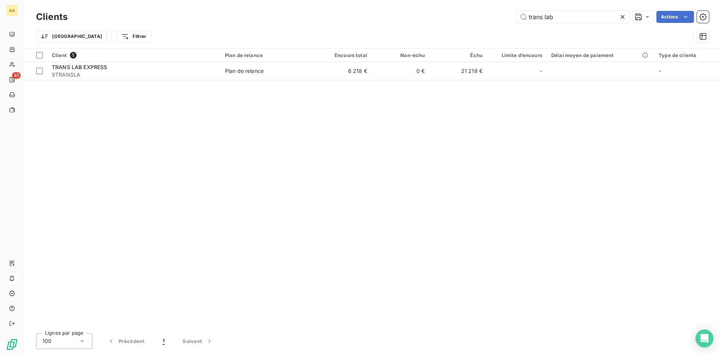
click at [648, 55] on html "AA 41 Clients trans lab Actions Trier Filtrer Client 1 Plan de relance Encours …" at bounding box center [360, 177] width 721 height 355
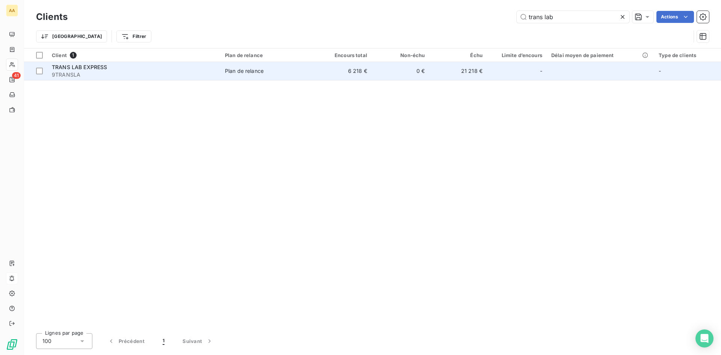
click at [95, 71] on span "9TRANSLA" at bounding box center [134, 75] width 164 height 8
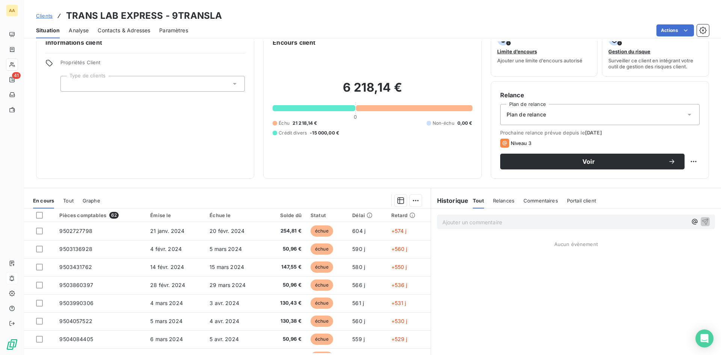
scroll to position [38, 0]
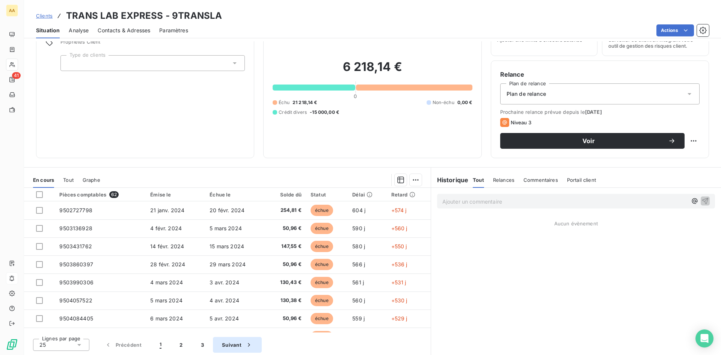
click at [237, 346] on button "Suivant" at bounding box center [237, 345] width 49 height 16
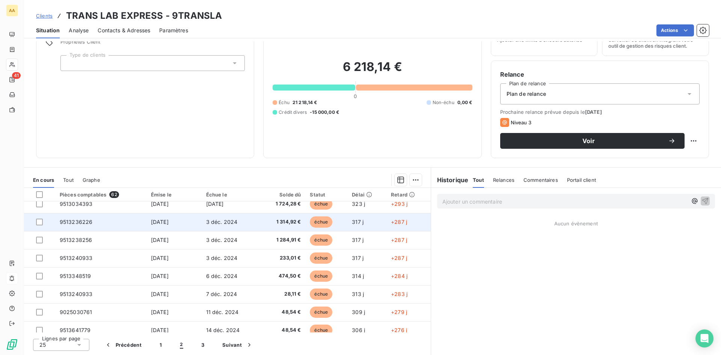
scroll to position [320, 0]
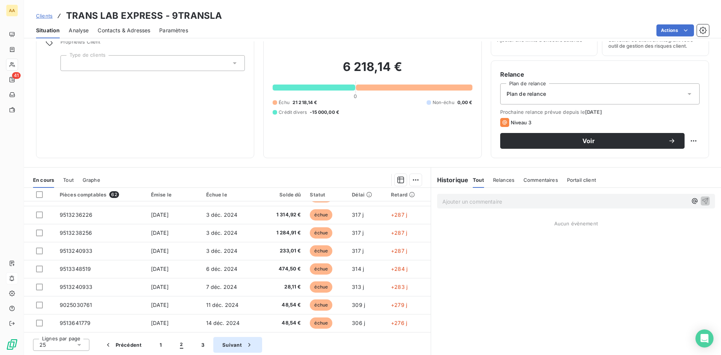
click at [230, 346] on button "Suivant" at bounding box center [237, 345] width 49 height 16
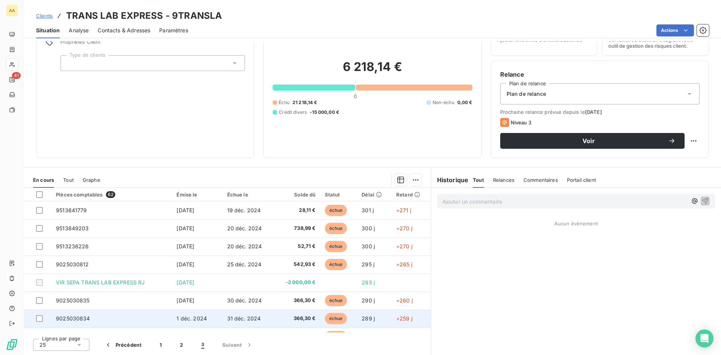
scroll to position [86, 0]
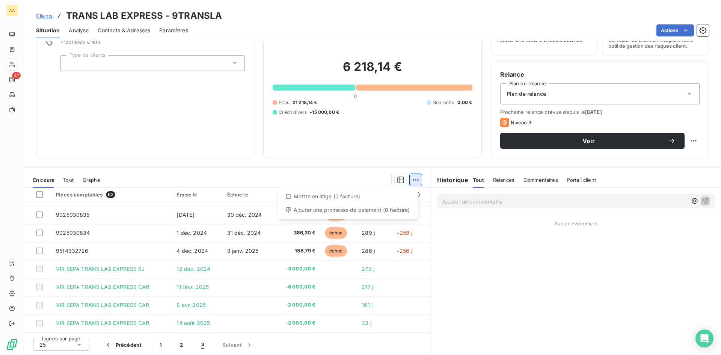
click at [412, 180] on html "AA 41 Clients TRANS LAB EXPRESS - 9TRANSLA Situation Analyse Contacts & Adresse…" at bounding box center [360, 177] width 721 height 355
click at [489, 228] on html "AA 41 Clients TRANS LAB EXPRESS - 9TRANSLA Situation Analyse Contacts & Adresse…" at bounding box center [360, 177] width 721 height 355
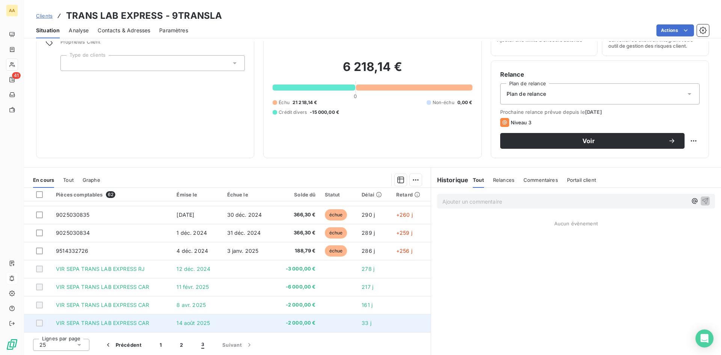
click at [286, 324] on span "-2 000,00 €" at bounding box center [297, 323] width 37 height 8
click at [287, 322] on span "-2 000,00 €" at bounding box center [297, 323] width 37 height 8
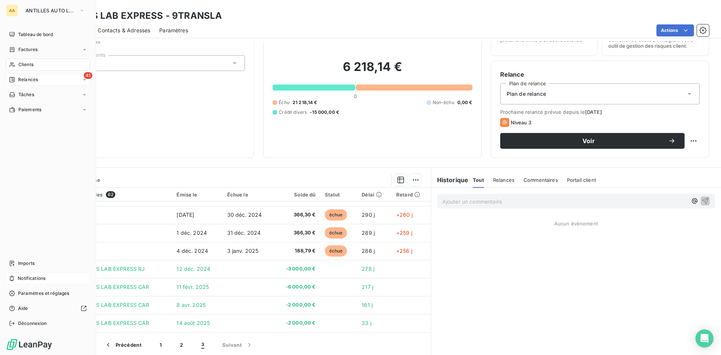
click at [84, 79] on div "41" at bounding box center [88, 75] width 9 height 7
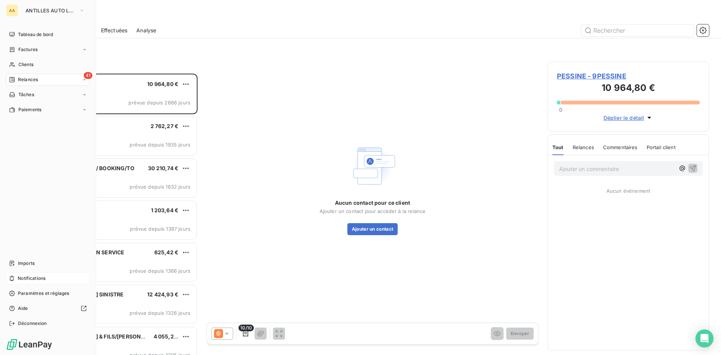
scroll to position [276, 156]
click at [87, 169] on div "Paiements" at bounding box center [48, 170] width 84 height 12
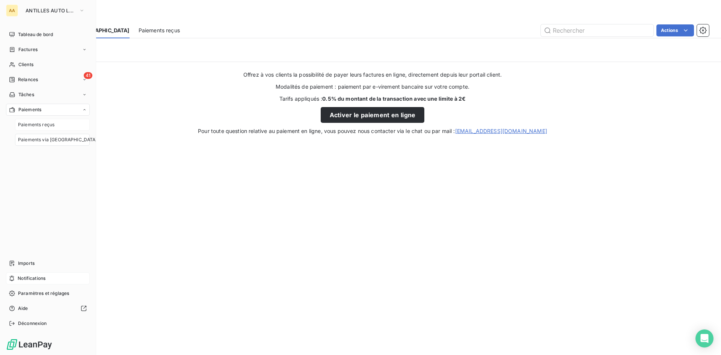
click at [65, 125] on div "Paiements reçus" at bounding box center [52, 125] width 75 height 12
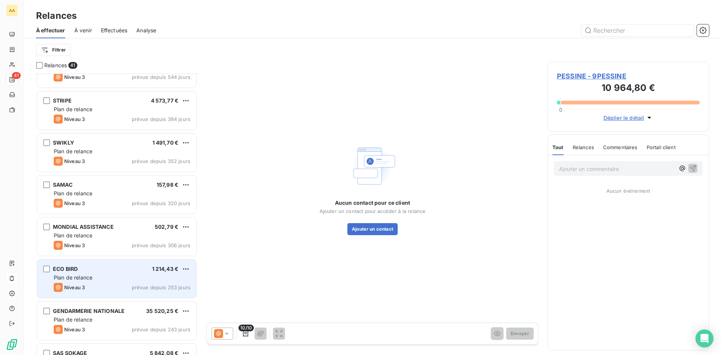
scroll to position [564, 0]
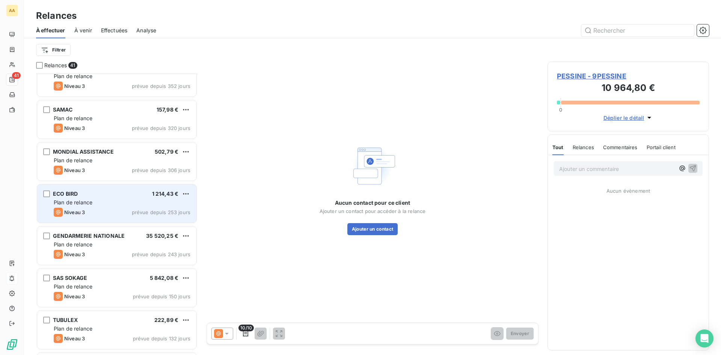
click at [135, 207] on div "ECO BIRD 1 214,43 € Plan de relance Niveau 3 prévue depuis 253 jours" at bounding box center [116, 203] width 159 height 38
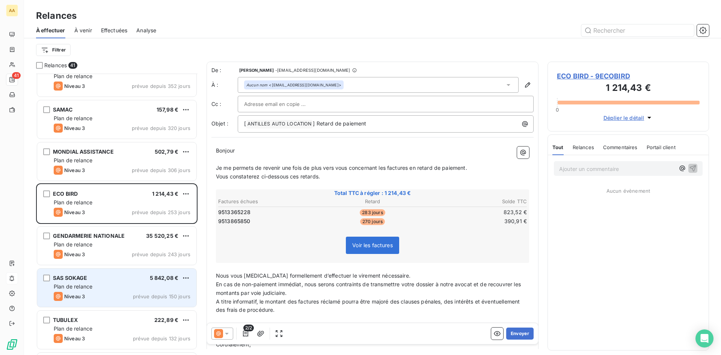
scroll to position [639, 0]
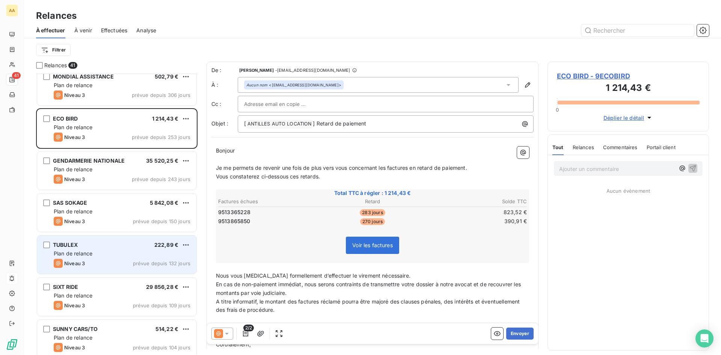
click at [120, 255] on div "Plan de relance" at bounding box center [122, 254] width 137 height 8
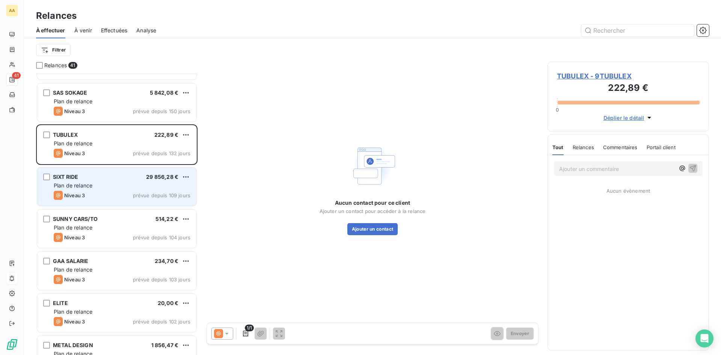
scroll to position [752, 0]
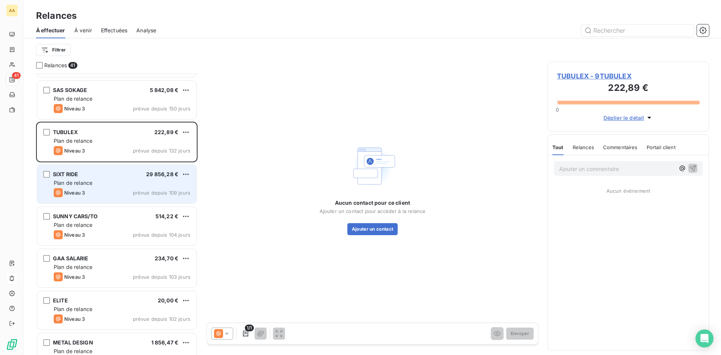
click at [117, 195] on div "Niveau 3 prévue depuis 109 jours" at bounding box center [122, 192] width 137 height 9
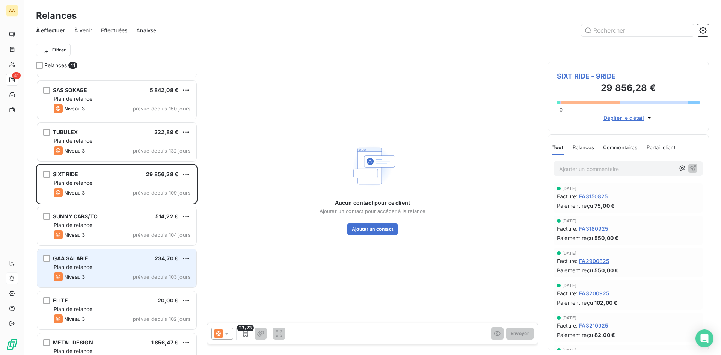
click at [99, 274] on div "Niveau 3 prévue depuis 103 jours" at bounding box center [122, 276] width 137 height 9
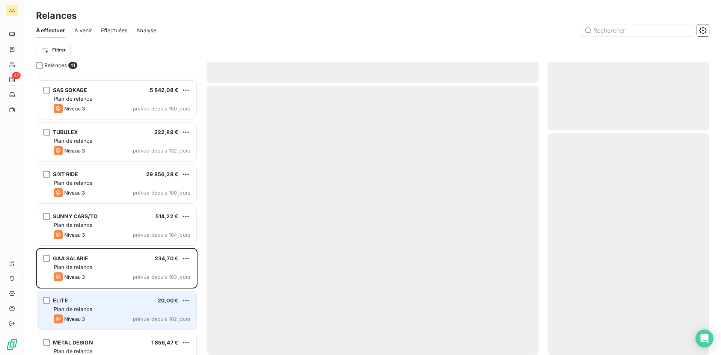
click at [94, 303] on div "ELITE 20,00 €" at bounding box center [122, 300] width 137 height 7
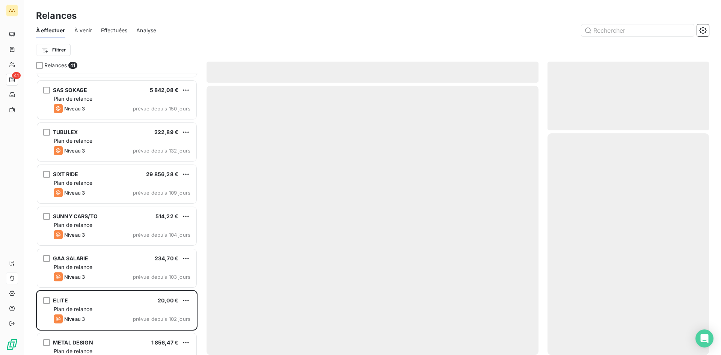
scroll to position [902, 0]
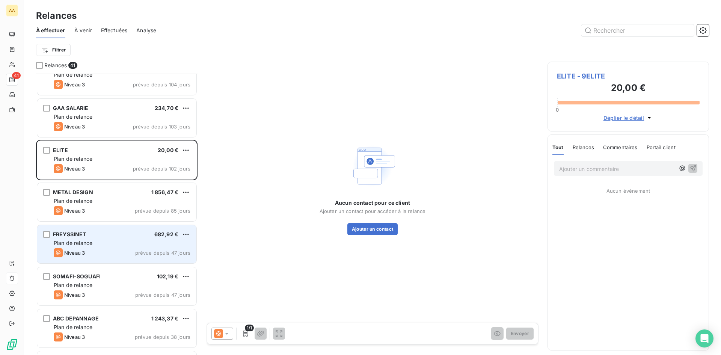
click at [106, 237] on div "FREYSSINET 682,92 €" at bounding box center [122, 234] width 137 height 7
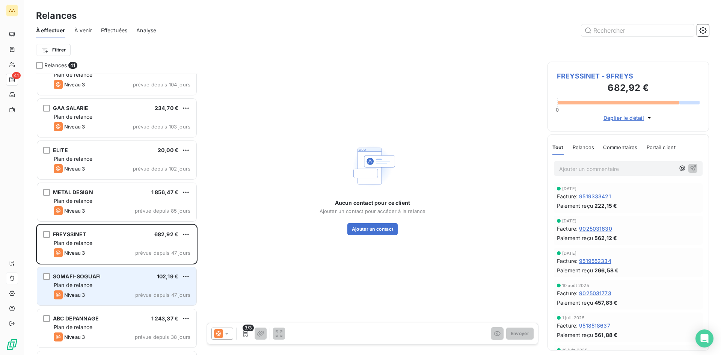
click at [118, 292] on div "Niveau 3 prévue depuis 47 jours" at bounding box center [122, 294] width 137 height 9
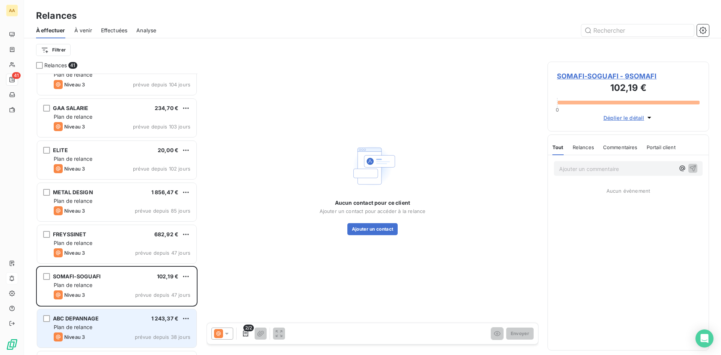
click at [104, 318] on div "ABC DEPANNAGE 1 243,37 €" at bounding box center [122, 318] width 137 height 7
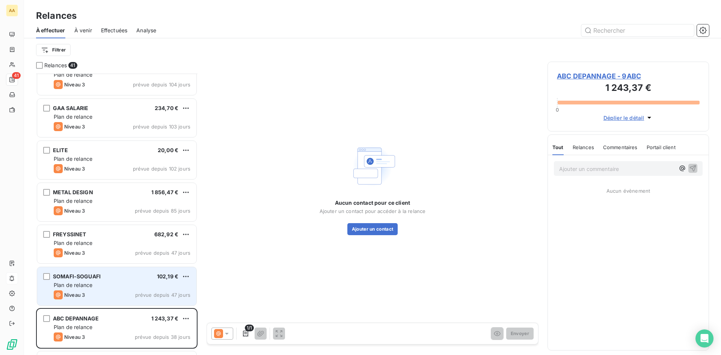
click at [106, 281] on div "SOMAFI-SOGUAFI 102,19 € Plan de relance Niveau 3 prévue depuis 47 jours" at bounding box center [116, 286] width 159 height 38
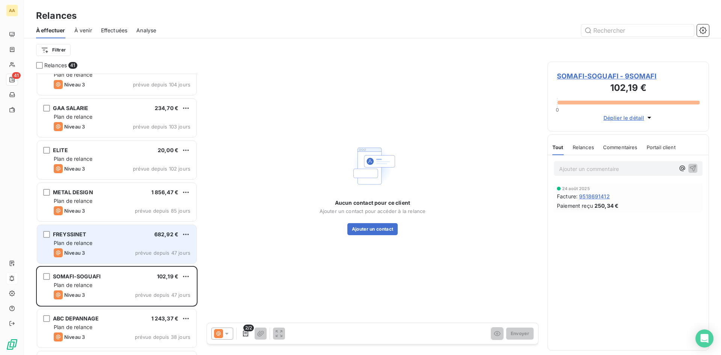
click at [105, 238] on div "FREYSSINET 682,92 € Plan de relance Niveau 3 prévue depuis 47 jours" at bounding box center [116, 244] width 159 height 38
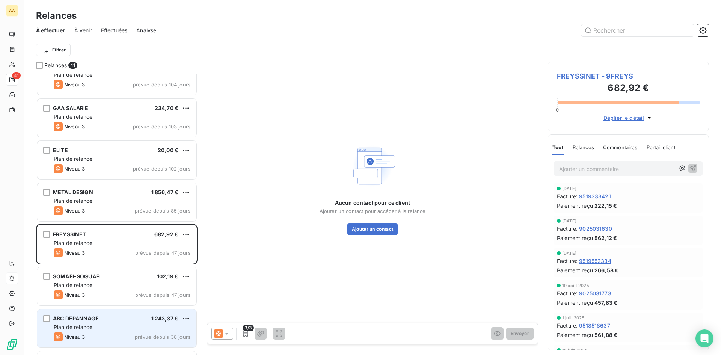
click at [118, 316] on div "ABC DEPANNAGE 1 243,37 €" at bounding box center [122, 318] width 137 height 7
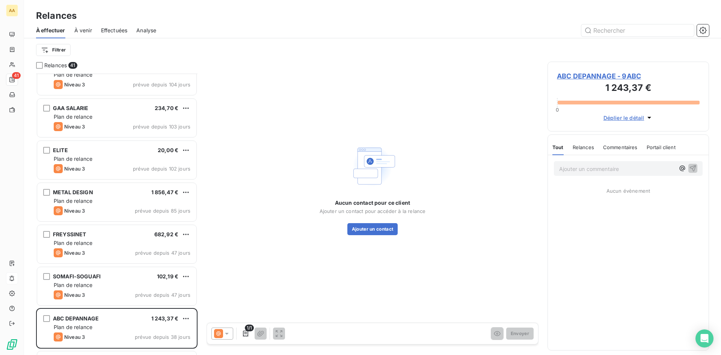
click at [584, 77] on span "ABC DEPANNAGE - 9ABC" at bounding box center [628, 76] width 143 height 10
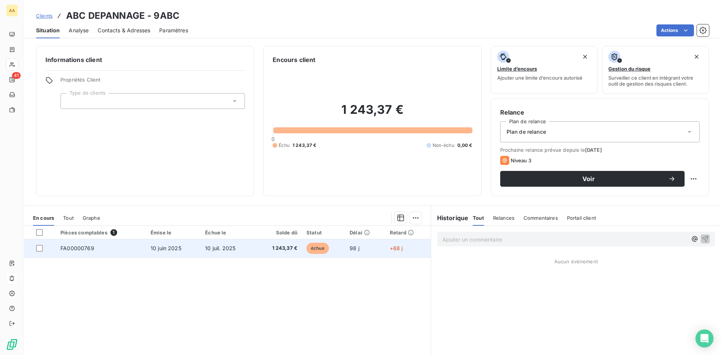
click at [170, 249] on span "10 juin 2025" at bounding box center [166, 248] width 31 height 6
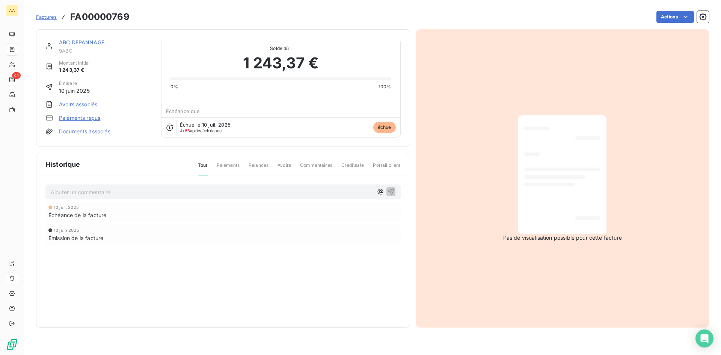
click at [89, 44] on link "ABC DEPANNAGE" at bounding box center [81, 42] width 45 height 6
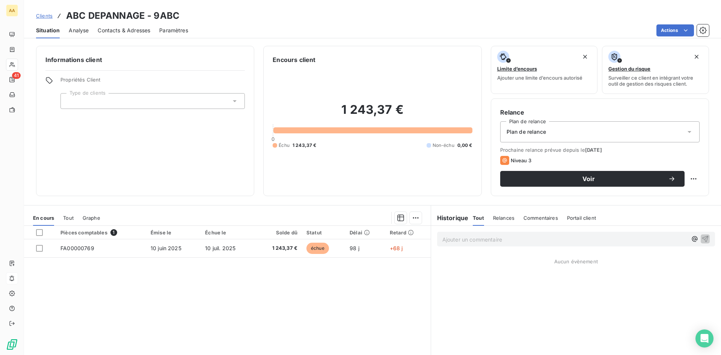
click at [138, 26] on div "Contacts & Adresses" at bounding box center [124, 31] width 53 height 16
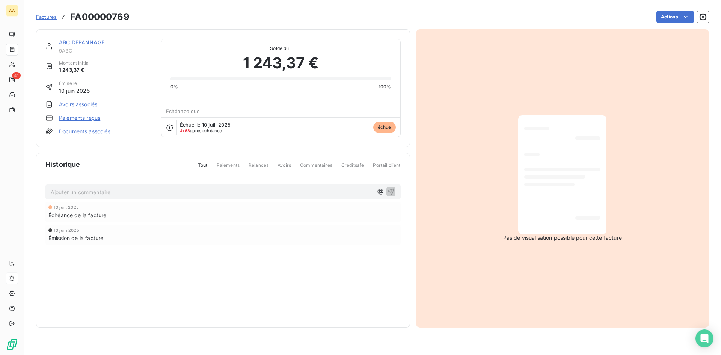
click at [94, 119] on link "Paiements reçus" at bounding box center [79, 118] width 41 height 8
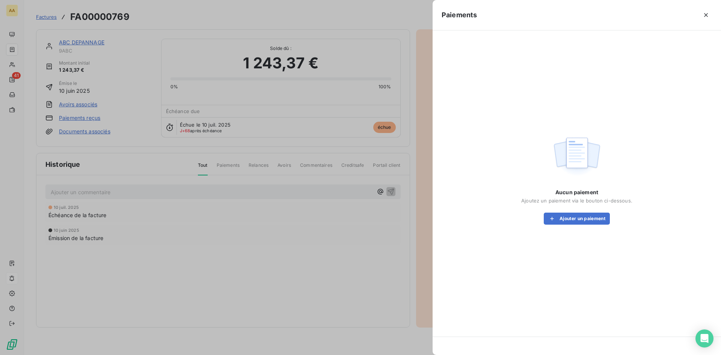
click at [83, 39] on div at bounding box center [360, 177] width 721 height 355
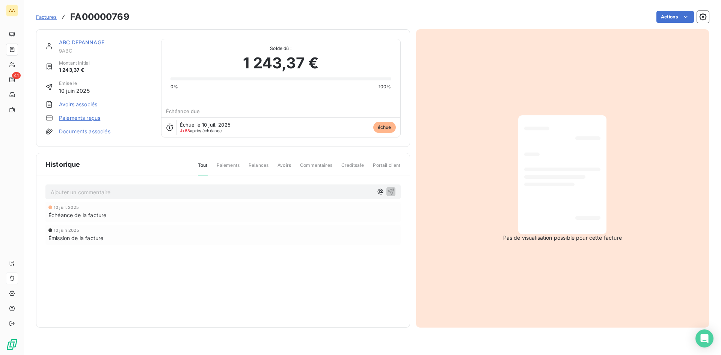
click at [83, 44] on link "ABC DEPANNAGE" at bounding box center [81, 42] width 45 height 6
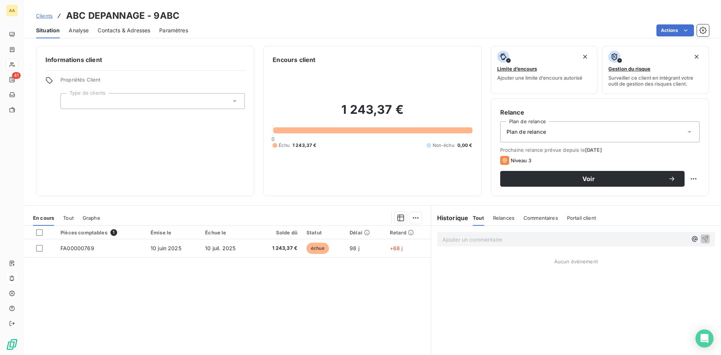
click at [499, 216] on span "Relances" at bounding box center [503, 218] width 21 height 6
click at [475, 218] on span "Tout" at bounding box center [478, 218] width 11 height 6
